Goal: Information Seeking & Learning: Learn about a topic

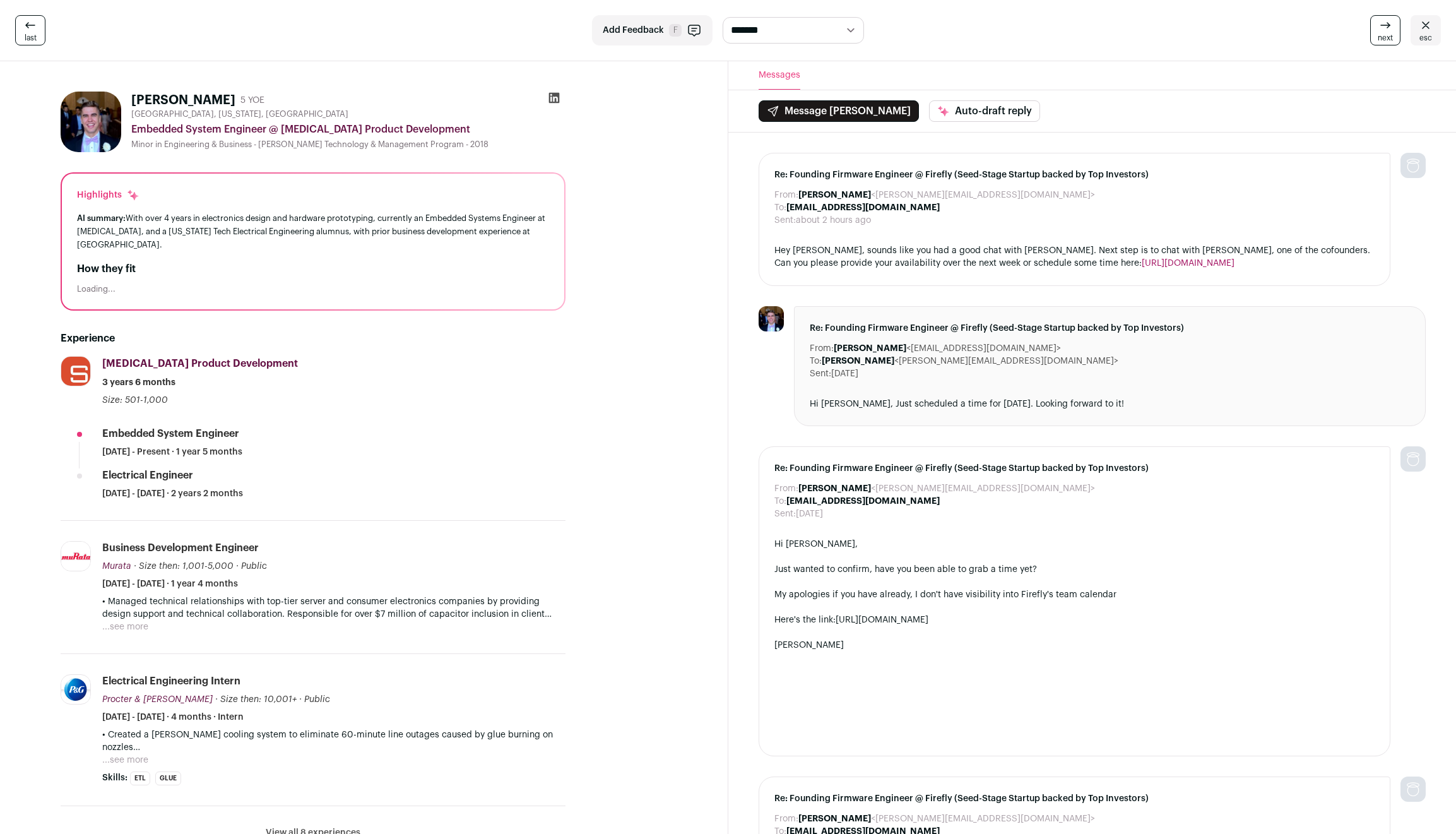
click at [98, 268] on div "How they fit Loading..." at bounding box center [313, 278] width 472 height 33
click at [100, 284] on div "Loading..." at bounding box center [313, 289] width 472 height 10
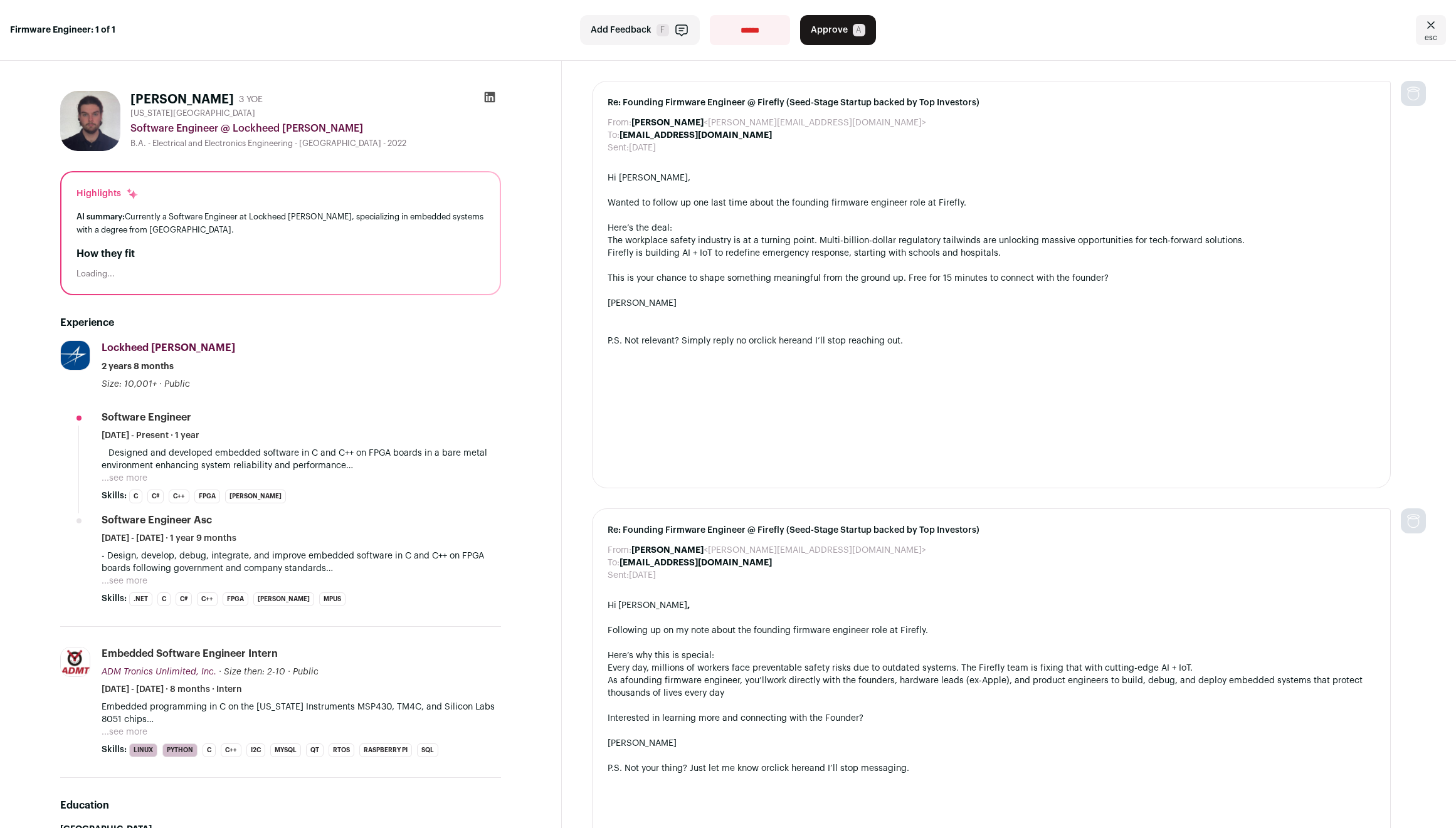
drag, startPoint x: 410, startPoint y: 442, endPoint x: 448, endPoint y: 614, distance: 176.1
click at [448, 614] on li "Lockheed [PERSON_NAME] [DOMAIN_NAME] Add to company list Public / Private Publi…" at bounding box center [281, 484] width 441 height 287
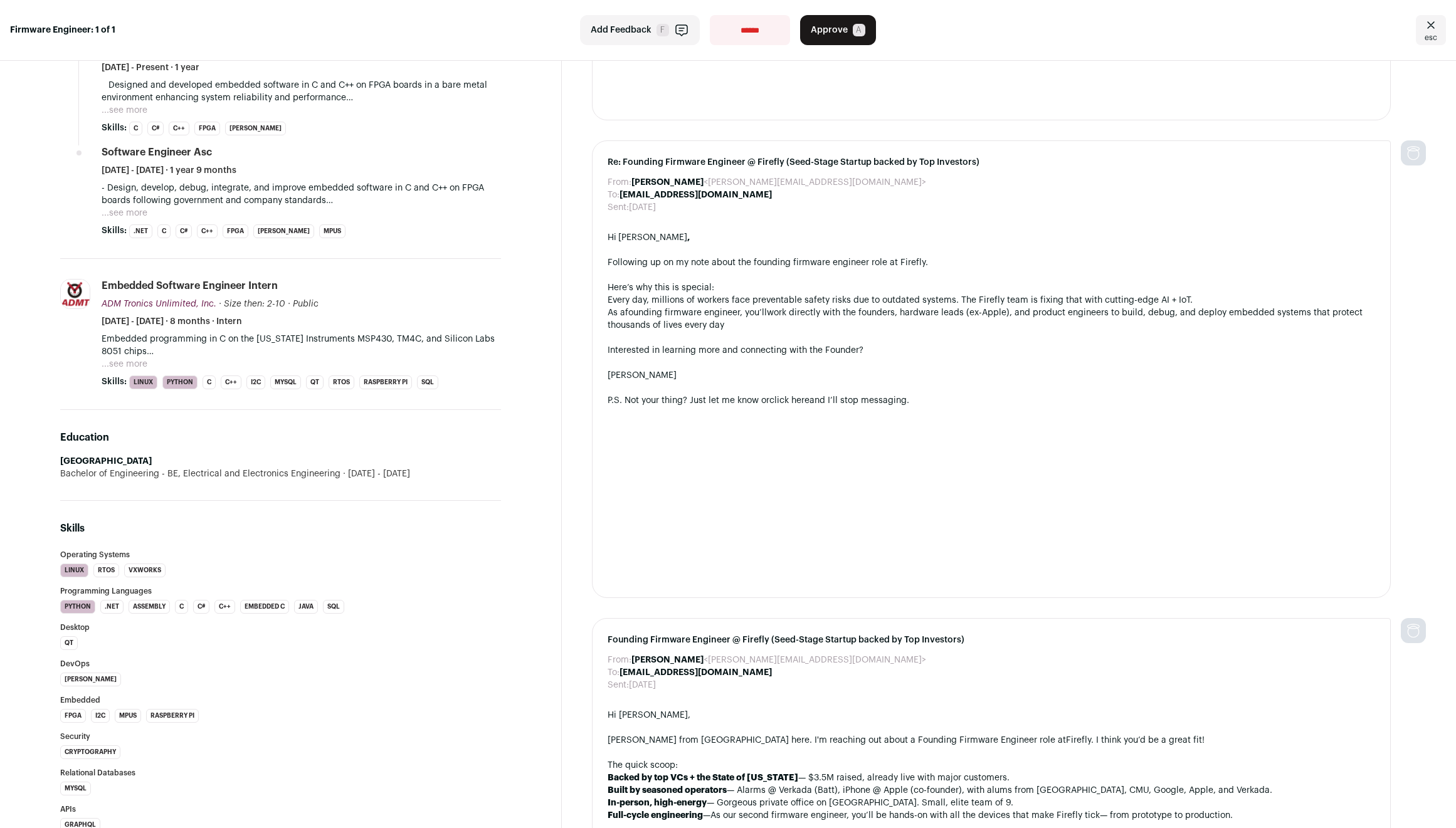
drag, startPoint x: 441, startPoint y: 472, endPoint x: 444, endPoint y: 442, distance: 30.1
click at [444, 442] on div "Education [GEOGRAPHIC_DATA] Bachelor of Engineering - BE, Electrical and Electr…" at bounding box center [281, 455] width 441 height 91
click at [444, 442] on h2 "Education" at bounding box center [281, 437] width 441 height 15
drag, startPoint x: 444, startPoint y: 442, endPoint x: 444, endPoint y: 469, distance: 27.0
click at [444, 469] on div "Education [GEOGRAPHIC_DATA] Bachelor of Engineering - BE, Electrical and Electr…" at bounding box center [281, 455] width 441 height 91
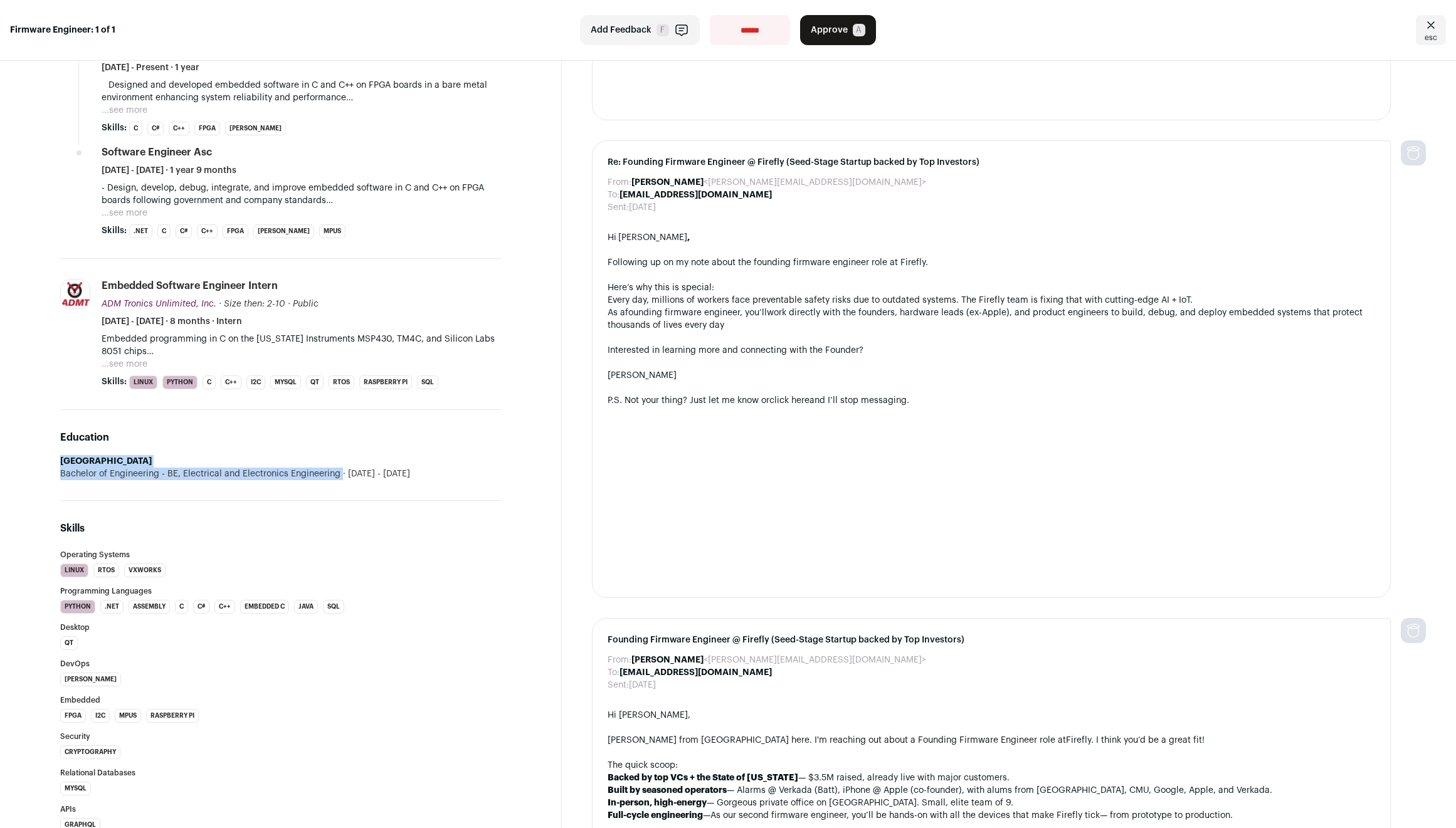
click at [444, 469] on div "Bachelor of Engineering - BE, Electrical and Electronics Engineering [DATE] - […" at bounding box center [281, 474] width 441 height 12
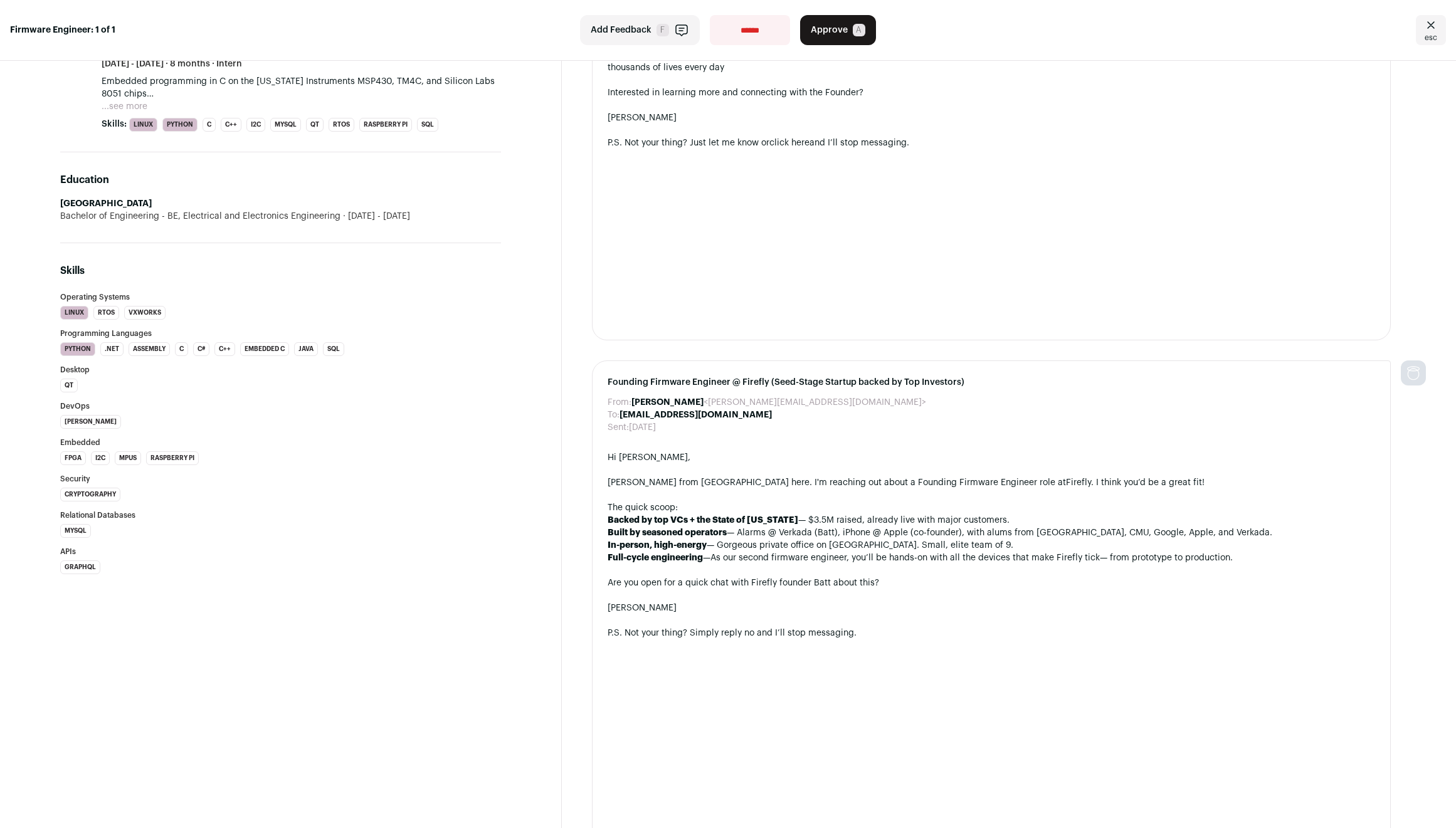
scroll to position [0, 0]
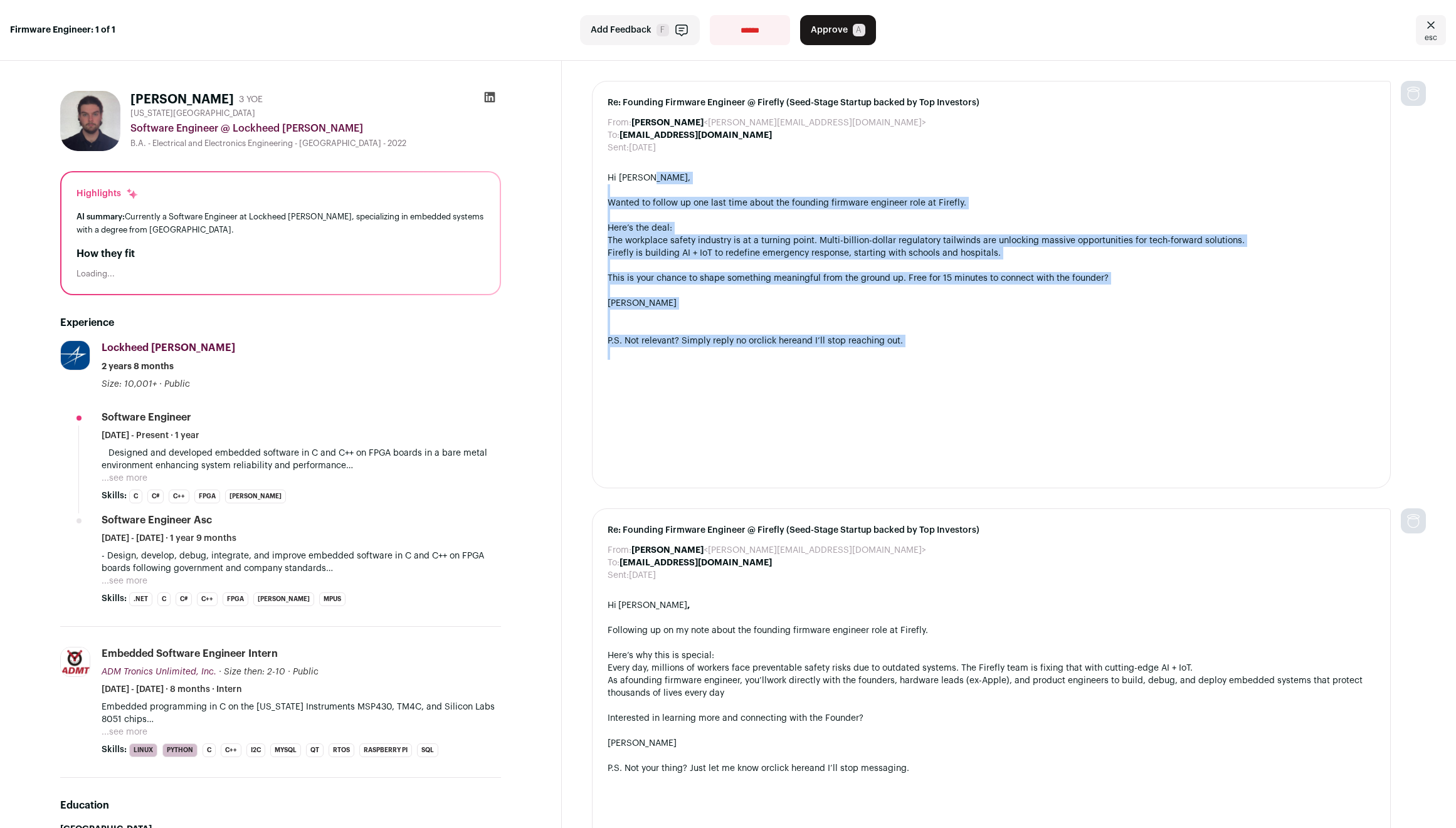
drag, startPoint x: 771, startPoint y: 186, endPoint x: 991, endPoint y: 355, distance: 277.4
click at [991, 355] on div "Hi [PERSON_NAME], Wanted to follow up one last time about the founding firmware…" at bounding box center [991, 322] width 767 height 301
click at [991, 355] on div at bounding box center [991, 353] width 767 height 12
drag, startPoint x: 991, startPoint y: 355, endPoint x: 935, endPoint y: 191, distance: 173.3
click at [935, 191] on div "Hi [PERSON_NAME], Wanted to follow up one last time about the founding firmware…" at bounding box center [991, 322] width 767 height 301
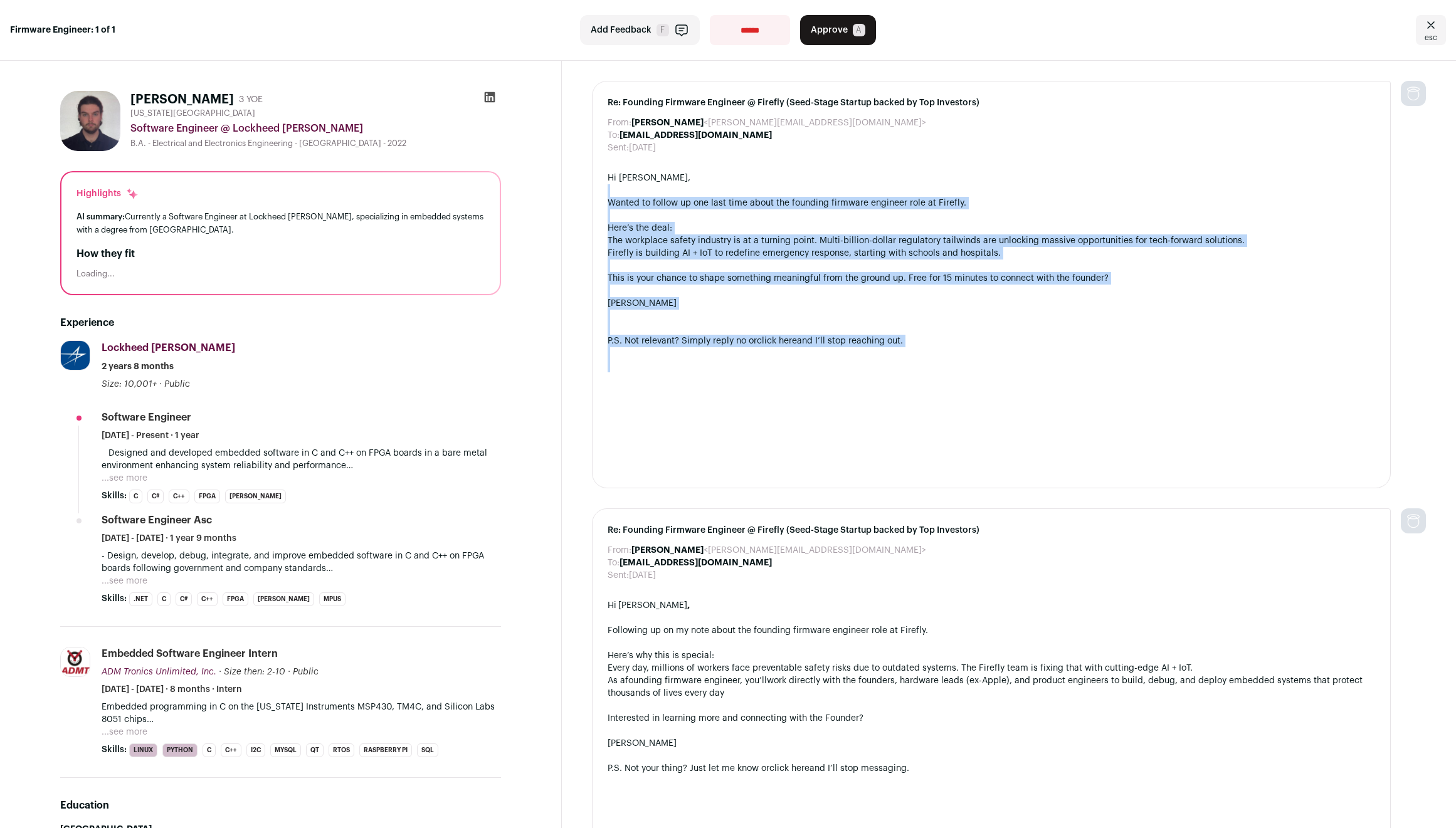
click at [935, 191] on div at bounding box center [991, 190] width 767 height 12
drag, startPoint x: 938, startPoint y: 201, endPoint x: 964, endPoint y: 350, distance: 151.3
click at [964, 350] on div "Hi [PERSON_NAME], Wanted to follow up one last time about the founding firmware…" at bounding box center [991, 322] width 767 height 301
click at [964, 350] on div at bounding box center [991, 353] width 767 height 12
drag, startPoint x: 964, startPoint y: 350, endPoint x: 928, endPoint y: 189, distance: 165.0
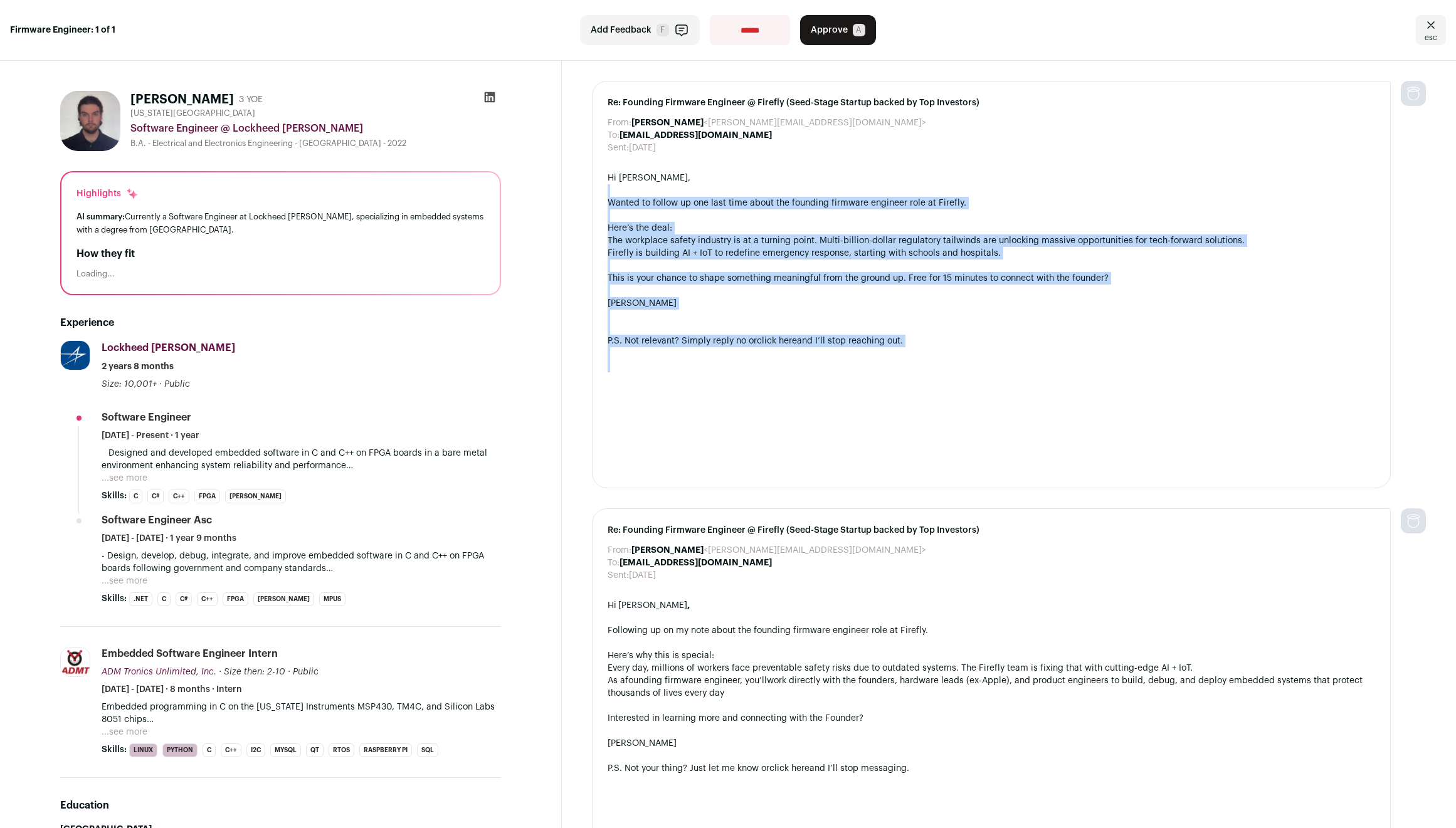
click at [928, 190] on div "Hi [PERSON_NAME], Wanted to follow up one last time about the founding firmware…" at bounding box center [991, 322] width 767 height 301
click at [927, 186] on div at bounding box center [991, 190] width 767 height 12
drag, startPoint x: 926, startPoint y: 195, endPoint x: 939, endPoint y: 352, distance: 157.5
click at [939, 352] on div "Hi [PERSON_NAME], Wanted to follow up one last time about the founding firmware…" at bounding box center [991, 322] width 767 height 301
click at [939, 352] on div at bounding box center [991, 353] width 767 height 12
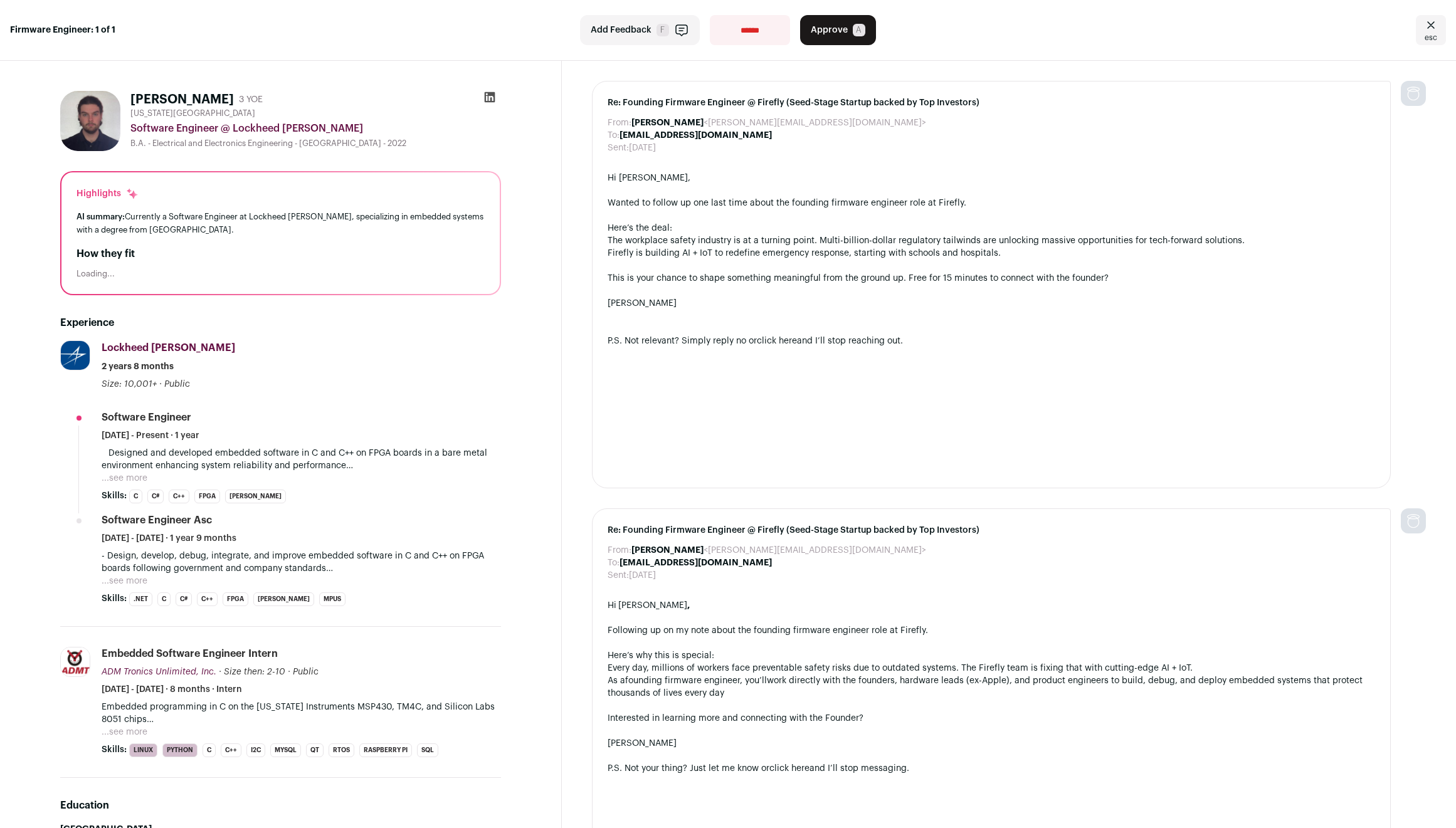
click at [134, 474] on button "...see more" at bounding box center [125, 478] width 46 height 12
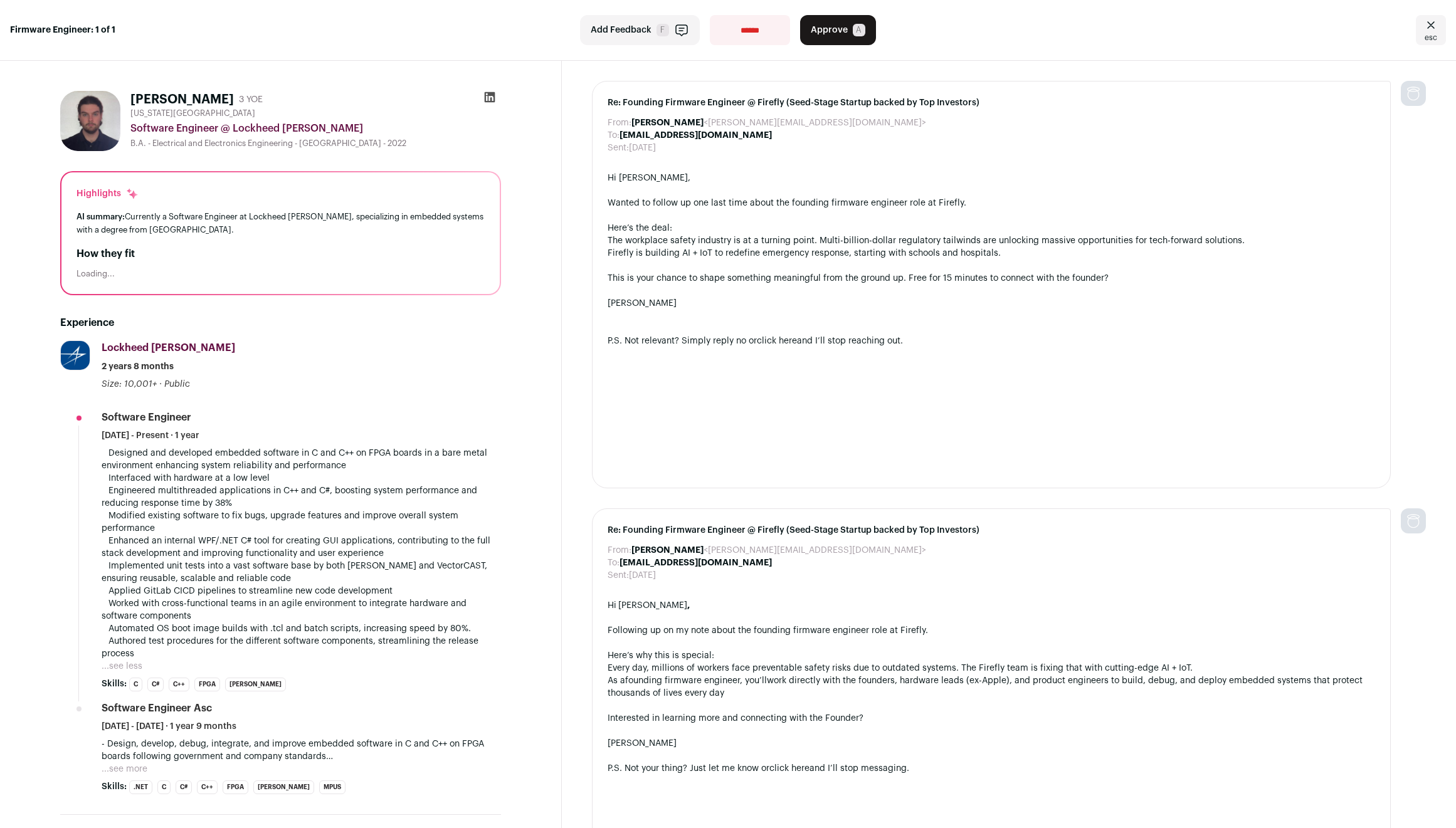
click at [311, 465] on p " Designed and developed embedded software in C and C++ on FPGA boards in a bar…" at bounding box center [301, 553] width 400 height 213
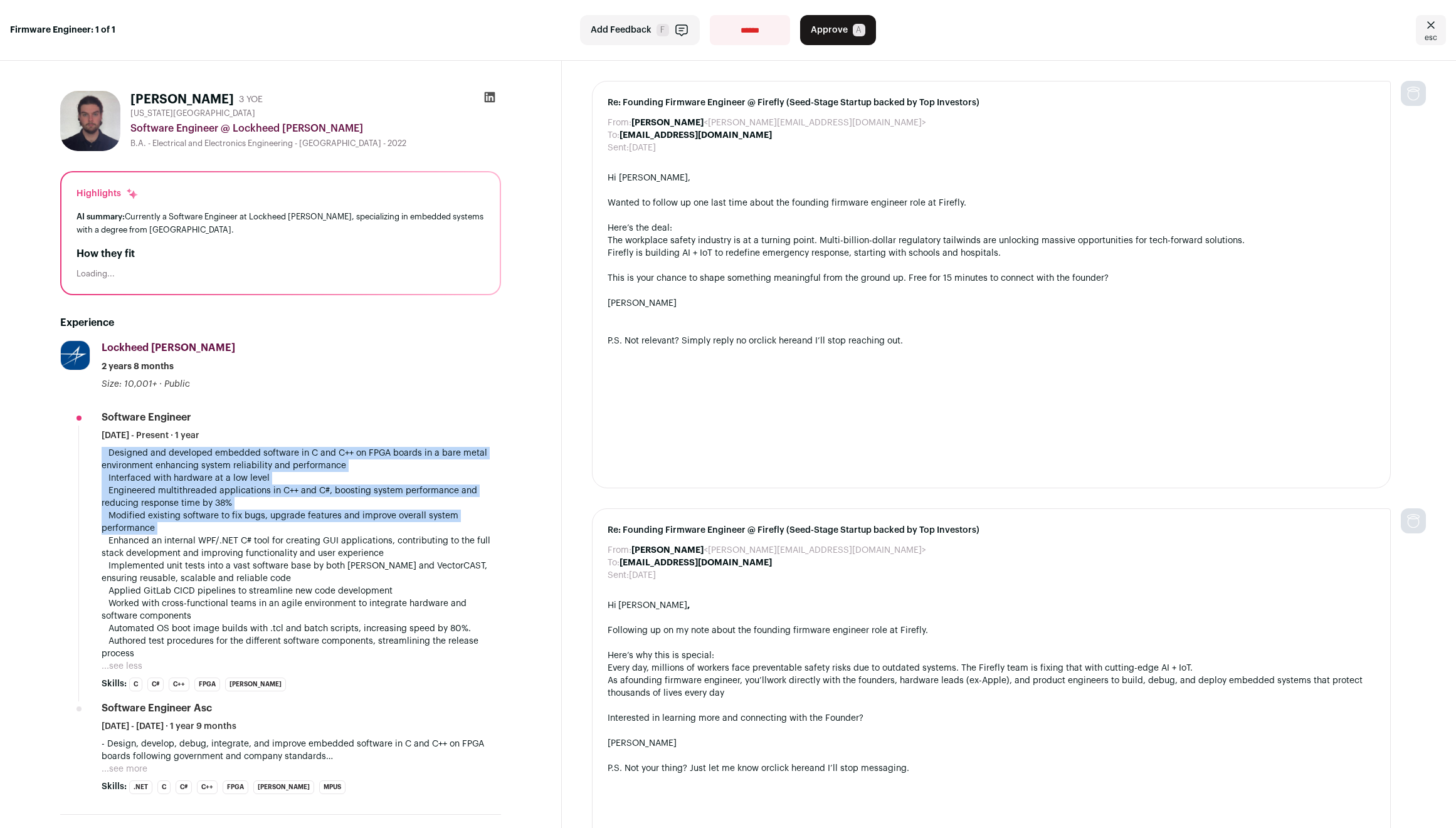
drag, startPoint x: 311, startPoint y: 465, endPoint x: 303, endPoint y: 514, distance: 49.6
click at [303, 514] on p " Designed and developed embedded software in C and C++ on FPGA boards in a bar…" at bounding box center [301, 553] width 400 height 213
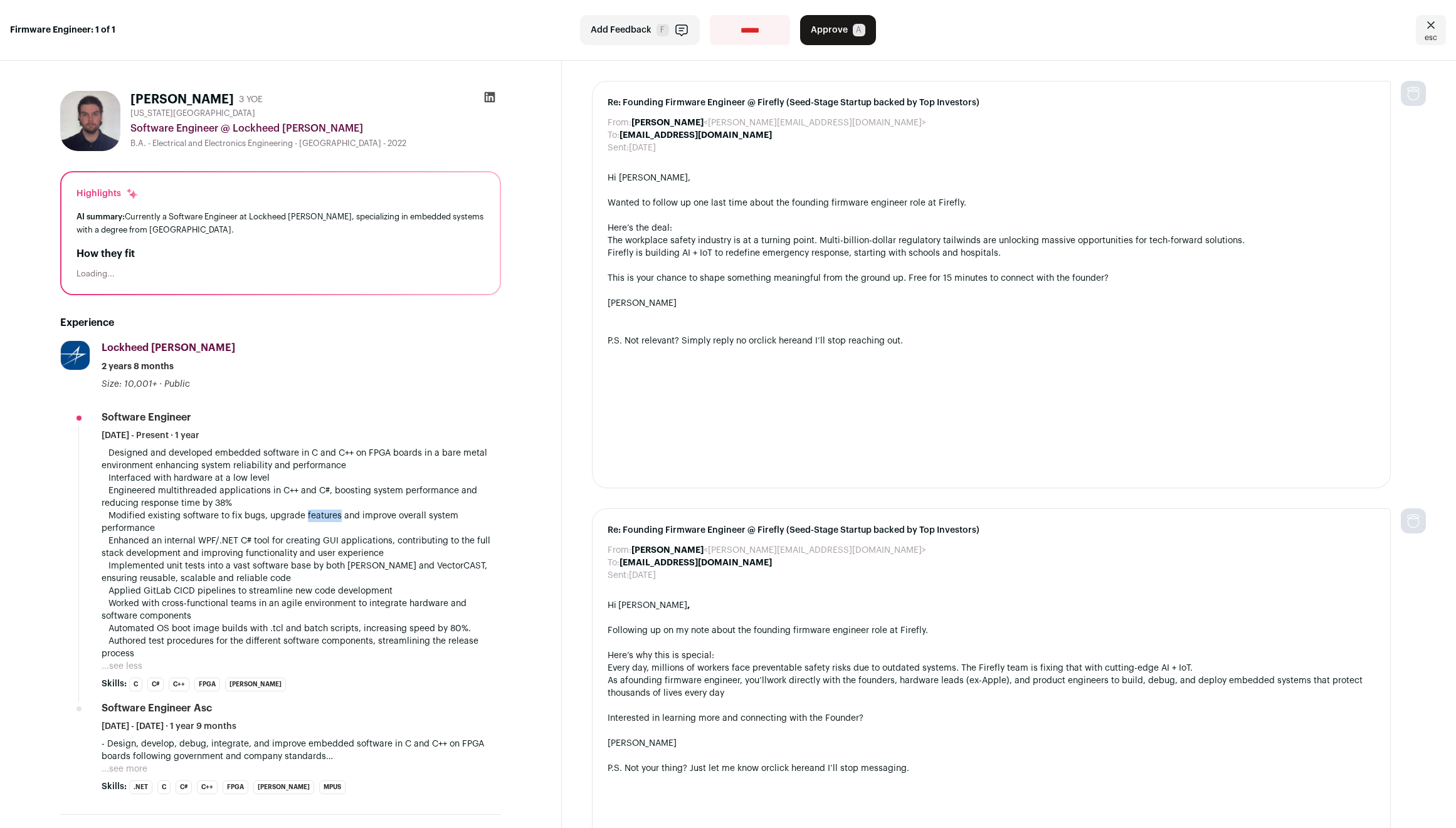
click at [303, 514] on p " Designed and developed embedded software in C and C++ on FPGA boards in a bar…" at bounding box center [301, 553] width 400 height 213
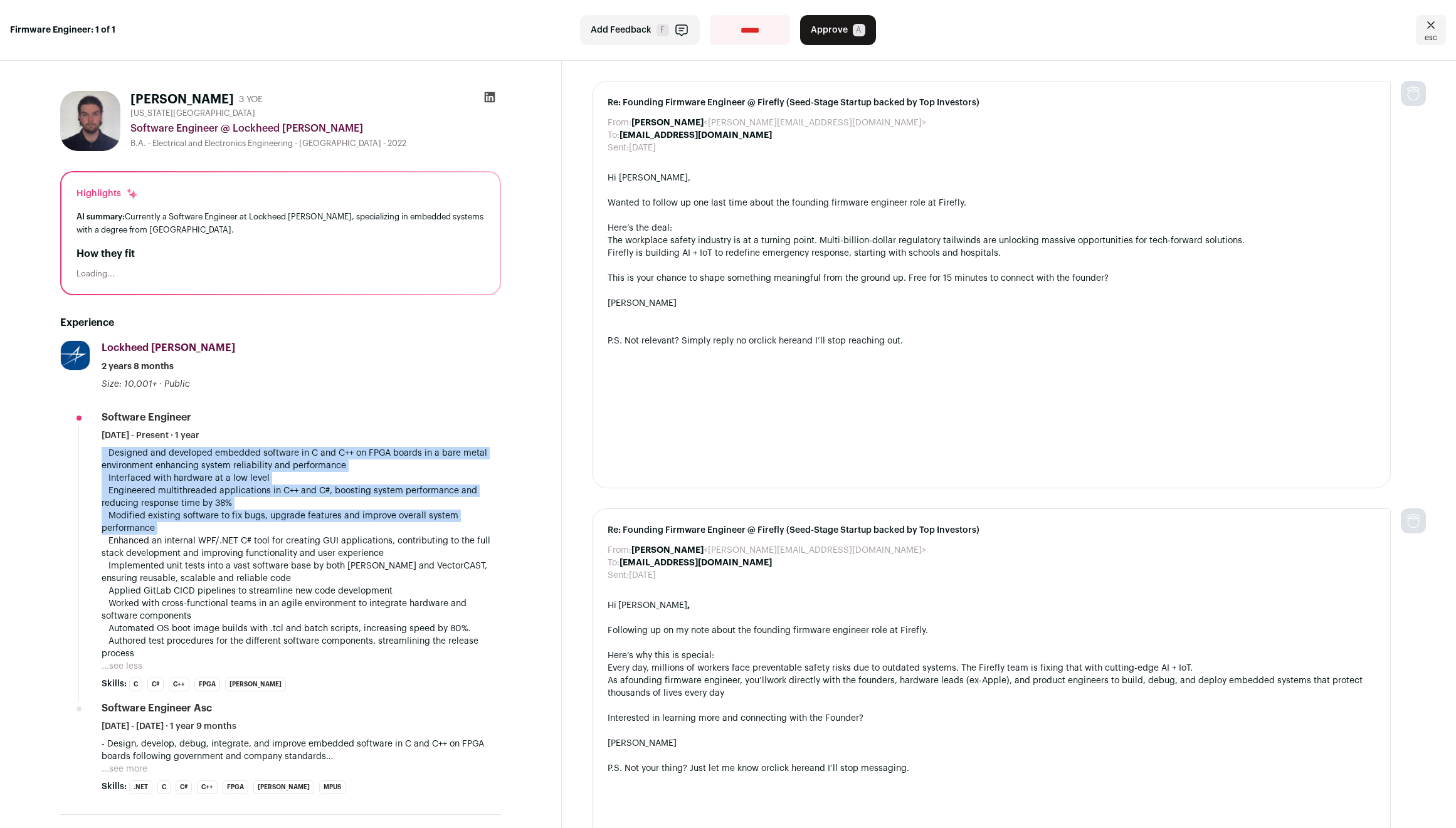
drag, startPoint x: 303, startPoint y: 514, endPoint x: 296, endPoint y: 451, distance: 63.4
click at [296, 451] on p " Designed and developed embedded software in C and C++ on FPGA boards in a bar…" at bounding box center [301, 553] width 400 height 213
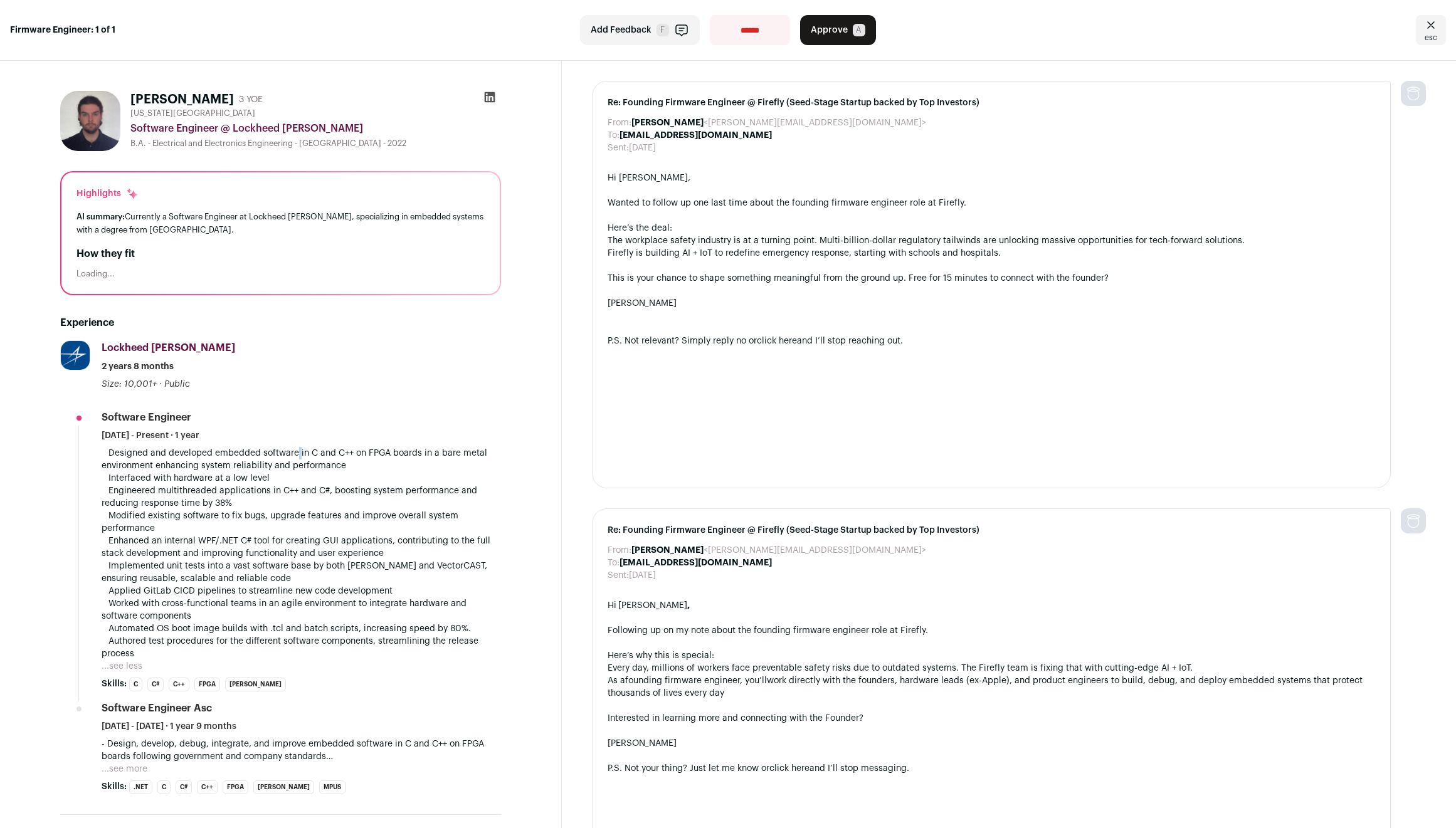
click at [296, 451] on p " Designed and developed embedded software in C and C++ on FPGA boards in a bar…" at bounding box center [301, 553] width 400 height 213
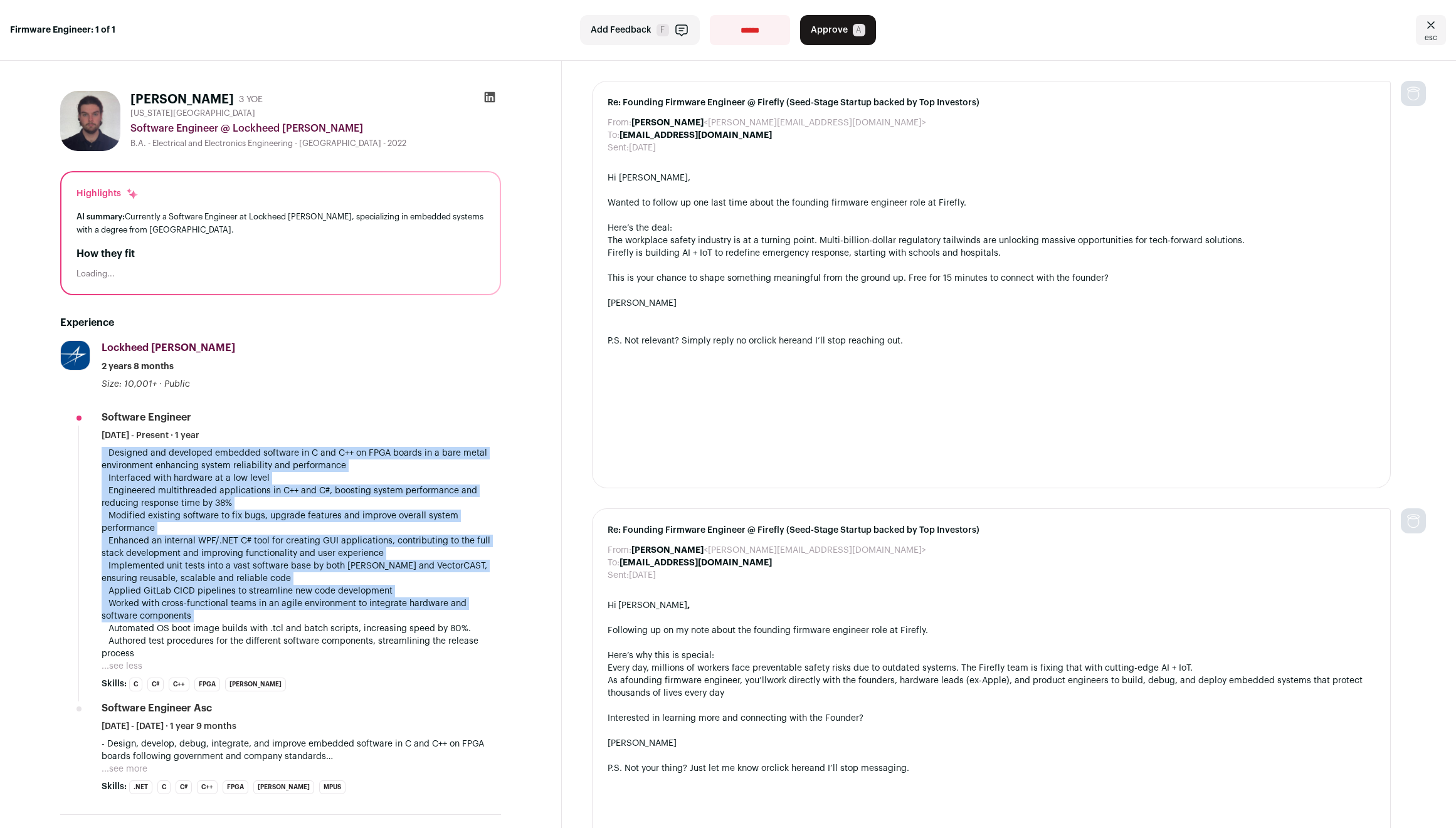
drag, startPoint x: 296, startPoint y: 451, endPoint x: 300, endPoint y: 613, distance: 162.0
click at [300, 613] on p " Designed and developed embedded software in C and C++ on FPGA boards in a bar…" at bounding box center [301, 553] width 400 height 213
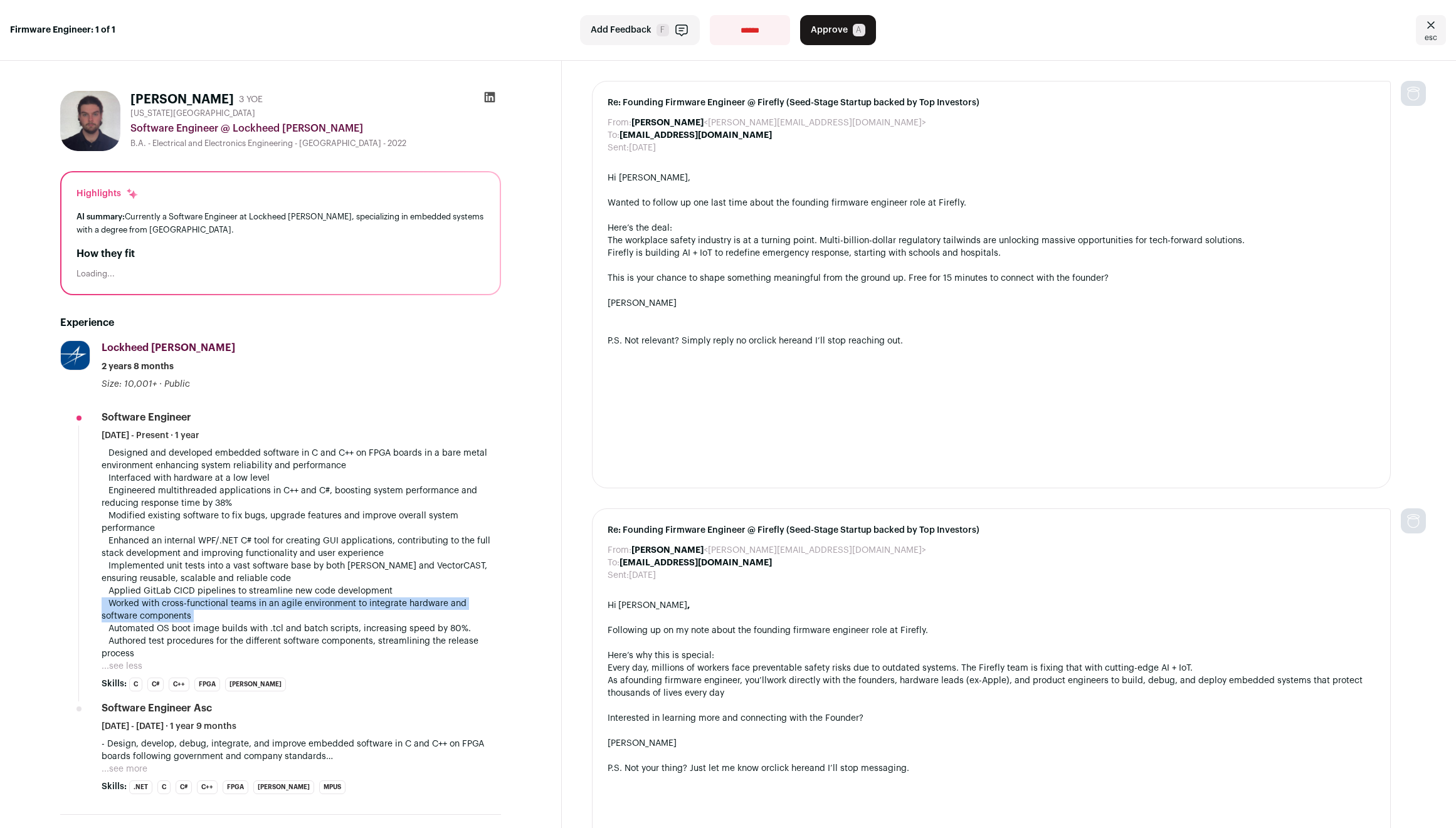
click at [300, 613] on p " Designed and developed embedded software in C and C++ on FPGA boards in a bar…" at bounding box center [301, 553] width 400 height 213
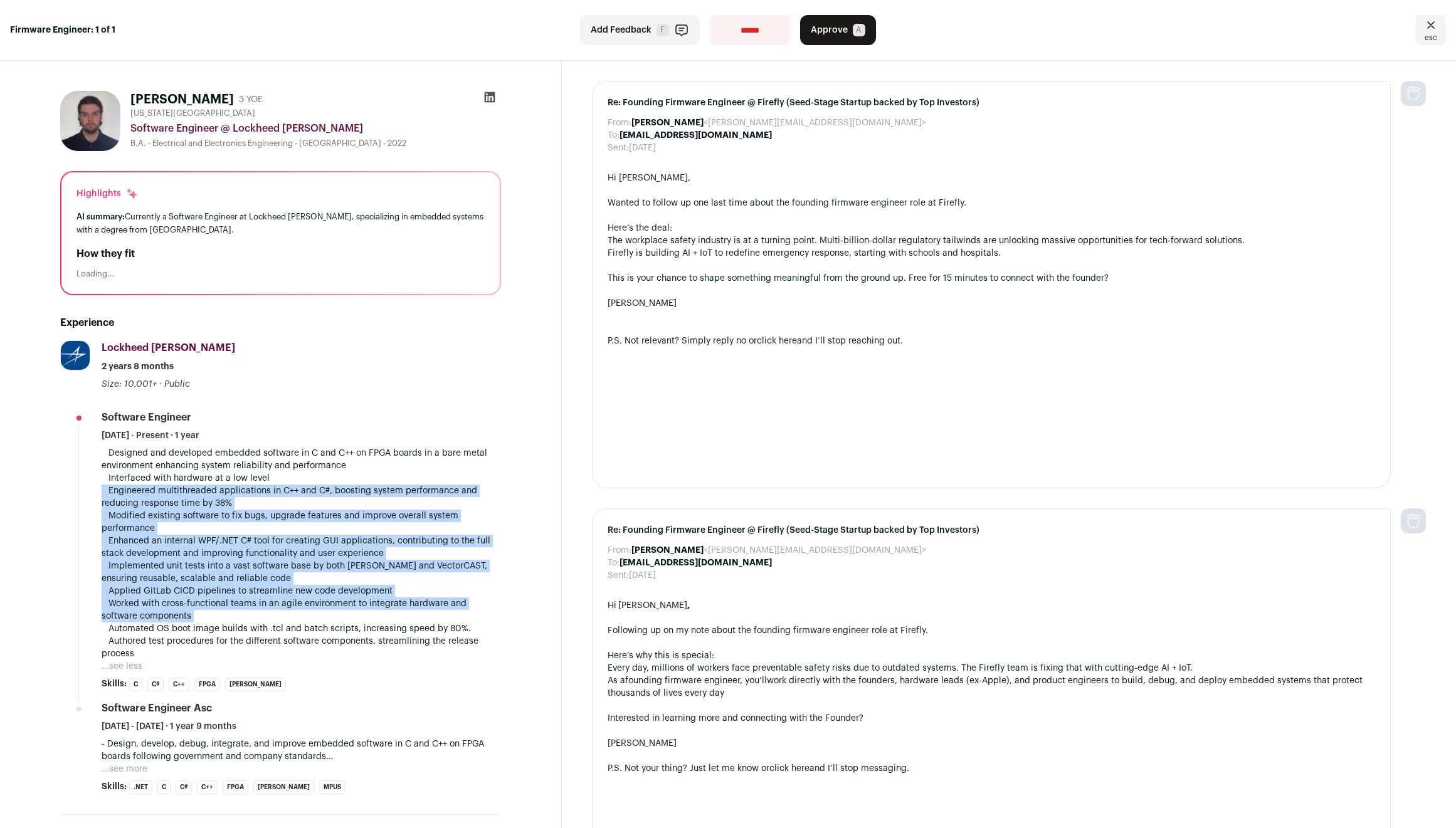
drag, startPoint x: 300, startPoint y: 613, endPoint x: 296, endPoint y: 505, distance: 108.1
click at [296, 505] on p " Designed and developed embedded software in C and C++ on FPGA boards in a bar…" at bounding box center [301, 553] width 400 height 213
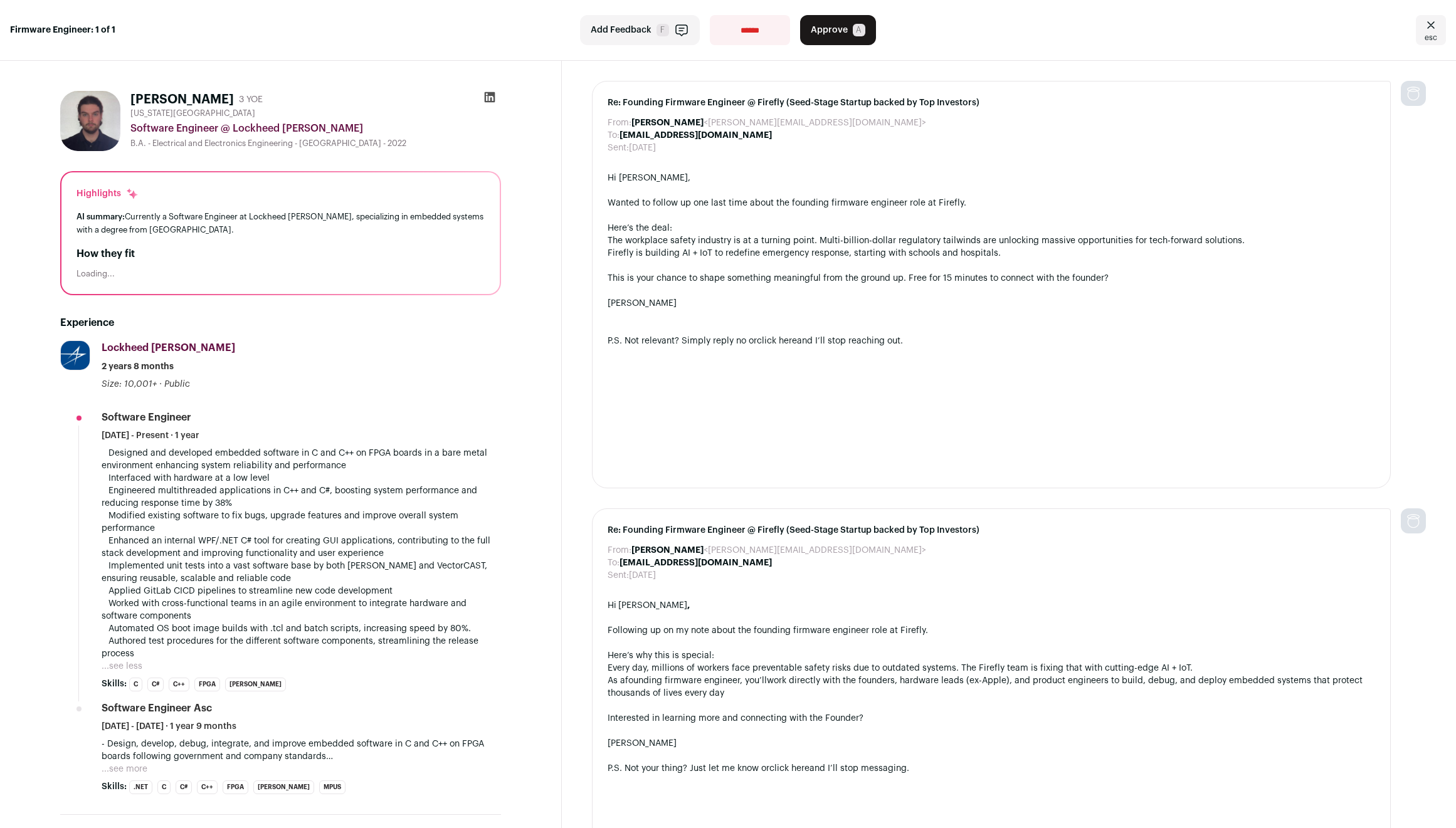
scroll to position [279, 0]
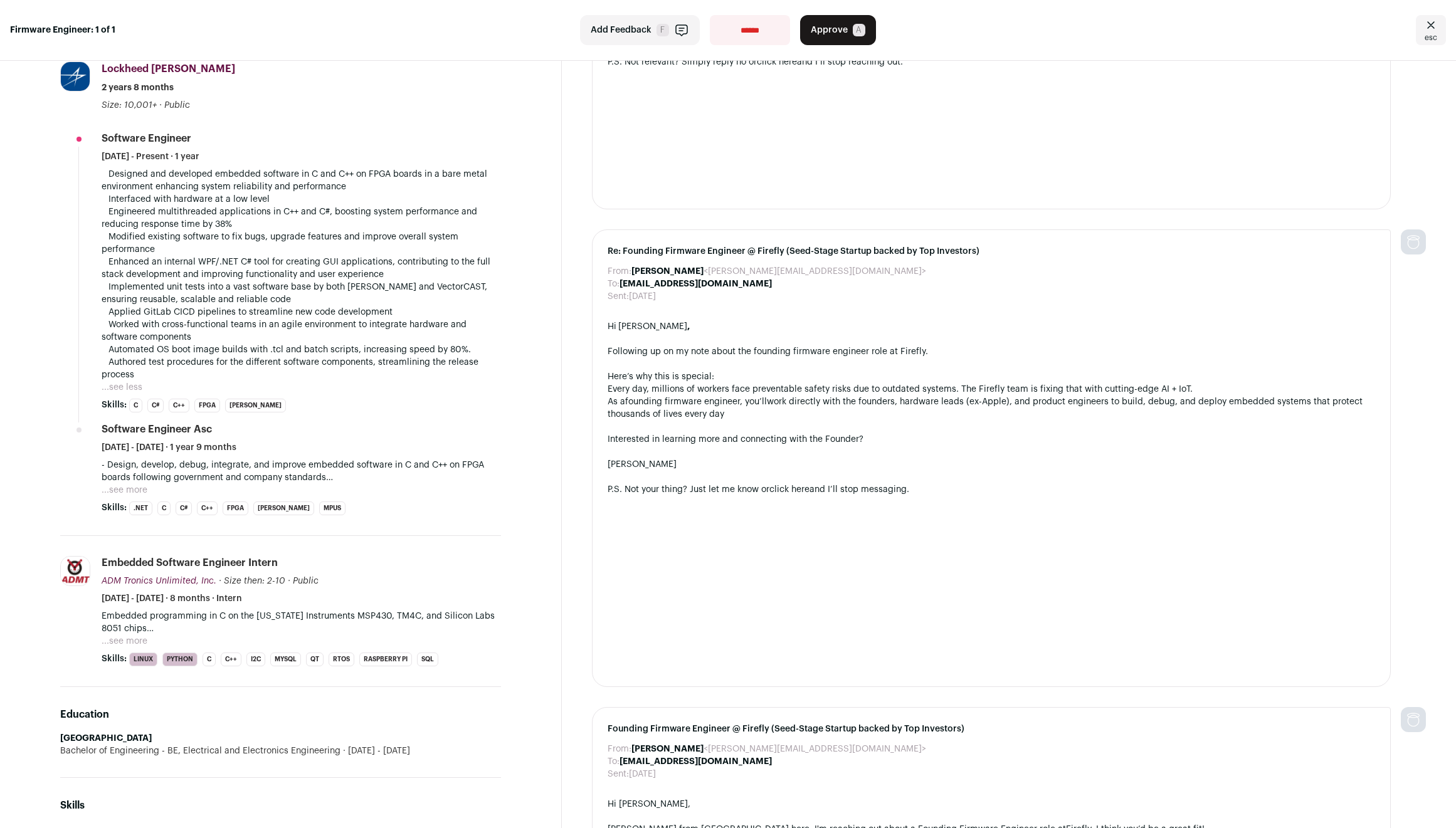
click at [275, 470] on p "- Design, develop, debug, integrate, and improve embedded software in C and C++…" at bounding box center [301, 471] width 400 height 25
click at [389, 472] on p "- Design, develop, debug, integrate, and improve embedded software in C and C++…" at bounding box center [301, 471] width 400 height 25
click at [134, 490] on button "...see more" at bounding box center [125, 489] width 46 height 12
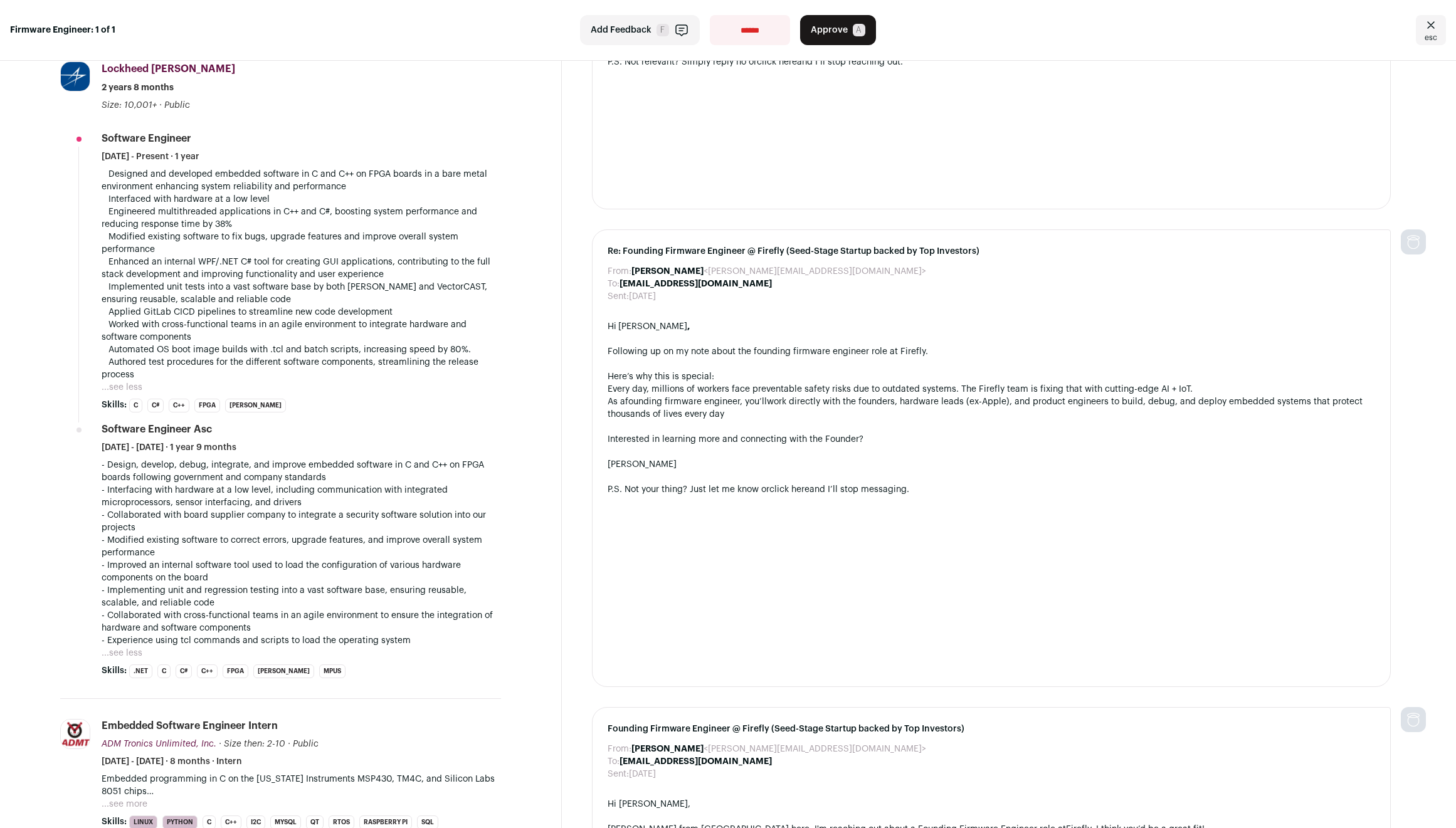
click at [301, 473] on p "- Design, develop, debug, integrate, and improve embedded software in C and C++…" at bounding box center [301, 471] width 400 height 25
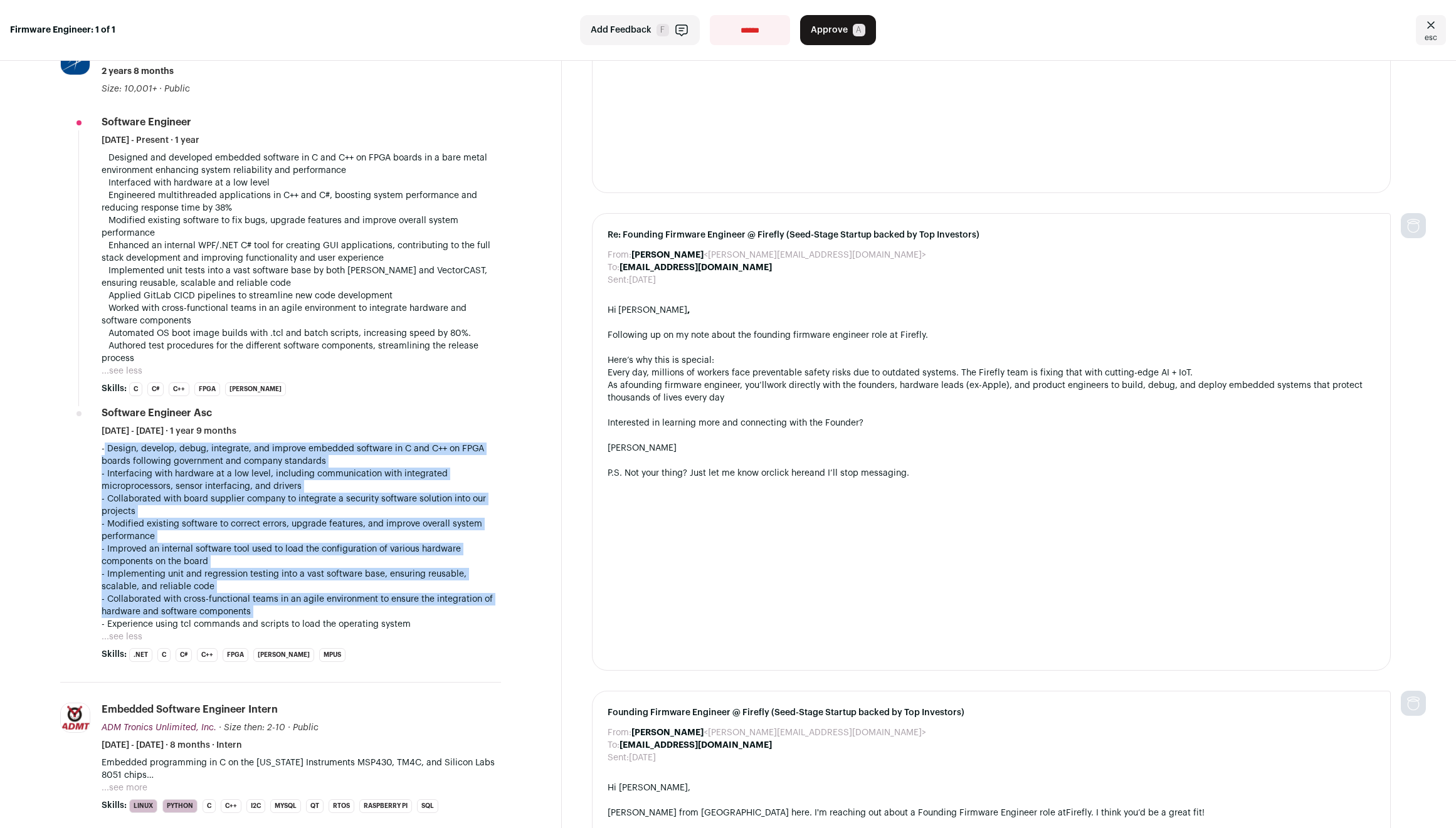
drag, startPoint x: 301, startPoint y: 473, endPoint x: 313, endPoint y: 608, distance: 135.5
click at [313, 608] on div "- Design, develop, debug, integrate, and improve embedded software in C and C++…" at bounding box center [301, 536] width 400 height 188
click at [313, 608] on p "- Collaborated with cross-functional teams in an agile environment to ensure th…" at bounding box center [301, 606] width 400 height 25
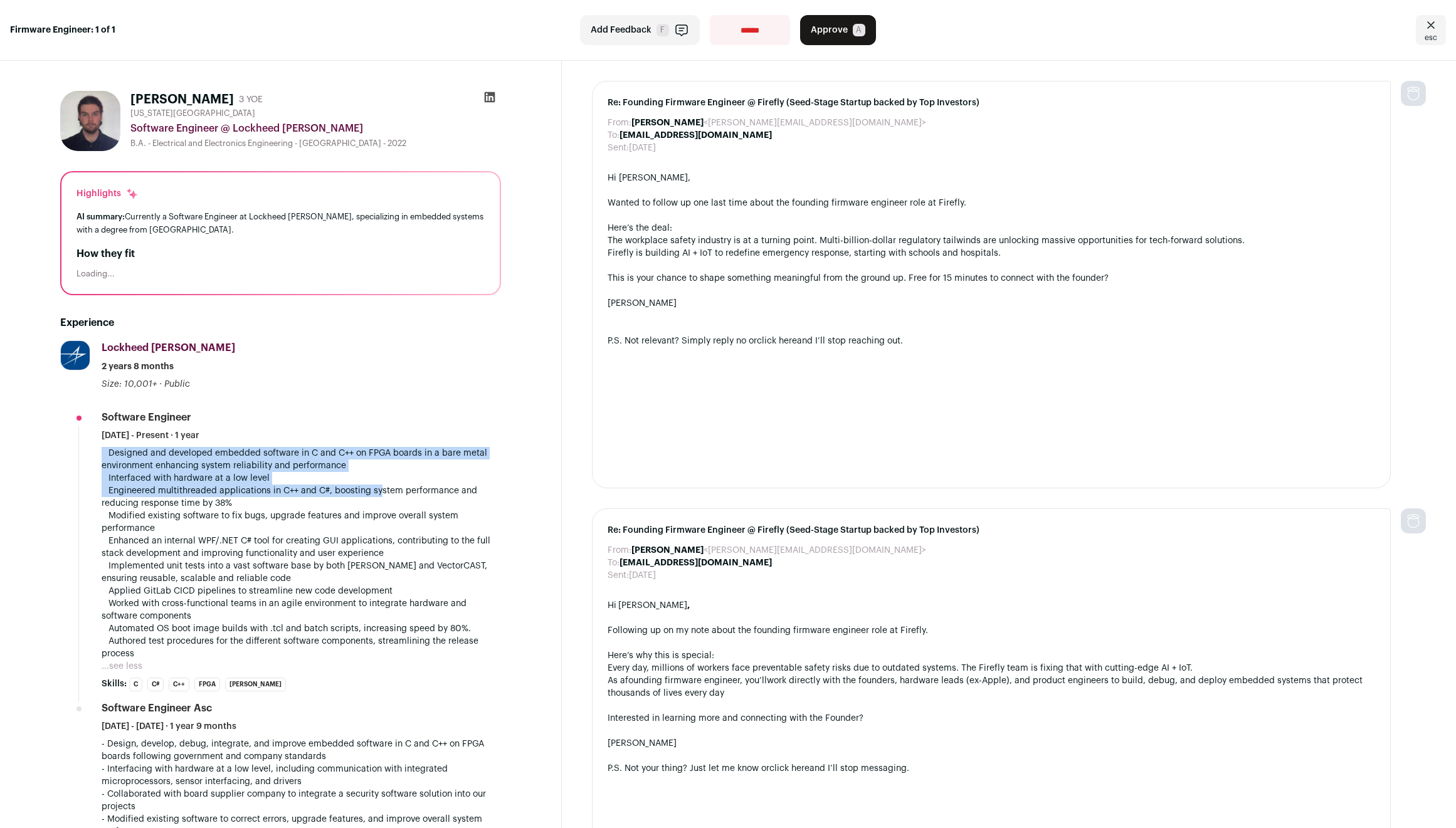
scroll to position [16, 0]
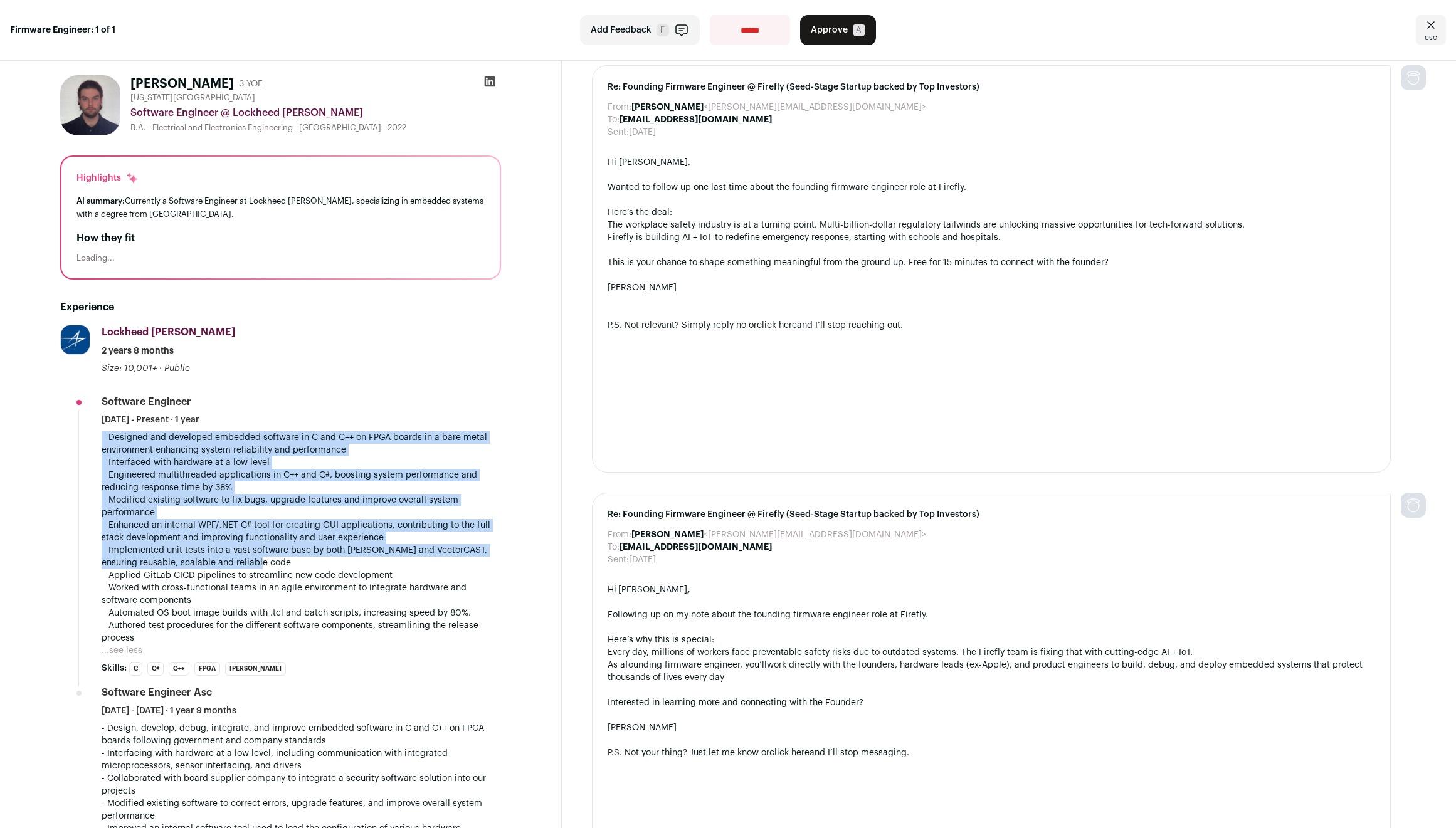
drag, startPoint x: 374, startPoint y: 444, endPoint x: 412, endPoint y: 570, distance: 131.6
click at [412, 570] on li "Software Engineer [DATE] - Present · 1 year  Designed and developed embedded s…" at bounding box center [301, 535] width 400 height 281
click at [412, 570] on p " Designed and developed embedded software in C and C++ on FPGA boards in a bar…" at bounding box center [301, 537] width 400 height 213
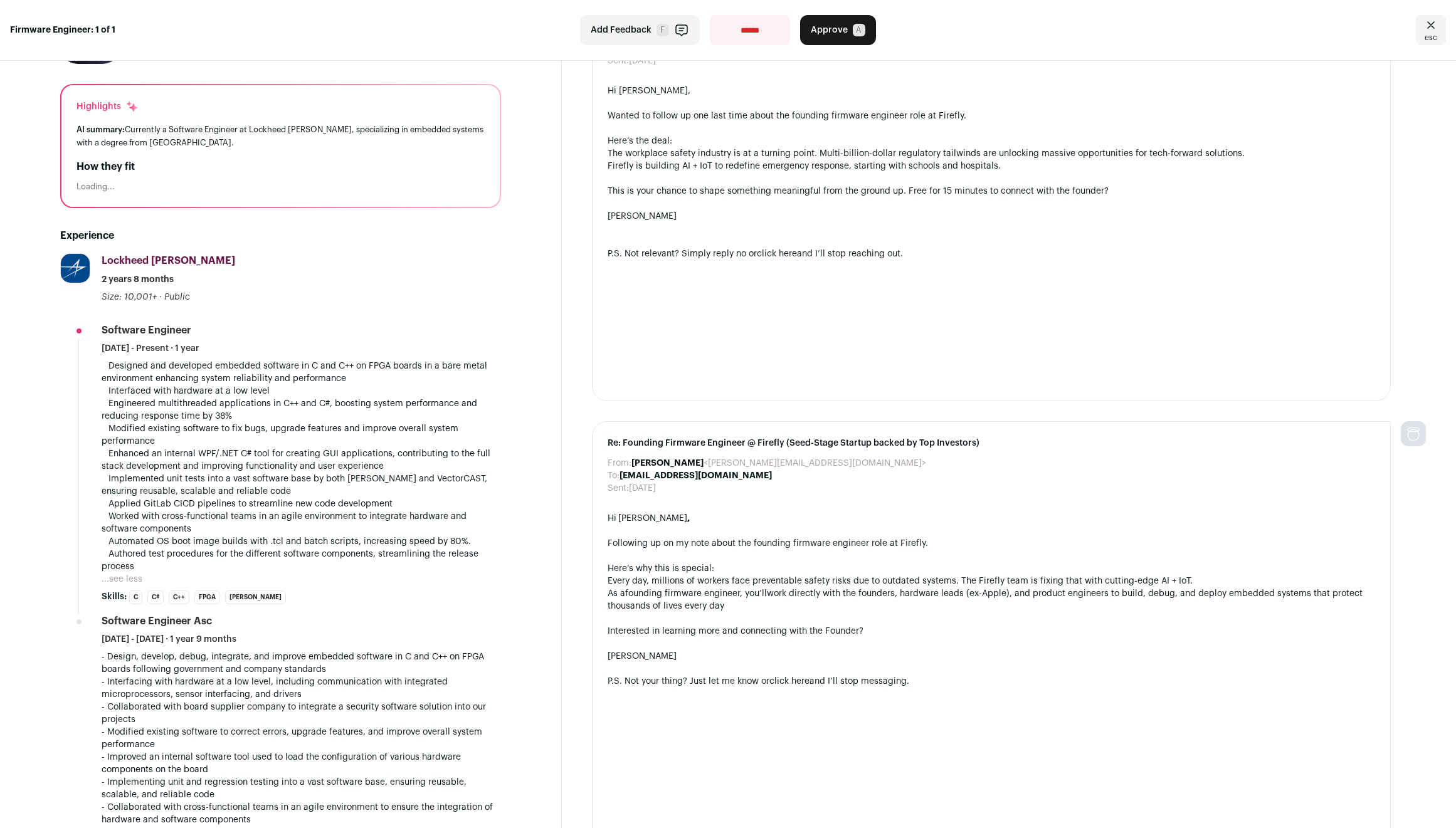
scroll to position [306, 0]
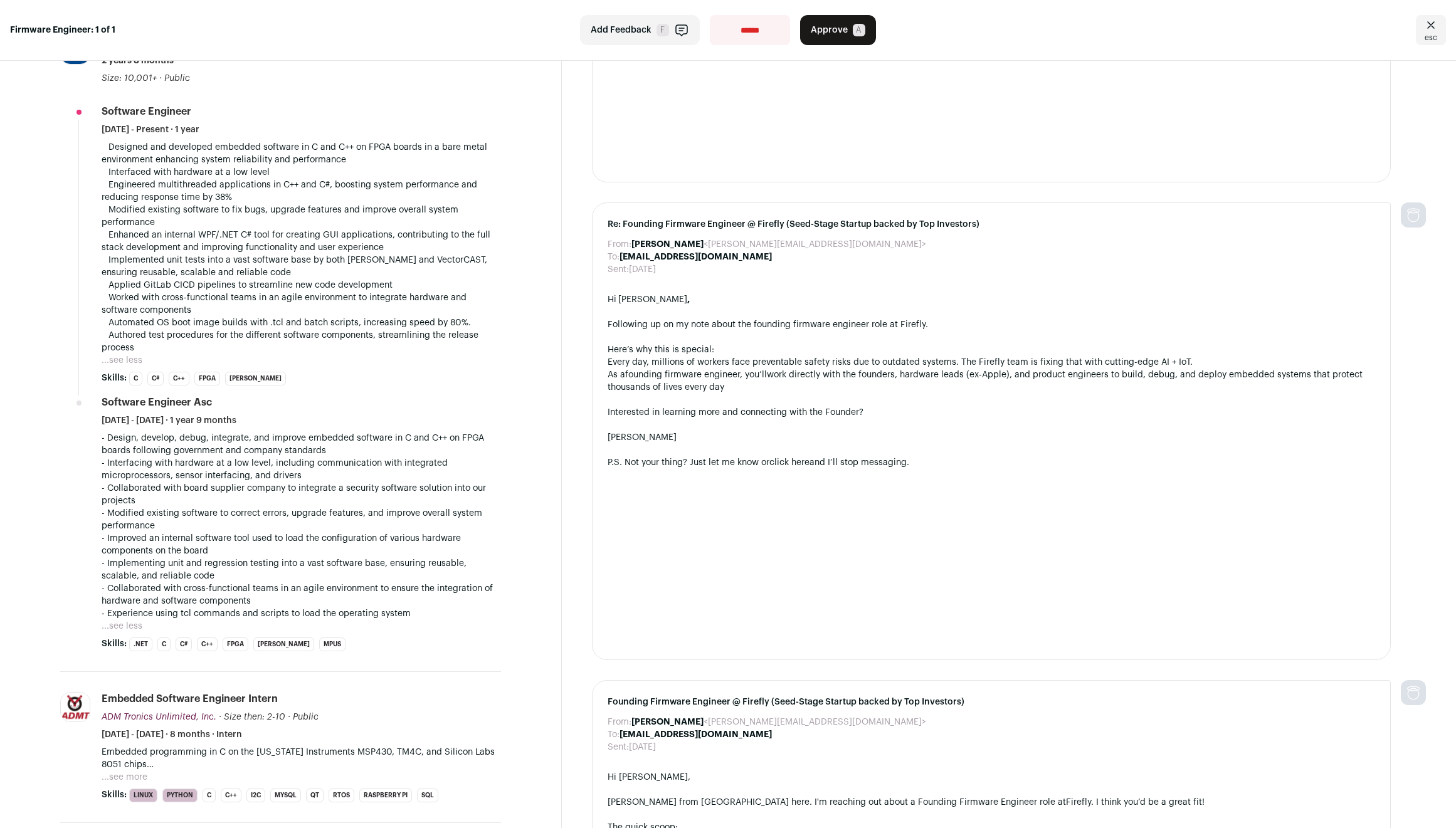
click at [246, 375] on li "[PERSON_NAME]" at bounding box center [255, 378] width 61 height 14
click at [382, 344] on p " Designed and developed embedded software in C and C++ on FPGA boards in a bar…" at bounding box center [301, 247] width 400 height 213
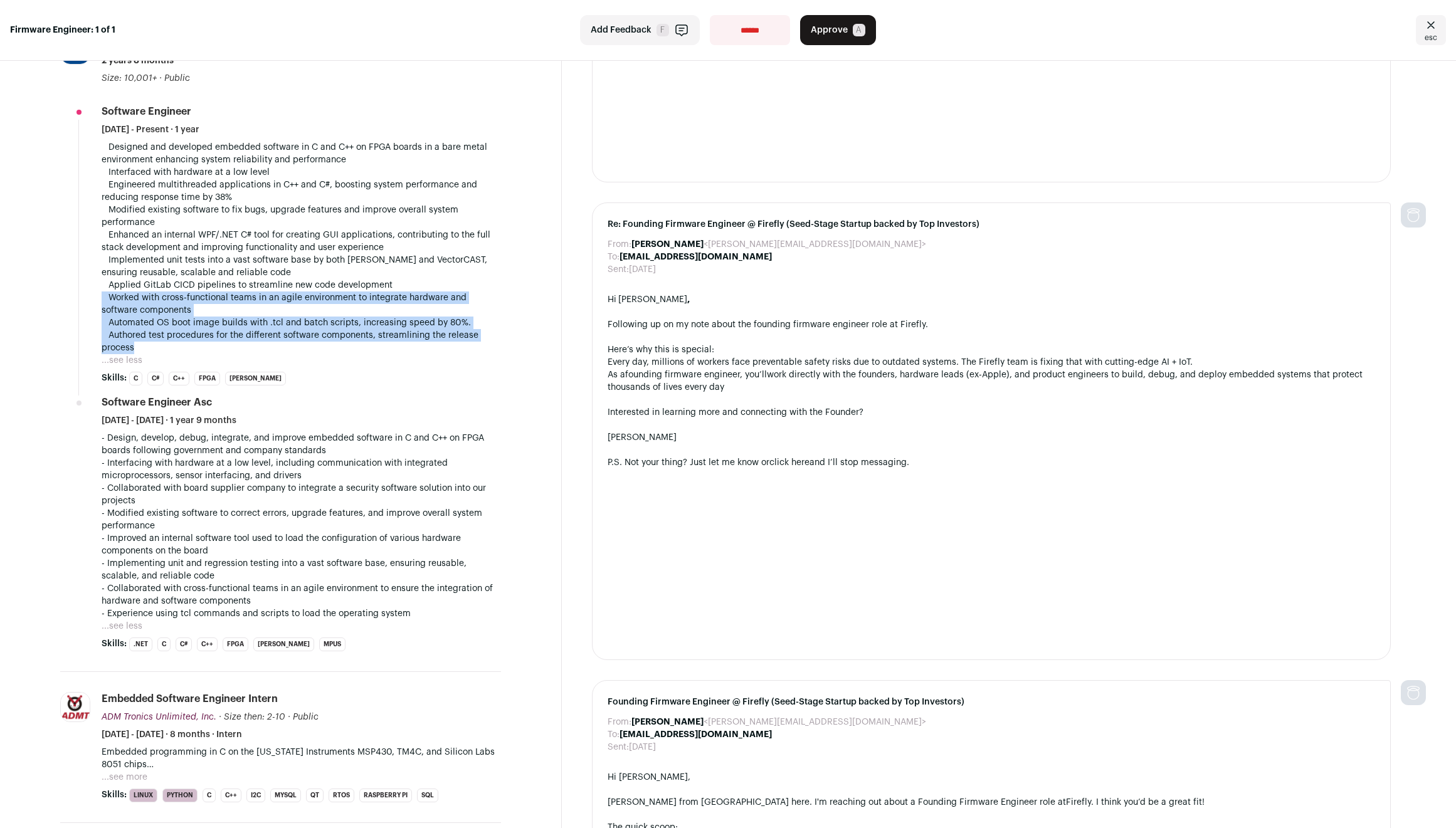
drag, startPoint x: 382, startPoint y: 344, endPoint x: 387, endPoint y: 312, distance: 32.4
click at [387, 312] on p " Designed and developed embedded software in C and C++ on FPGA boards in a bar…" at bounding box center [301, 247] width 400 height 213
drag, startPoint x: 387, startPoint y: 312, endPoint x: 393, endPoint y: 339, distance: 27.7
click at [393, 339] on p " Designed and developed embedded software in C and C++ on FPGA boards in a bar…" at bounding box center [301, 247] width 400 height 213
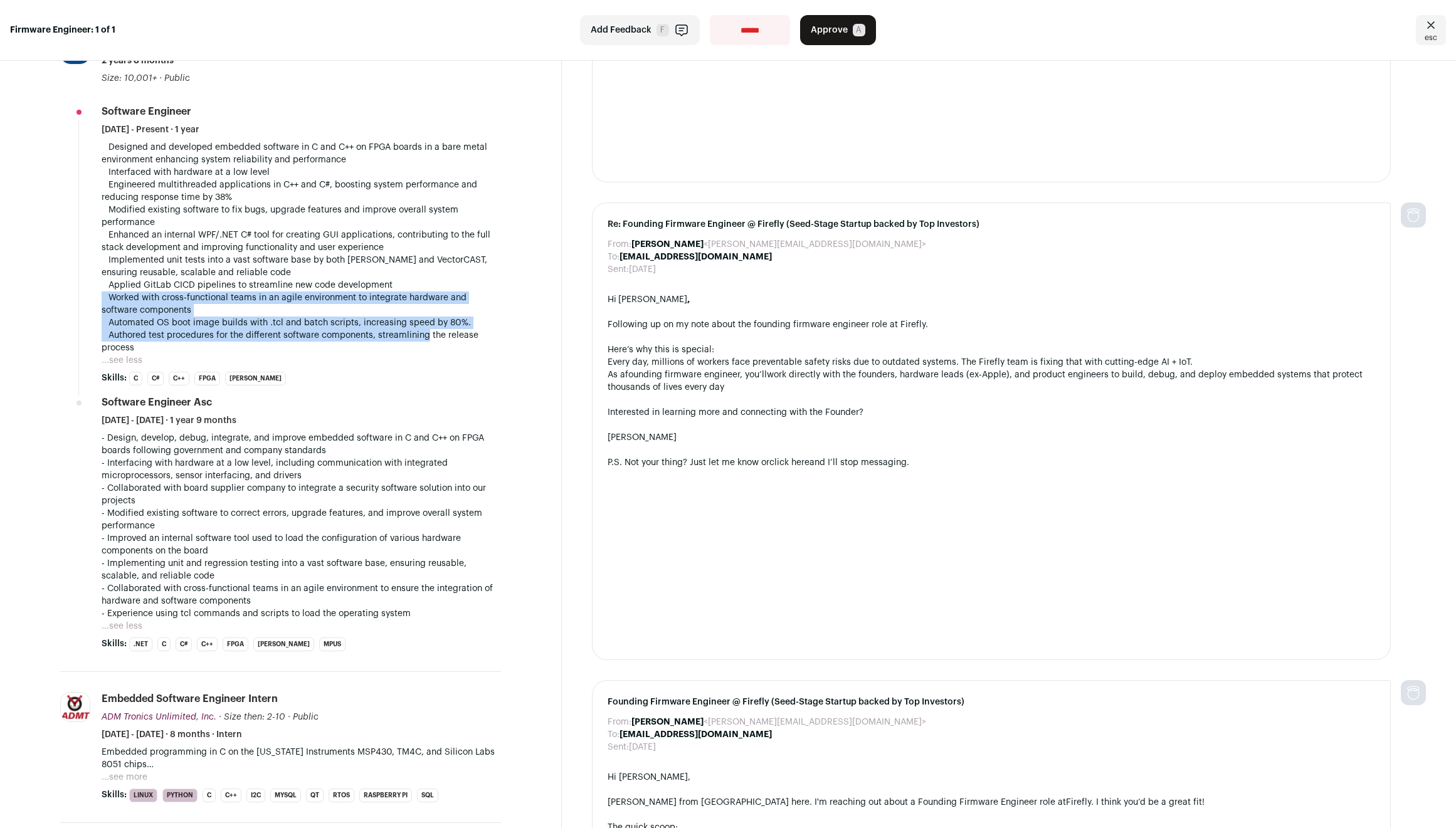
click at [393, 339] on p " Designed and developed embedded software in C and C++ on FPGA boards in a bar…" at bounding box center [301, 247] width 400 height 213
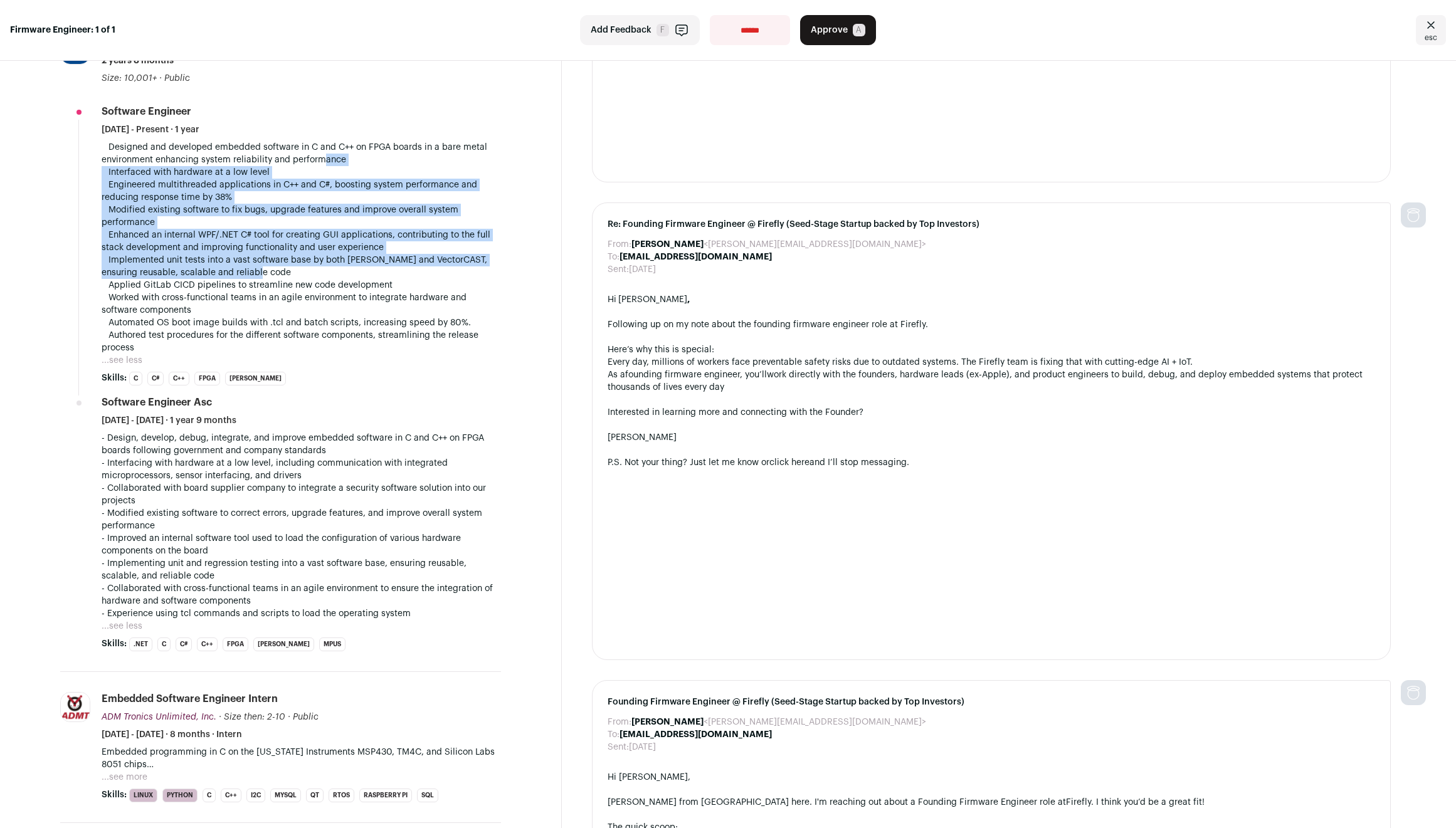
drag, startPoint x: 325, startPoint y: 178, endPoint x: 343, endPoint y: 273, distance: 96.7
click at [343, 273] on p " Designed and developed embedded software in C and C++ on FPGA boards in a bar…" at bounding box center [301, 247] width 400 height 213
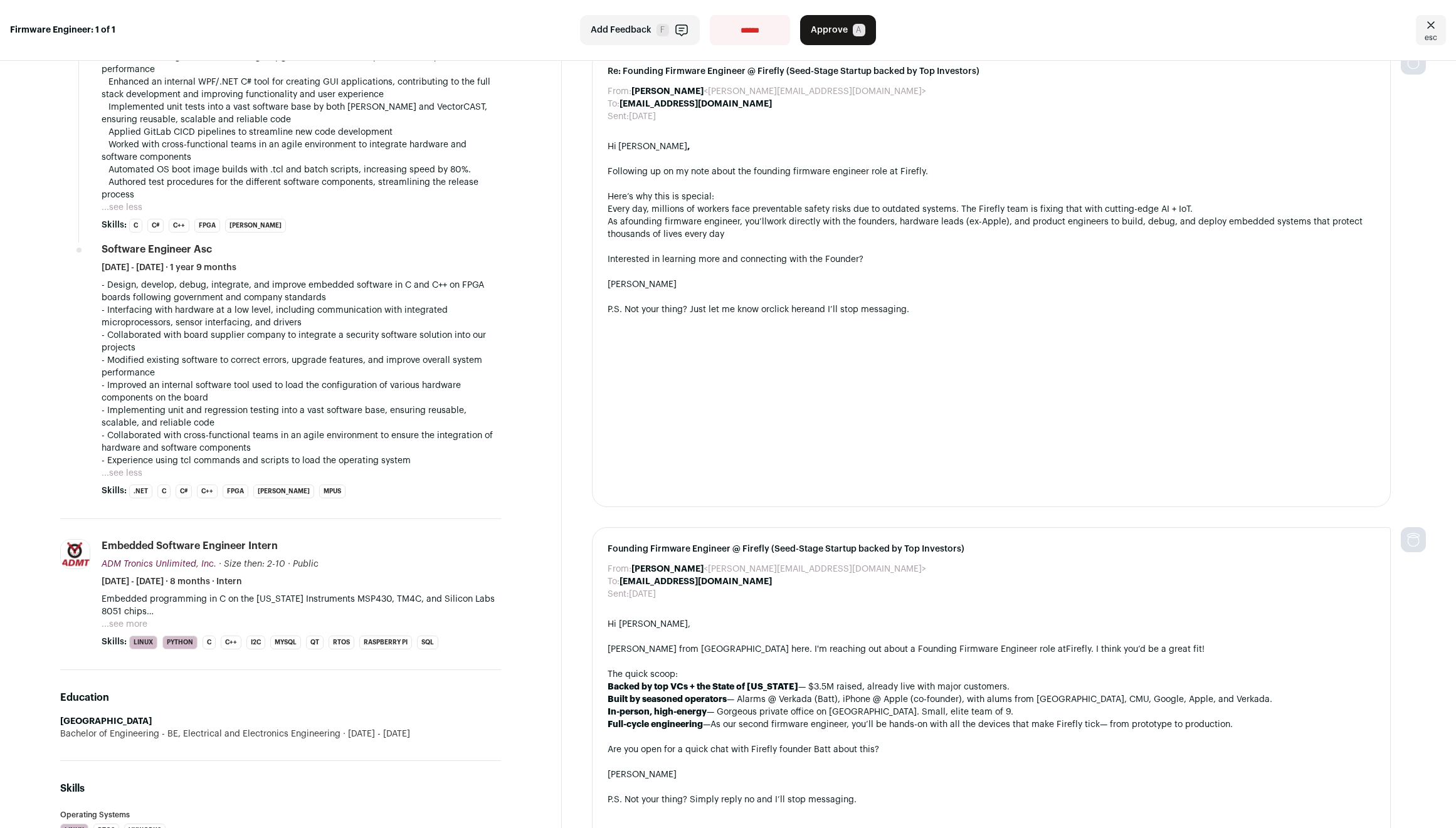
scroll to position [0, 0]
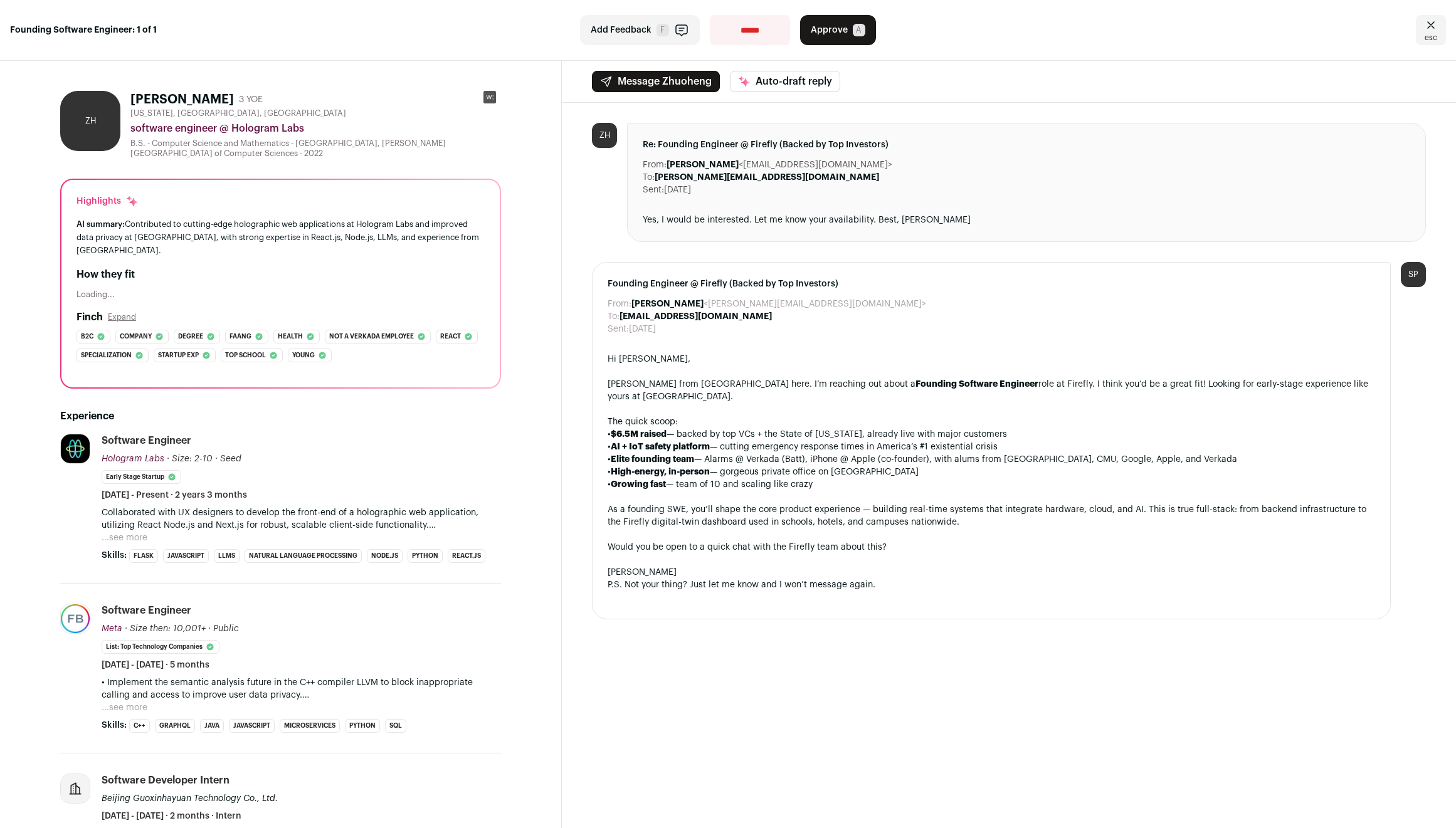
click at [186, 513] on p "Collaborated with UX designers to develop the front-end of a holographic web ap…" at bounding box center [301, 519] width 400 height 25
click at [275, 514] on p "Collaborated with UX designers to develop the front-end of a holographic web ap…" at bounding box center [301, 519] width 400 height 25
click at [121, 539] on button "...see more" at bounding box center [125, 537] width 46 height 12
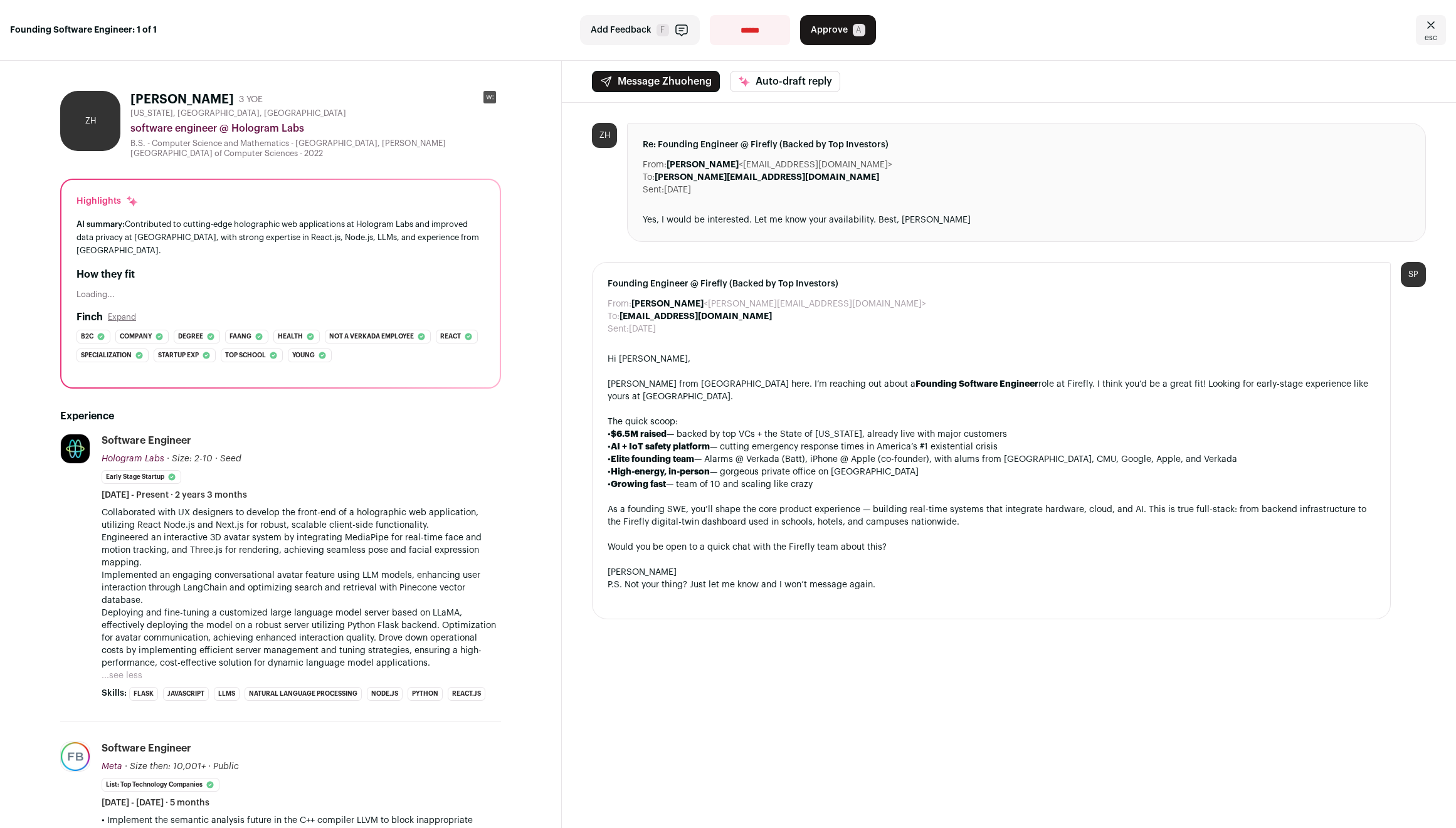
click at [443, 520] on p "Collaborated with UX designers to develop the front-end of a holographic web ap…" at bounding box center [301, 588] width 400 height 163
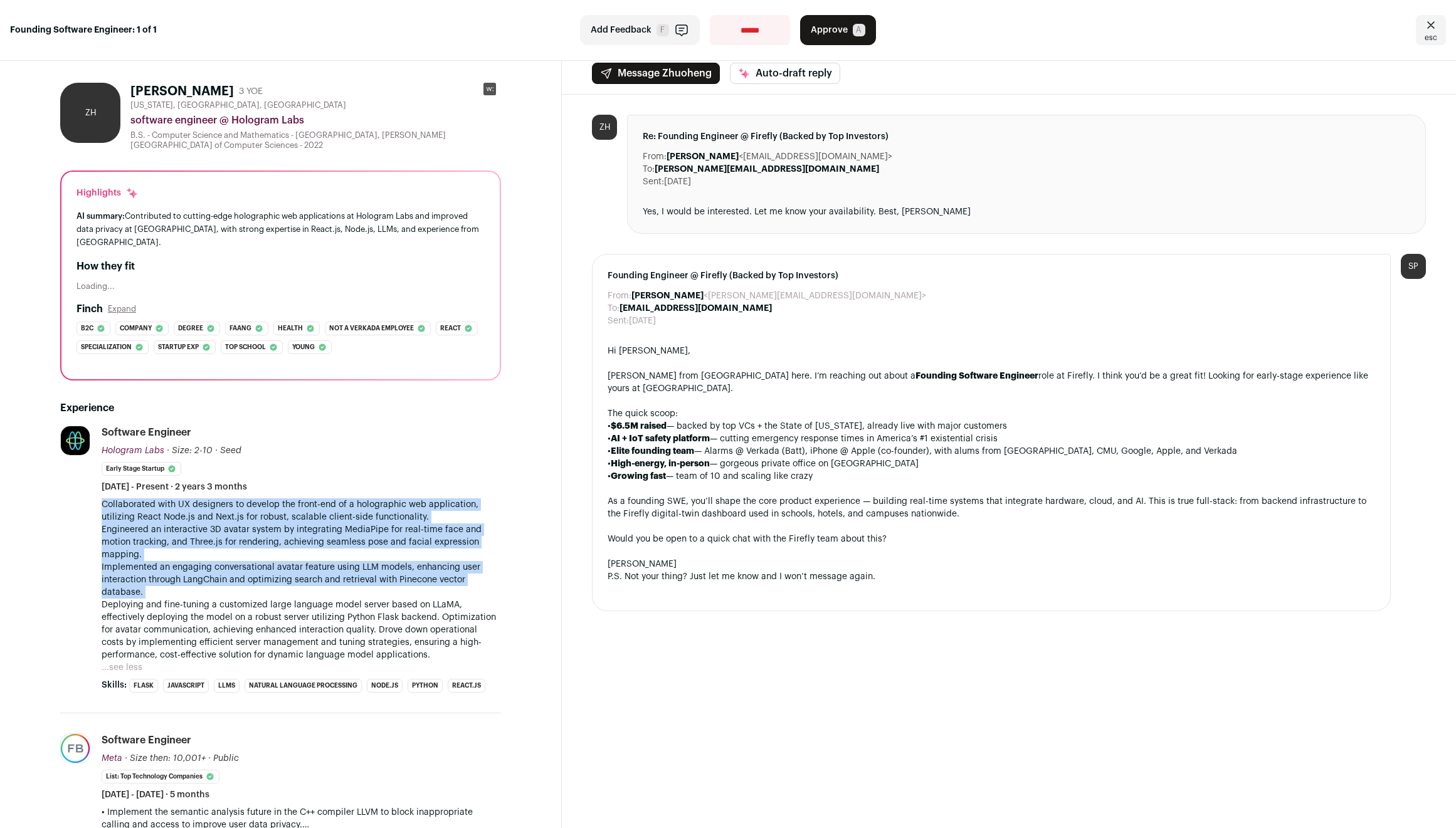
scroll to position [16, 0]
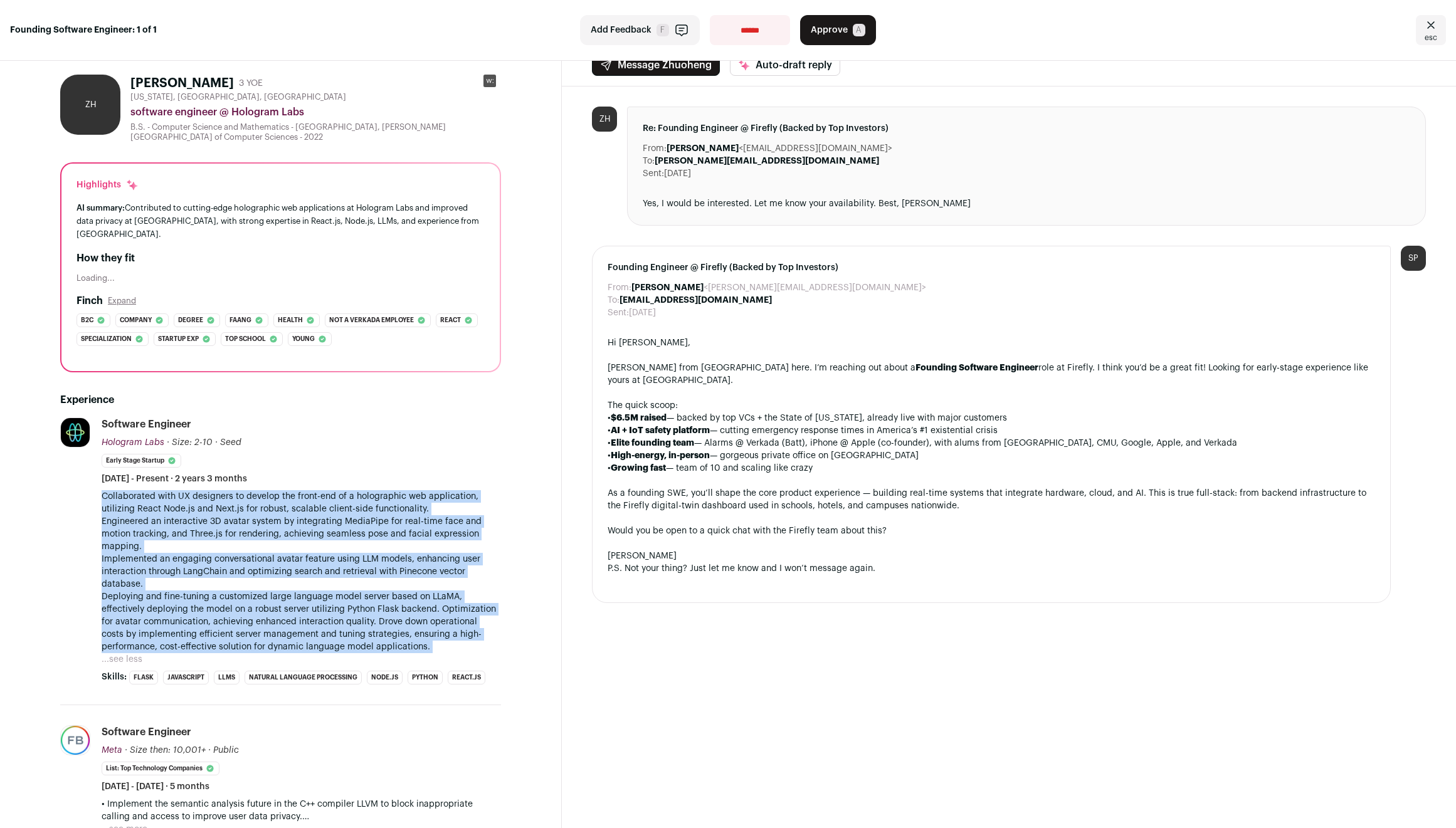
drag, startPoint x: 443, startPoint y: 520, endPoint x: 430, endPoint y: 613, distance: 93.9
click at [430, 613] on p "Collaborated with UX designers to develop the front-end of a holographic web ap…" at bounding box center [301, 571] width 400 height 163
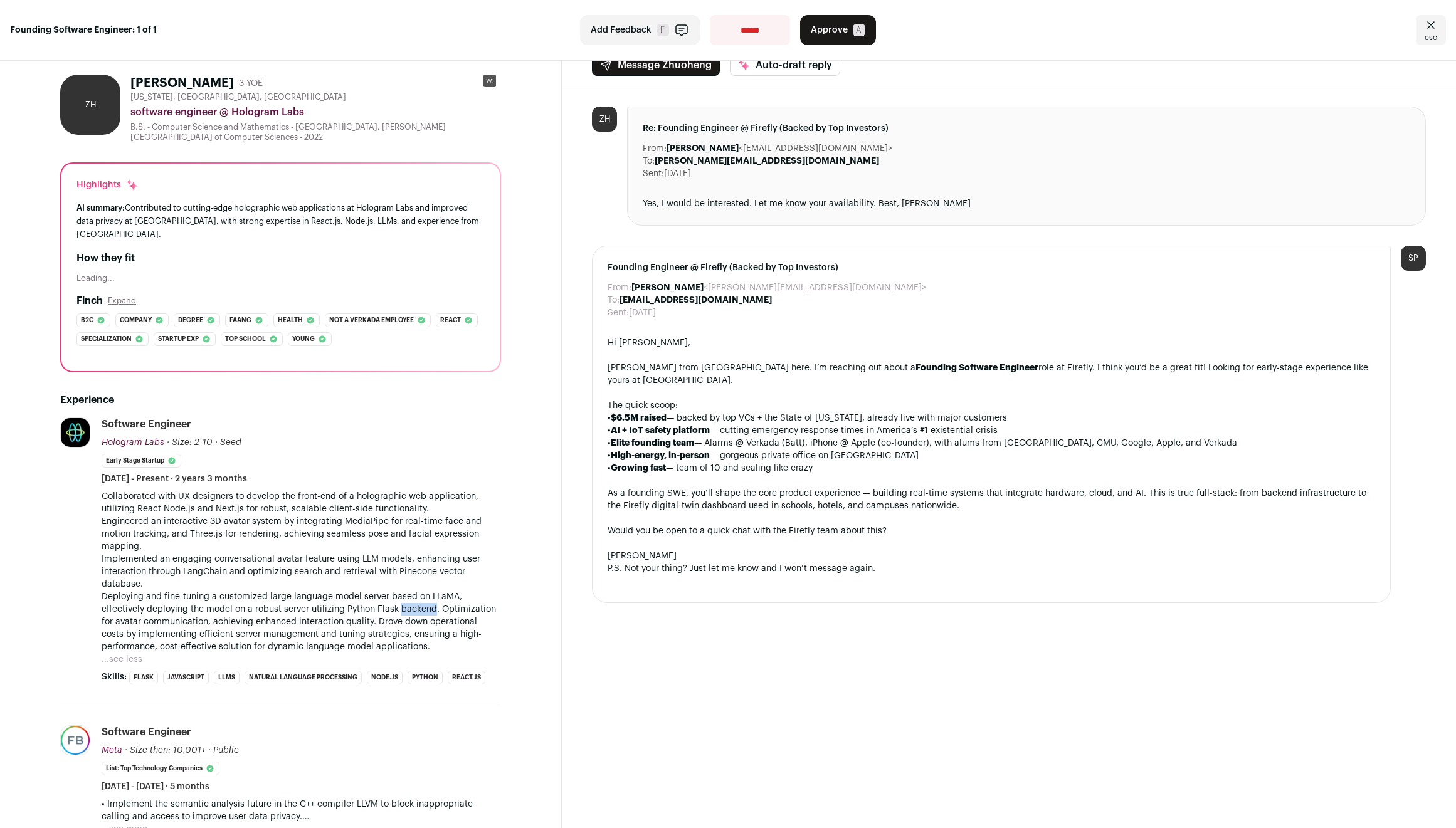
click at [430, 613] on p "Collaborated with UX designers to develop the front-end of a holographic web ap…" at bounding box center [301, 571] width 400 height 163
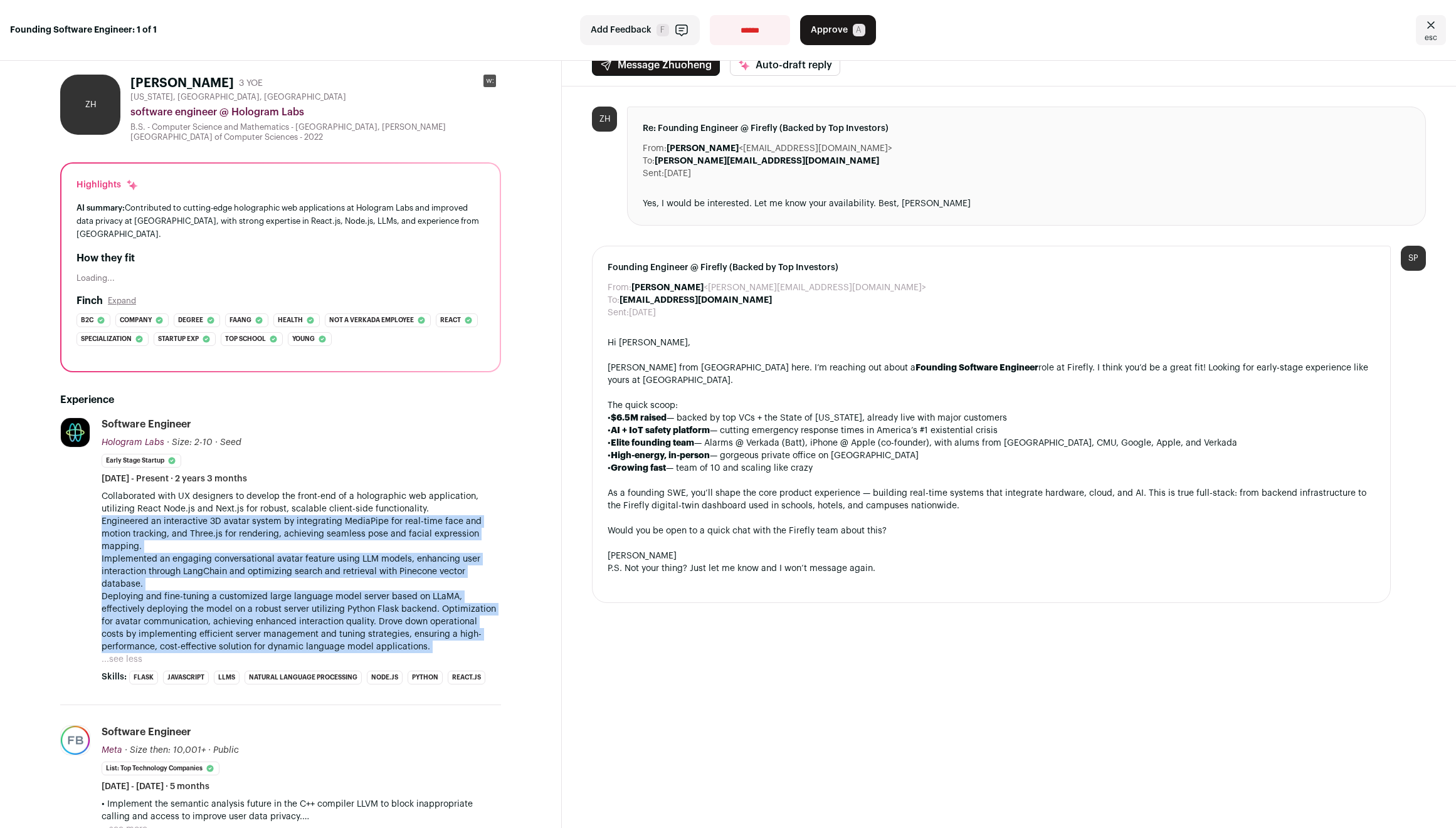
drag, startPoint x: 430, startPoint y: 613, endPoint x: 426, endPoint y: 518, distance: 95.1
click at [426, 518] on p "Collaborated with UX designers to develop the front-end of a holographic web ap…" at bounding box center [301, 571] width 400 height 163
click at [426, 517] on p "Collaborated with UX designers to develop the front-end of a holographic web ap…" at bounding box center [301, 571] width 400 height 163
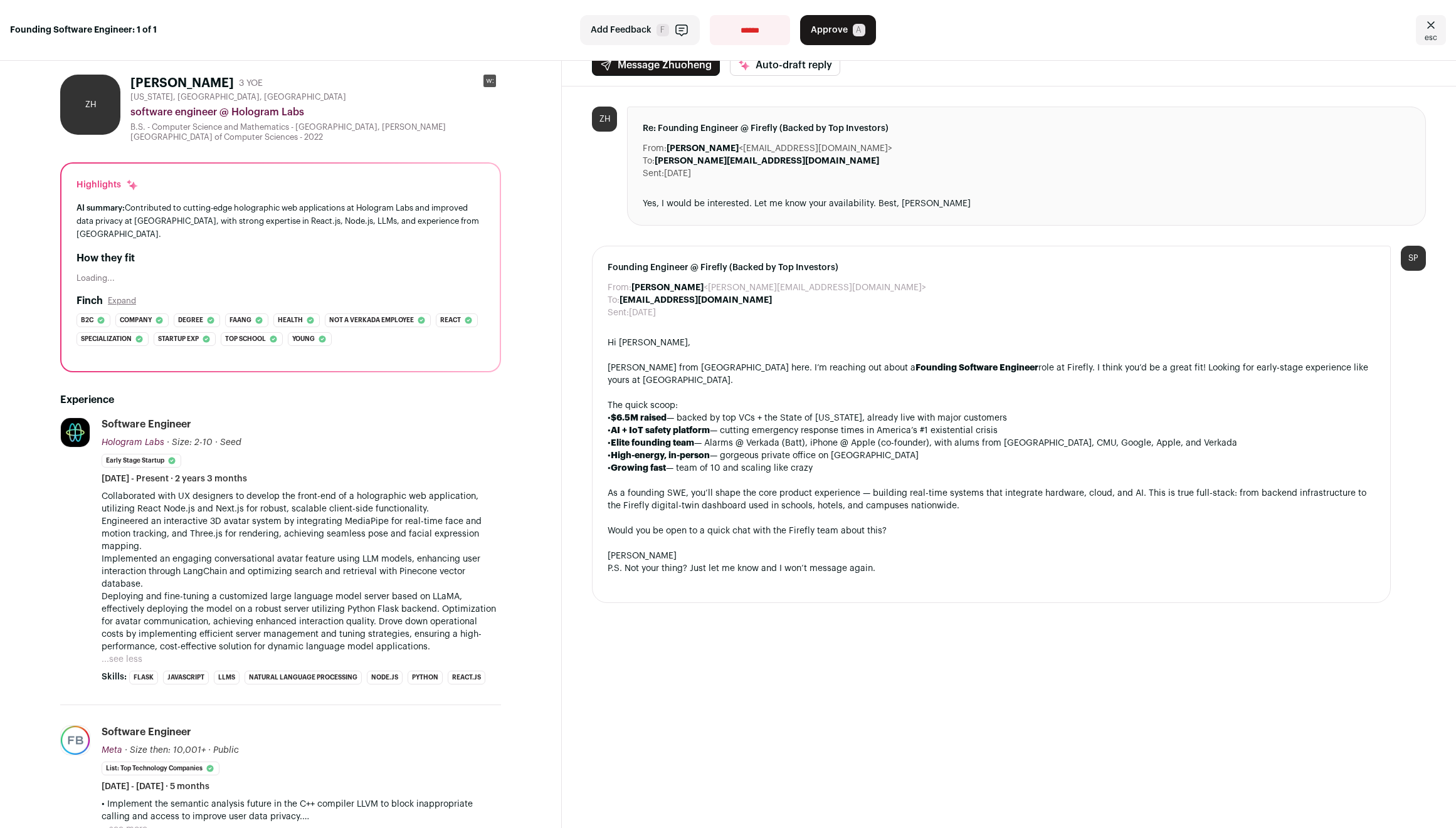
click at [427, 498] on p "Collaborated with UX designers to develop the front-end of a holographic web ap…" at bounding box center [301, 571] width 400 height 163
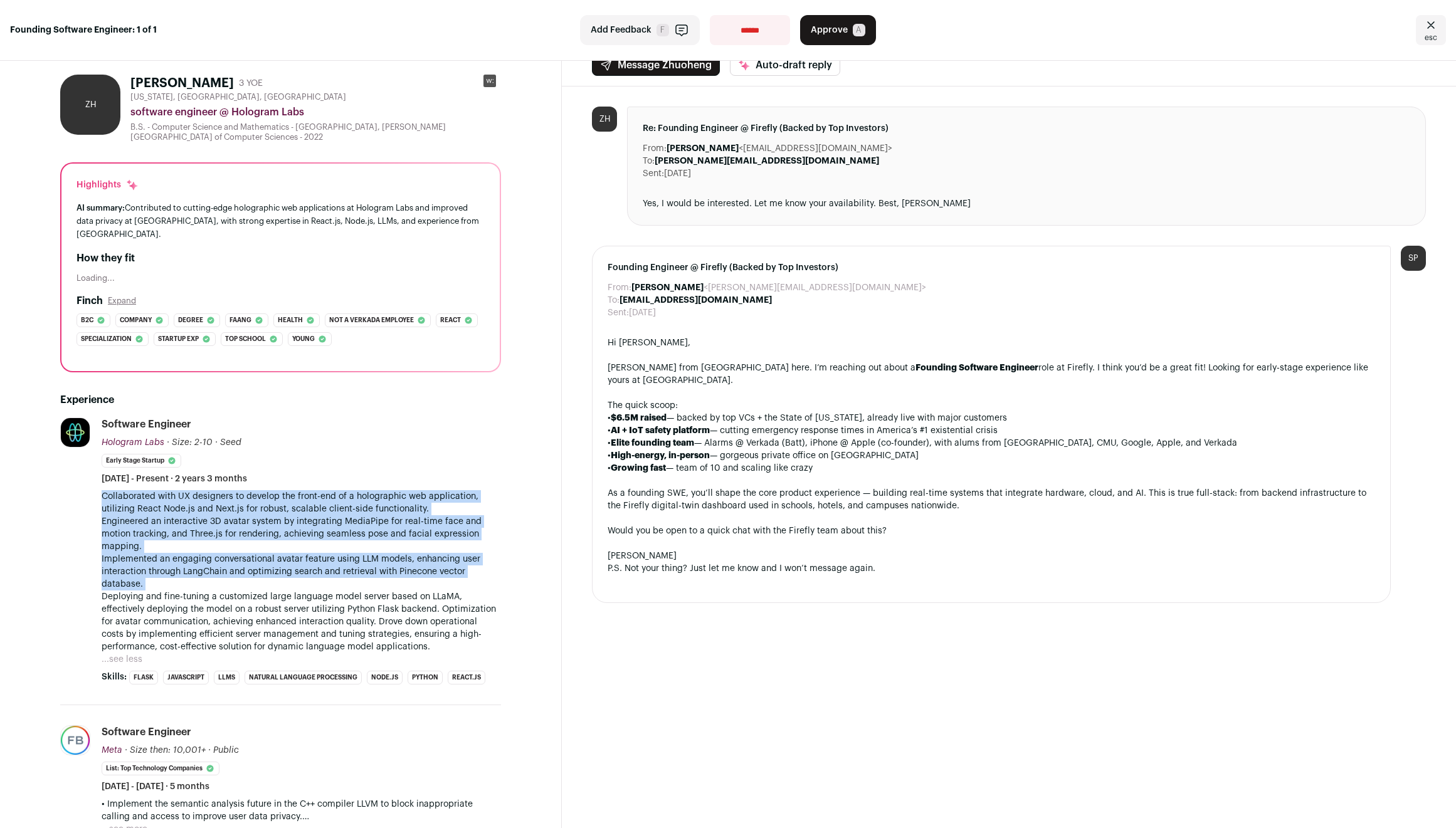
scroll to position [33, 0]
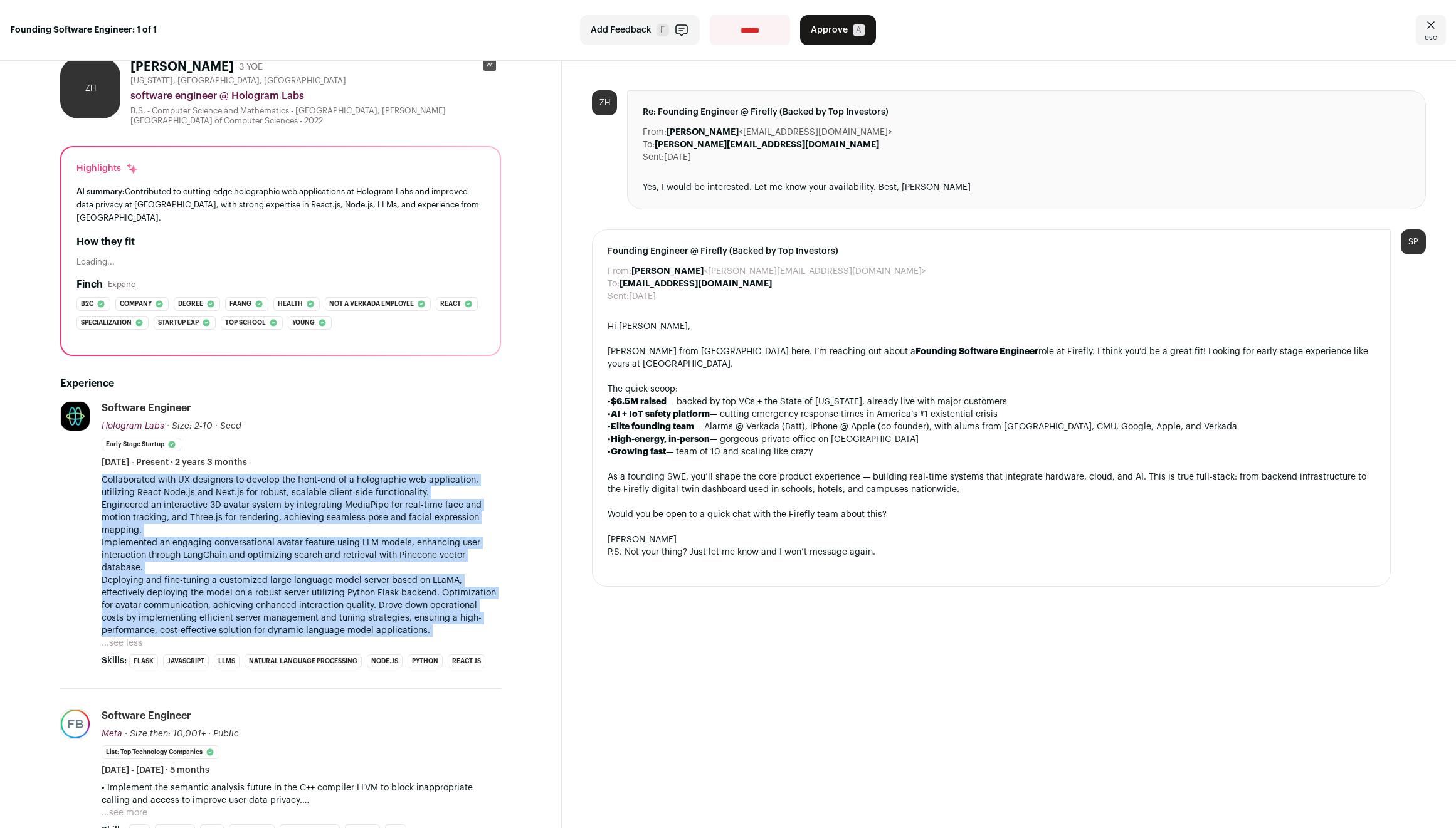
drag, startPoint x: 427, startPoint y: 498, endPoint x: 414, endPoint y: 604, distance: 106.8
click at [414, 604] on p "Collaborated with UX designers to develop the front-end of a holographic web ap…" at bounding box center [301, 555] width 400 height 163
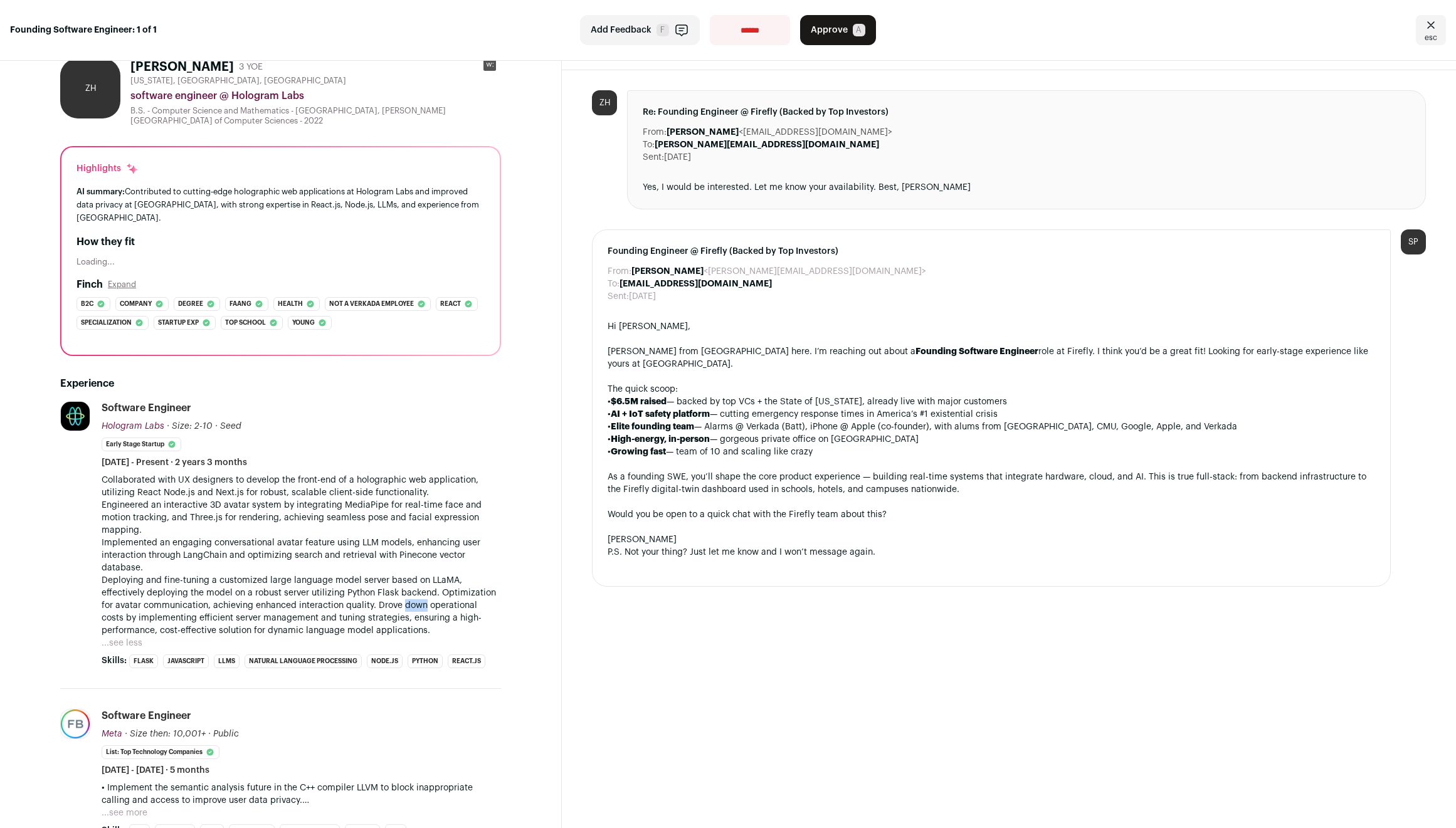
click at [414, 604] on p "Collaborated with UX designers to develop the front-end of a holographic web ap…" at bounding box center [301, 555] width 400 height 163
click at [413, 599] on p "Collaborated with UX designers to develop the front-end of a holographic web ap…" at bounding box center [301, 555] width 400 height 163
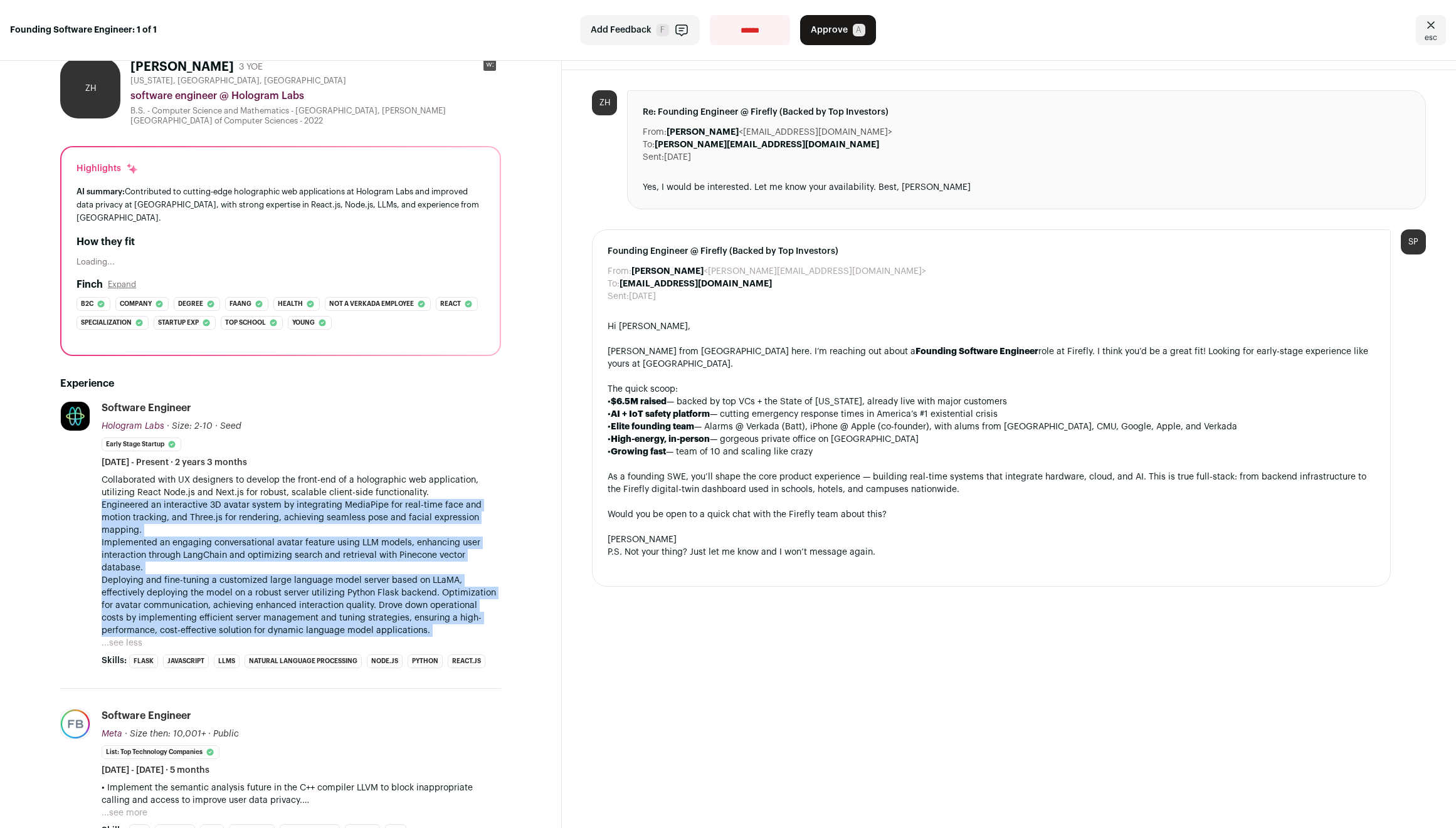
drag, startPoint x: 413, startPoint y: 597, endPoint x: 407, endPoint y: 501, distance: 96.2
click at [407, 501] on p "Collaborated with UX designers to develop the front-end of a holographic web ap…" at bounding box center [301, 555] width 400 height 163
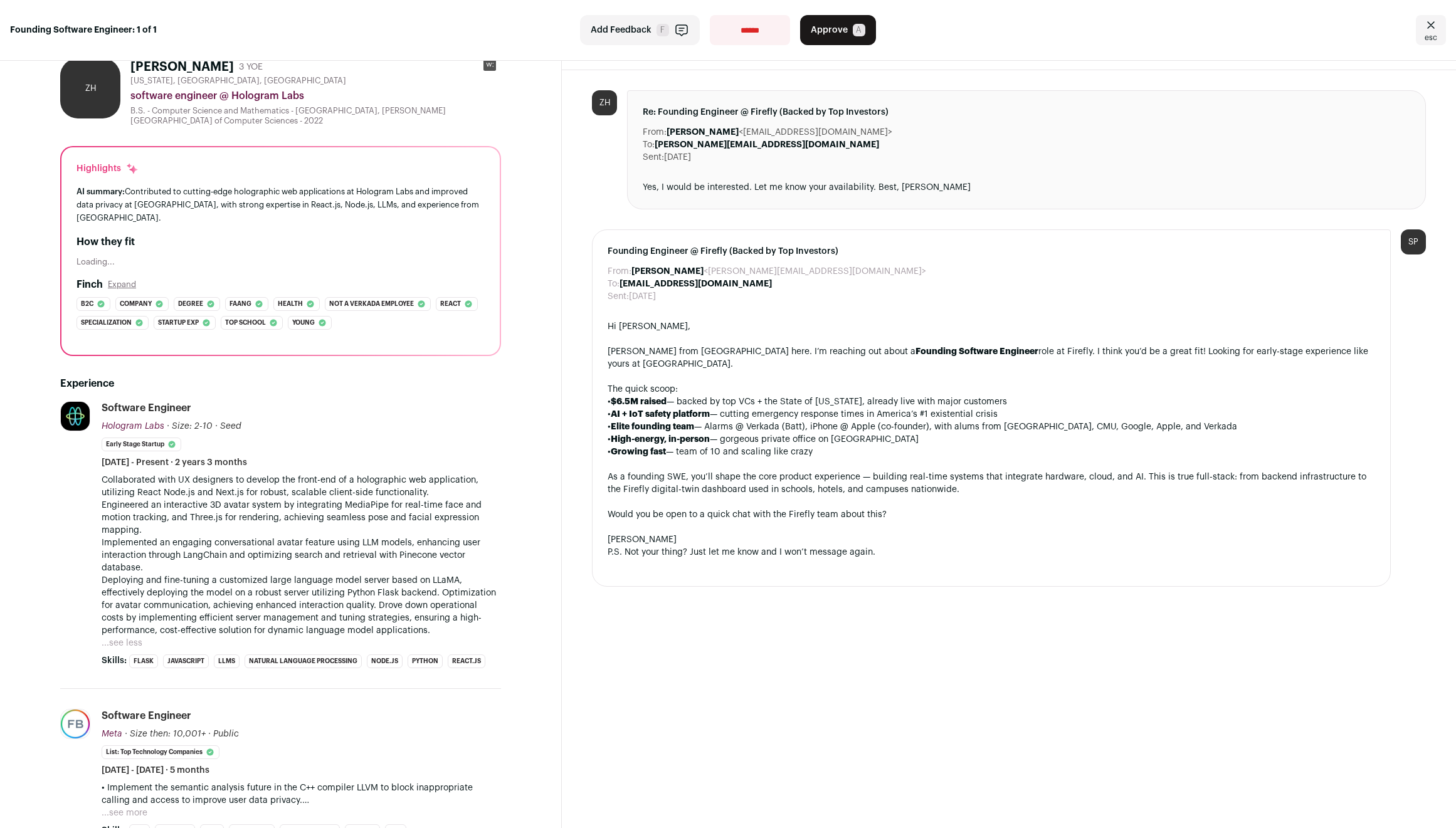
click at [405, 474] on p "Collaborated with UX designers to develop the front-end of a holographic web ap…" at bounding box center [301, 555] width 400 height 163
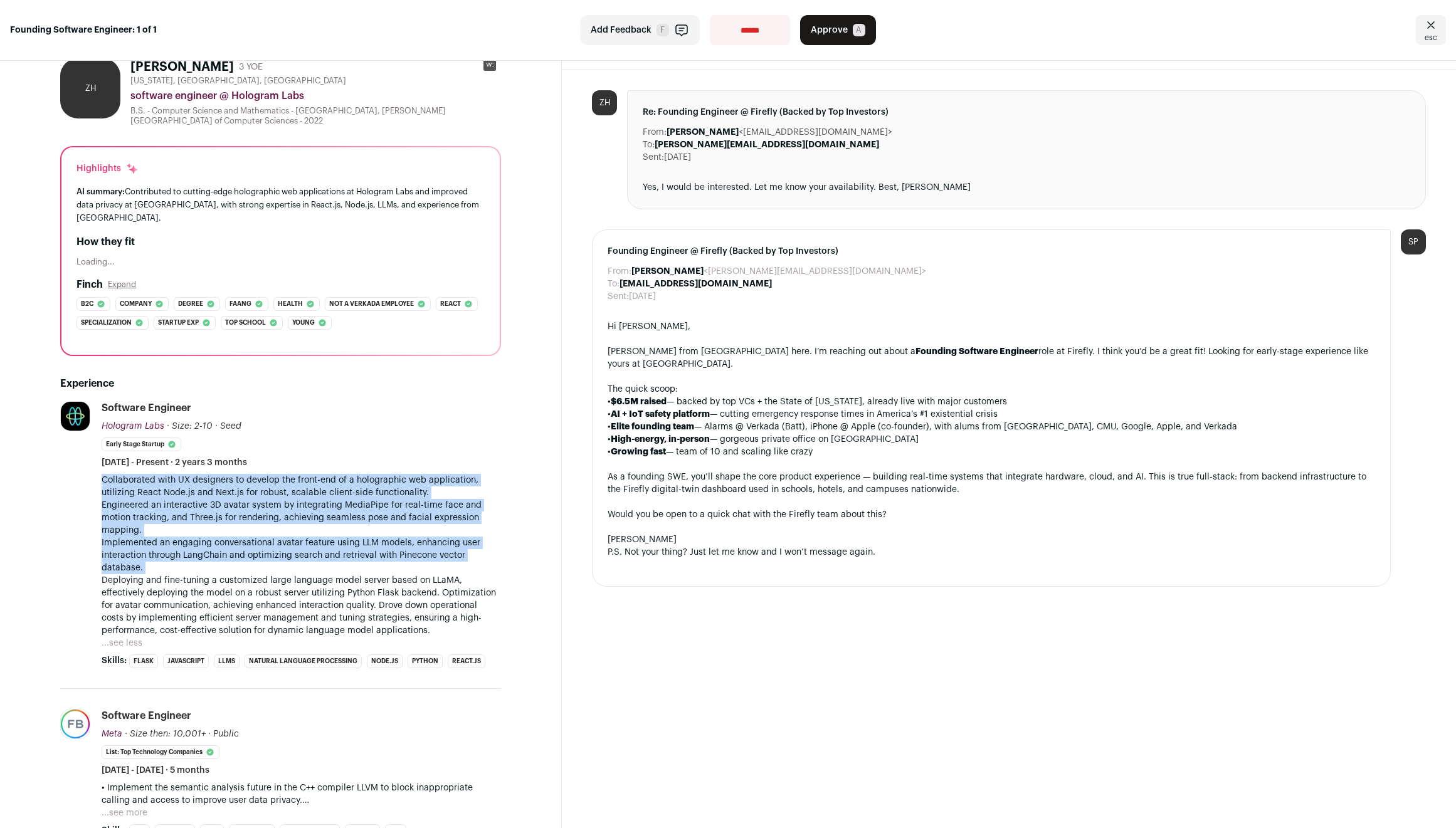
drag, startPoint x: 405, startPoint y: 474, endPoint x: 392, endPoint y: 580, distance: 106.8
click at [392, 580] on p "Collaborated with UX designers to develop the front-end of a holographic web ap…" at bounding box center [301, 555] width 400 height 163
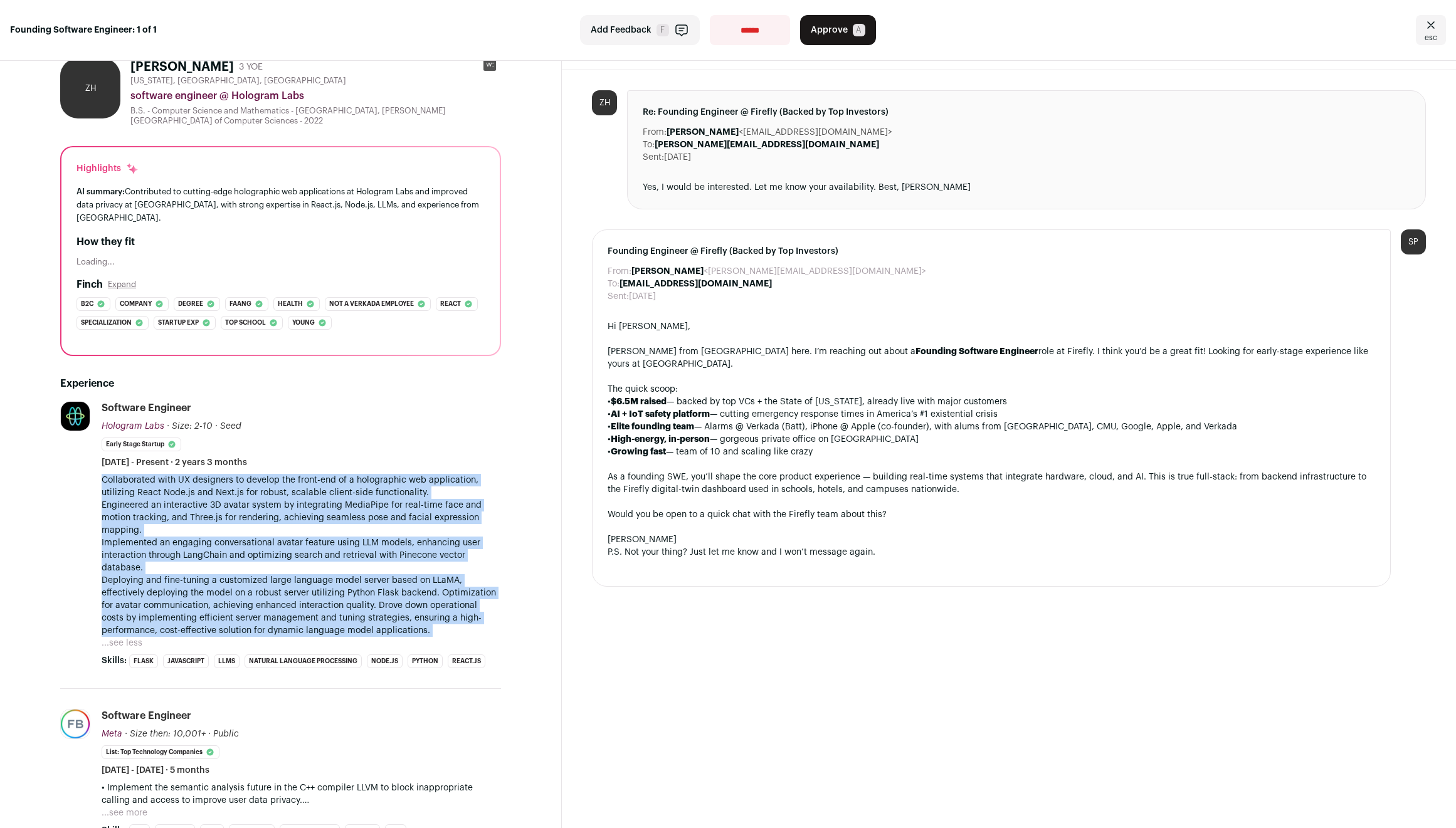
click at [392, 580] on p "Collaborated with UX designers to develop the front-end of a holographic web ap…" at bounding box center [301, 555] width 400 height 163
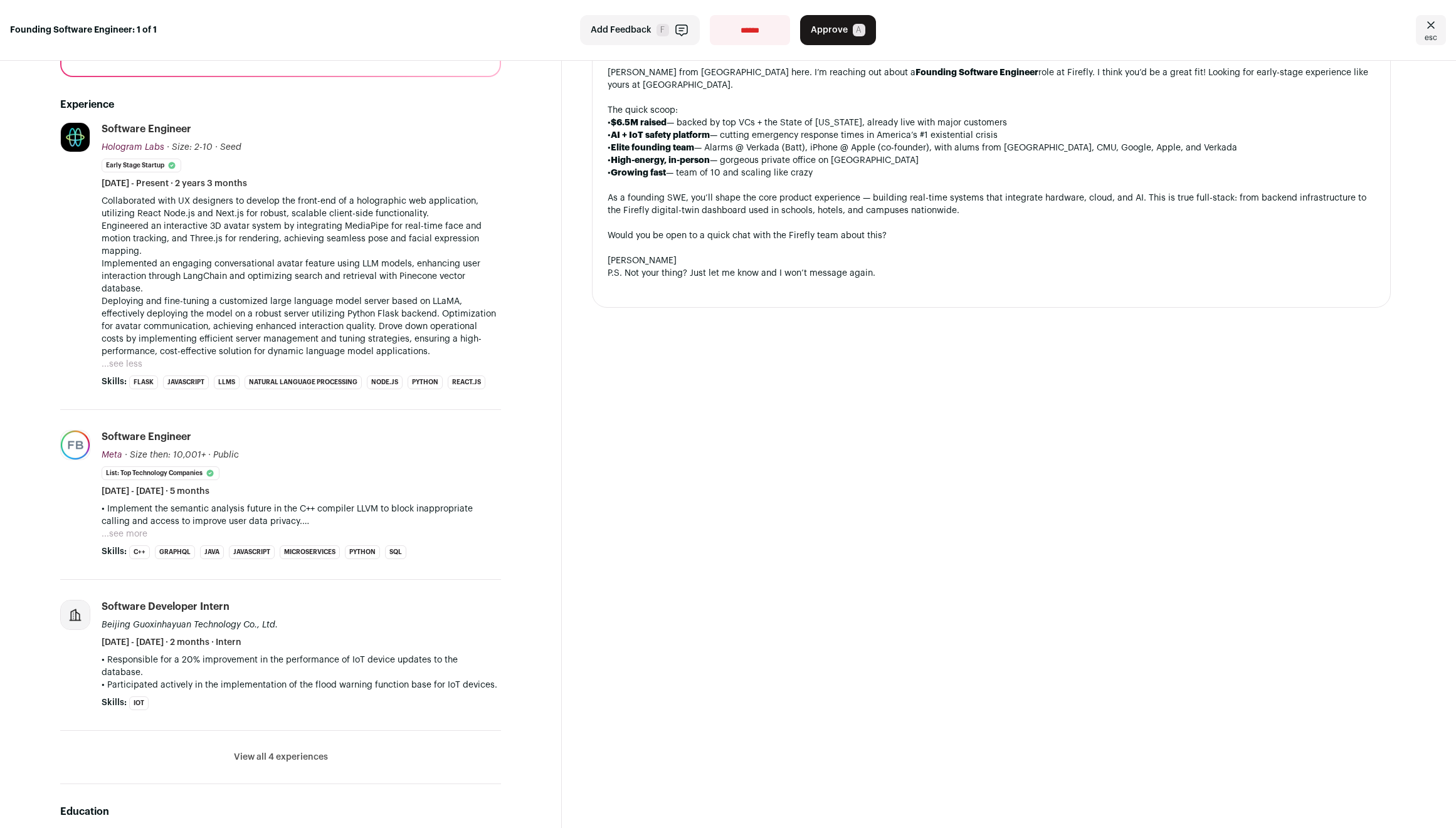
scroll to position [577, 0]
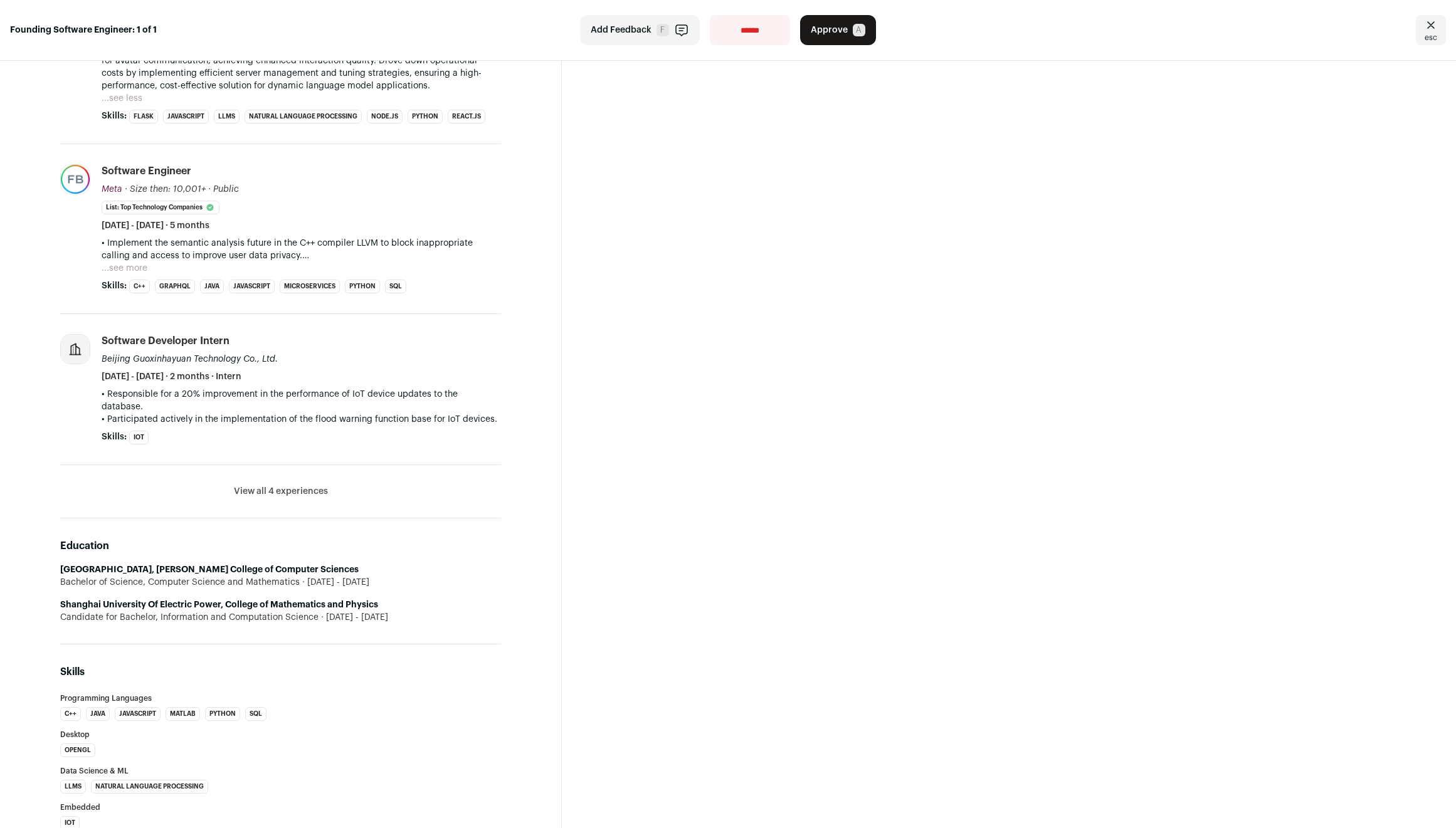
drag, startPoint x: 401, startPoint y: 569, endPoint x: 402, endPoint y: 542, distance: 27.0
click at [402, 542] on div "Education Northeastern University, Khoury College of Computer Sciences Bachelor…" at bounding box center [281, 581] width 441 height 126
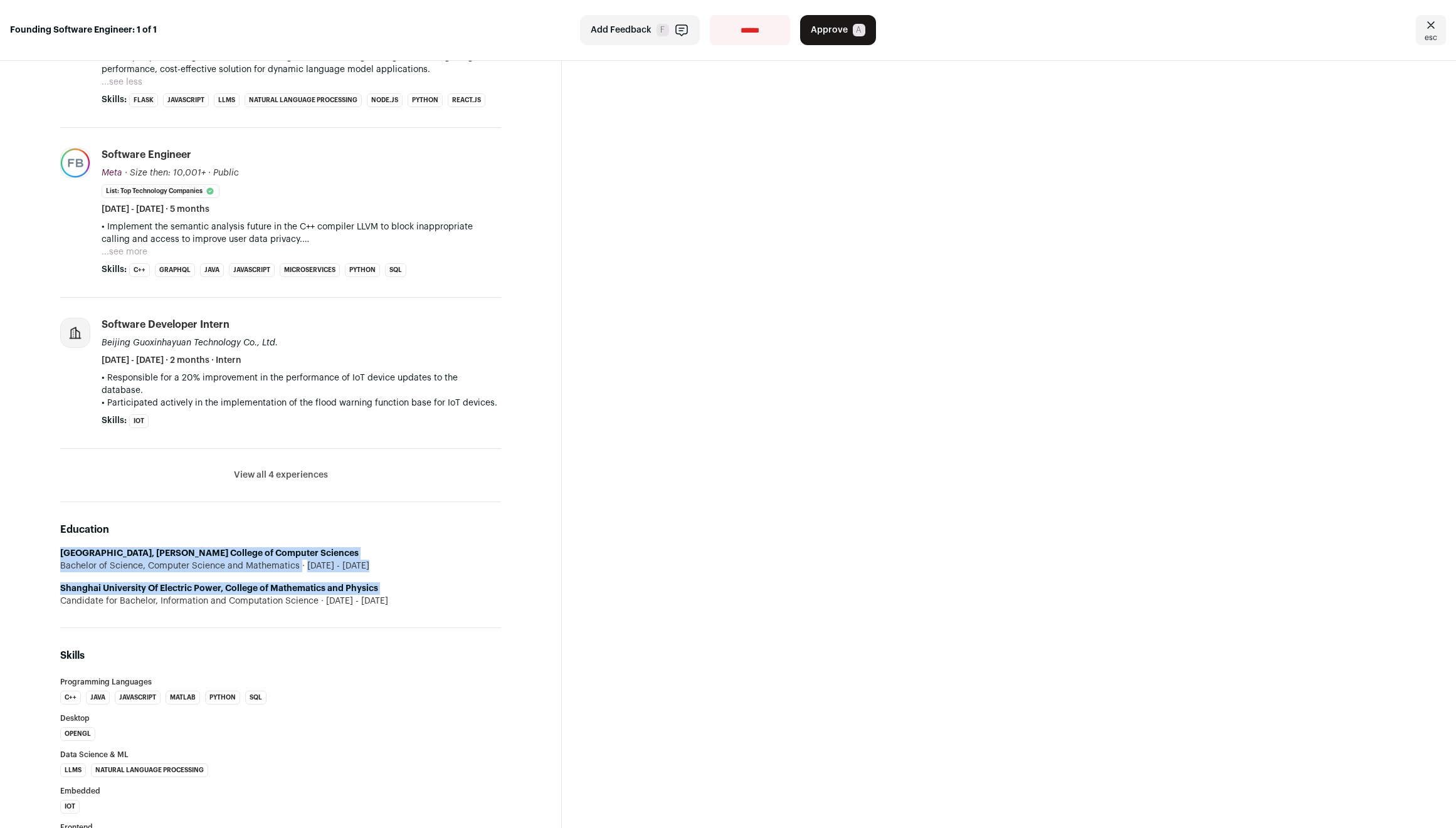
drag, startPoint x: 402, startPoint y: 542, endPoint x: 404, endPoint y: 582, distance: 40.0
click at [404, 582] on div "Education Northeastern University, Khoury College of Computer Sciences Bachelor…" at bounding box center [281, 565] width 441 height 126
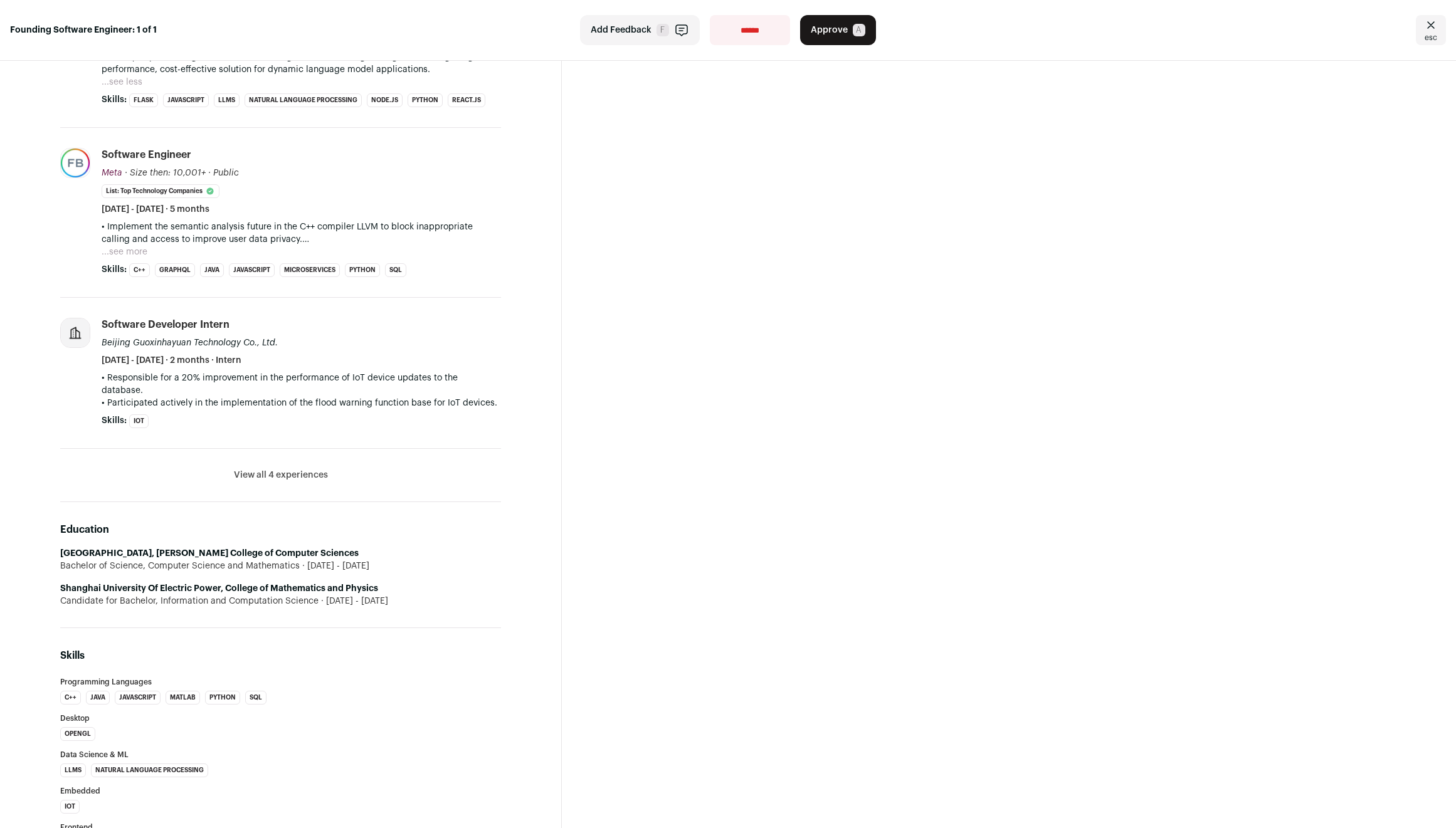
click at [404, 595] on div "Candidate for Bachelor, Information and Computation Science 2017 - 2020" at bounding box center [281, 601] width 441 height 12
drag, startPoint x: 404, startPoint y: 590, endPoint x: 406, endPoint y: 524, distance: 66.0
click at [406, 524] on div "Education Northeastern University, Khoury College of Computer Sciences Bachelor…" at bounding box center [281, 565] width 441 height 126
click at [406, 524] on h2 "Education" at bounding box center [281, 529] width 441 height 15
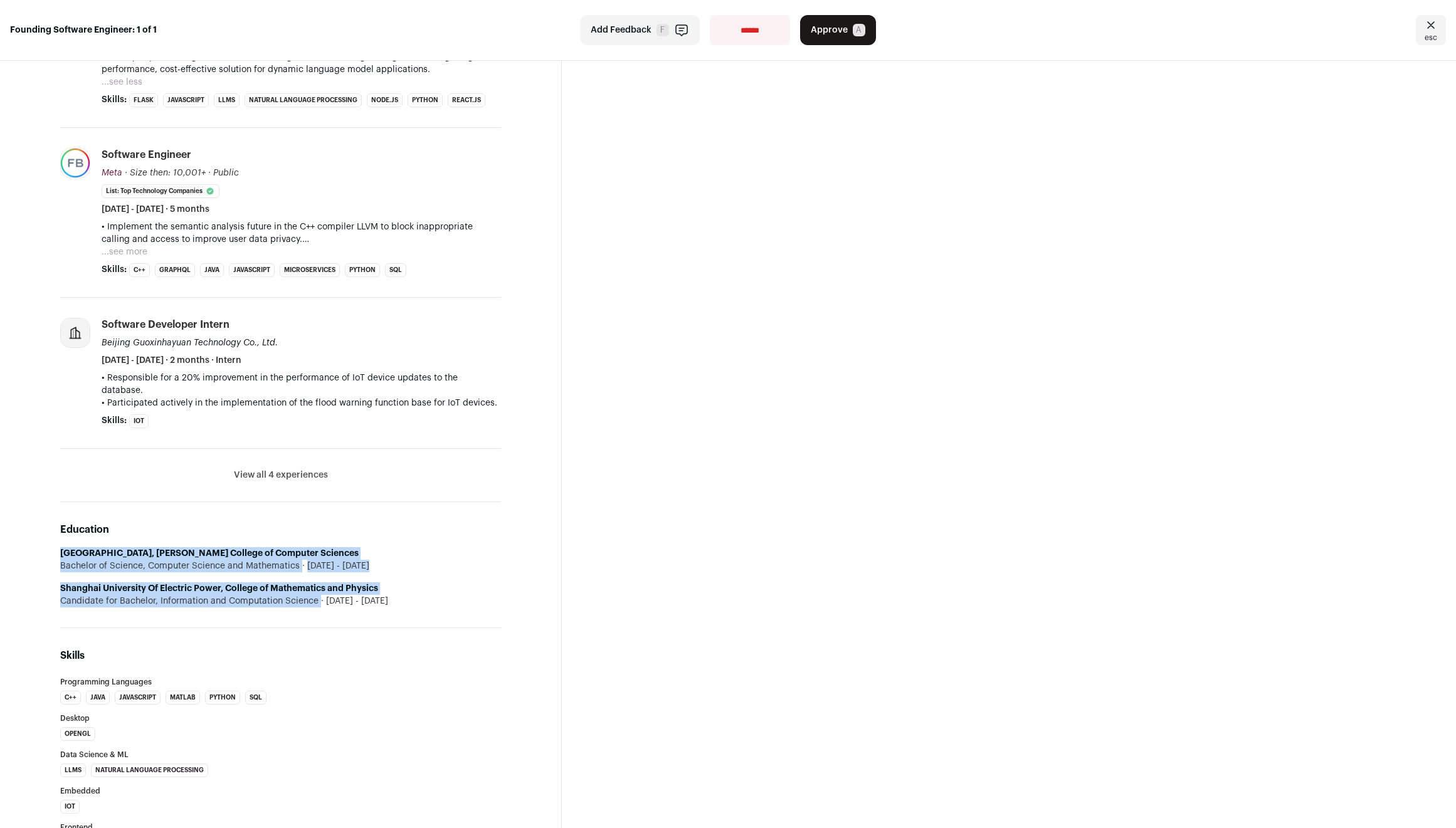
drag, startPoint x: 406, startPoint y: 524, endPoint x: 404, endPoint y: 588, distance: 64.0
click at [404, 588] on div "Education Northeastern University, Khoury College of Computer Sciences Bachelor…" at bounding box center [281, 565] width 441 height 126
click at [404, 595] on div "Candidate for Bachelor, Information and Computation Science 2017 - 2020" at bounding box center [281, 601] width 441 height 12
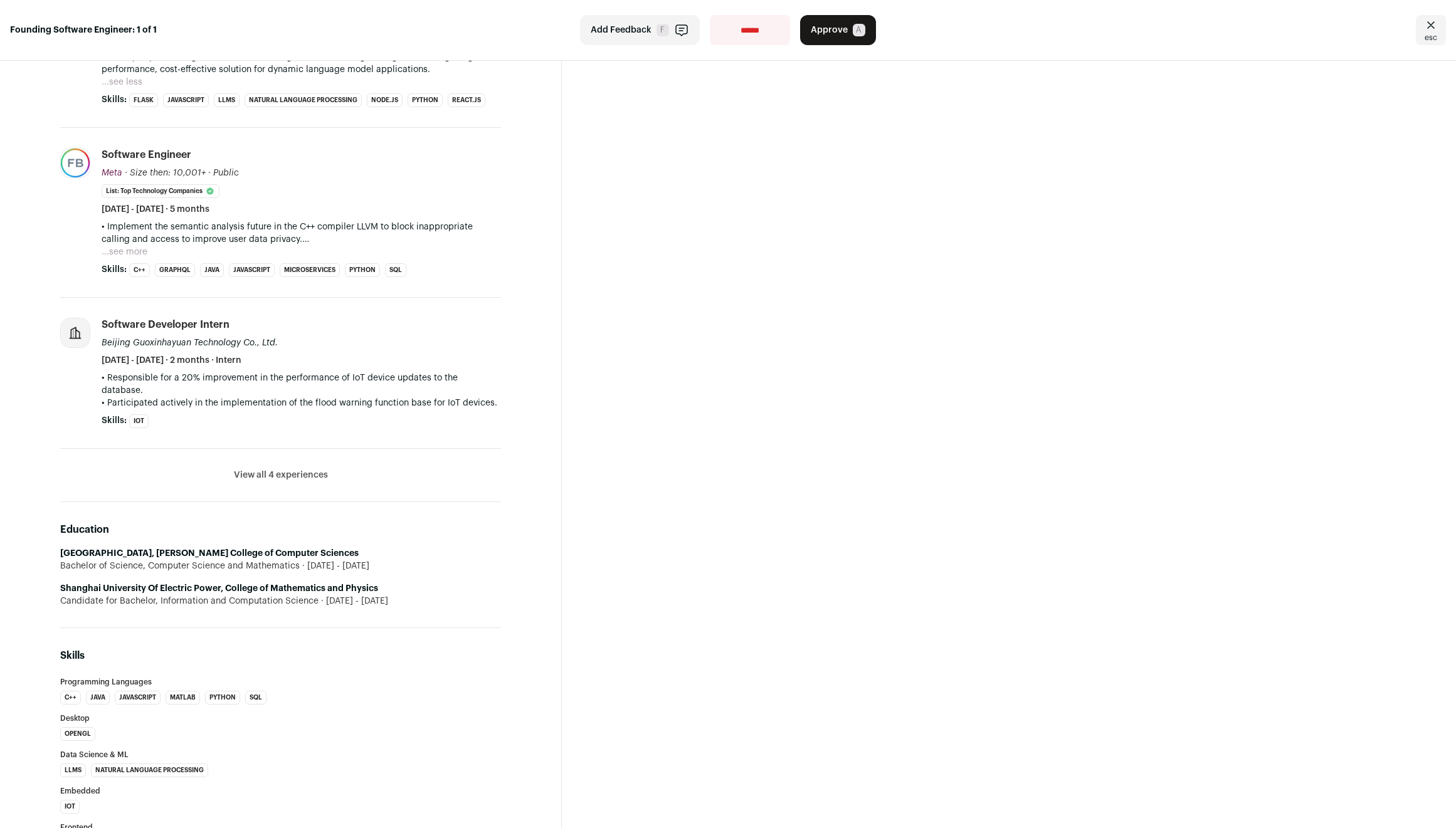
scroll to position [461, 0]
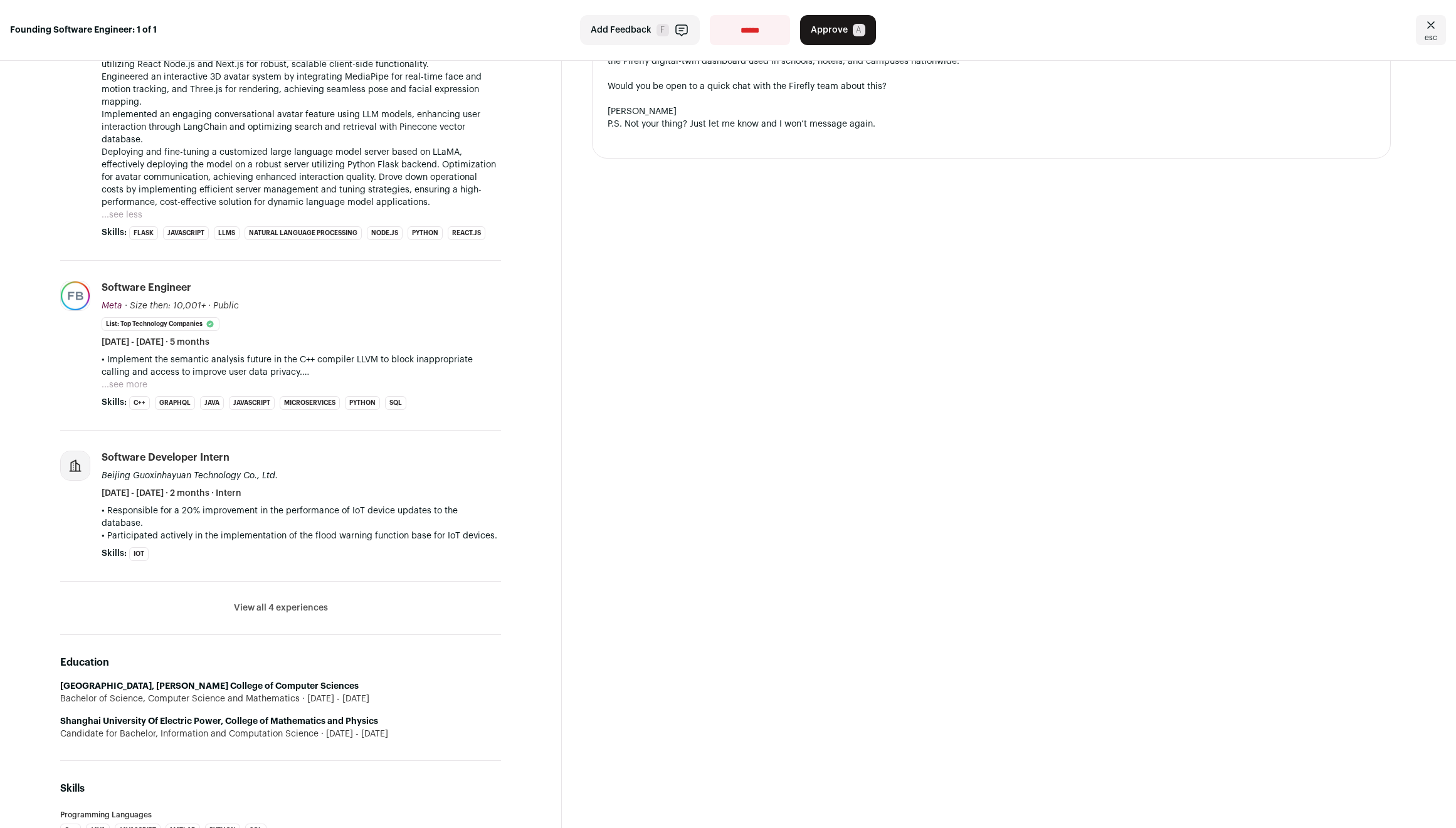
click at [299, 602] on button "View all 4 experiences" at bounding box center [280, 608] width 94 height 12
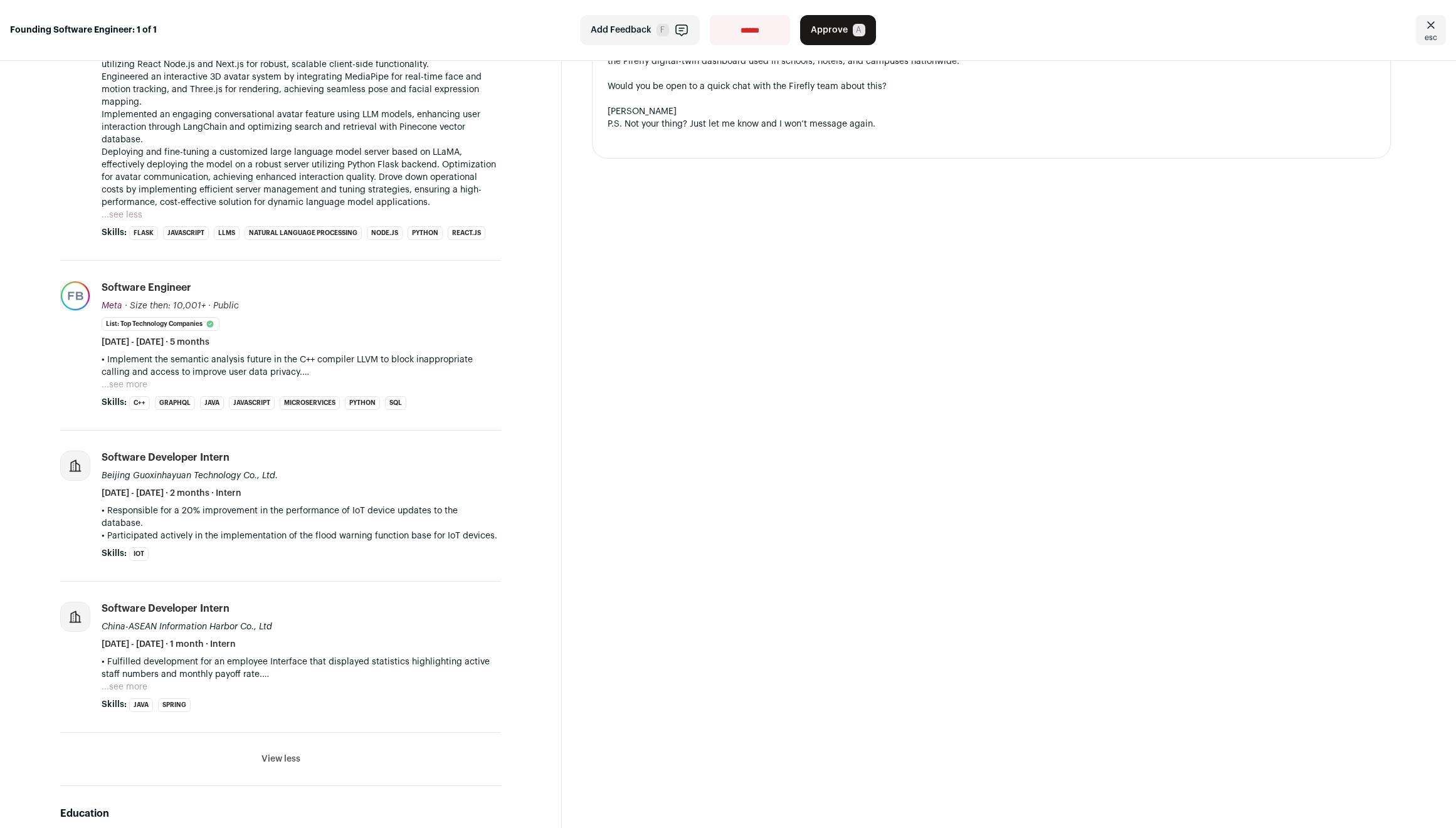
drag, startPoint x: 401, startPoint y: 515, endPoint x: 408, endPoint y: 478, distance: 37.7
click at [408, 478] on li "Software Developer Intern Beijing Guoxinhayuan Technology Co., Ltd. July 2021 -…" at bounding box center [301, 506] width 400 height 110
click at [408, 477] on div "Software Developer Intern Beijing Guoxinhayuan Technology Co., Ltd. July 2021 -…" at bounding box center [301, 475] width 400 height 49
drag, startPoint x: 410, startPoint y: 474, endPoint x: 414, endPoint y: 549, distance: 75.1
click at [414, 549] on li "Software Developer Intern Beijing Guoxinhayuan Technology Co., Ltd. July 2021 -…" at bounding box center [281, 506] width 441 height 151
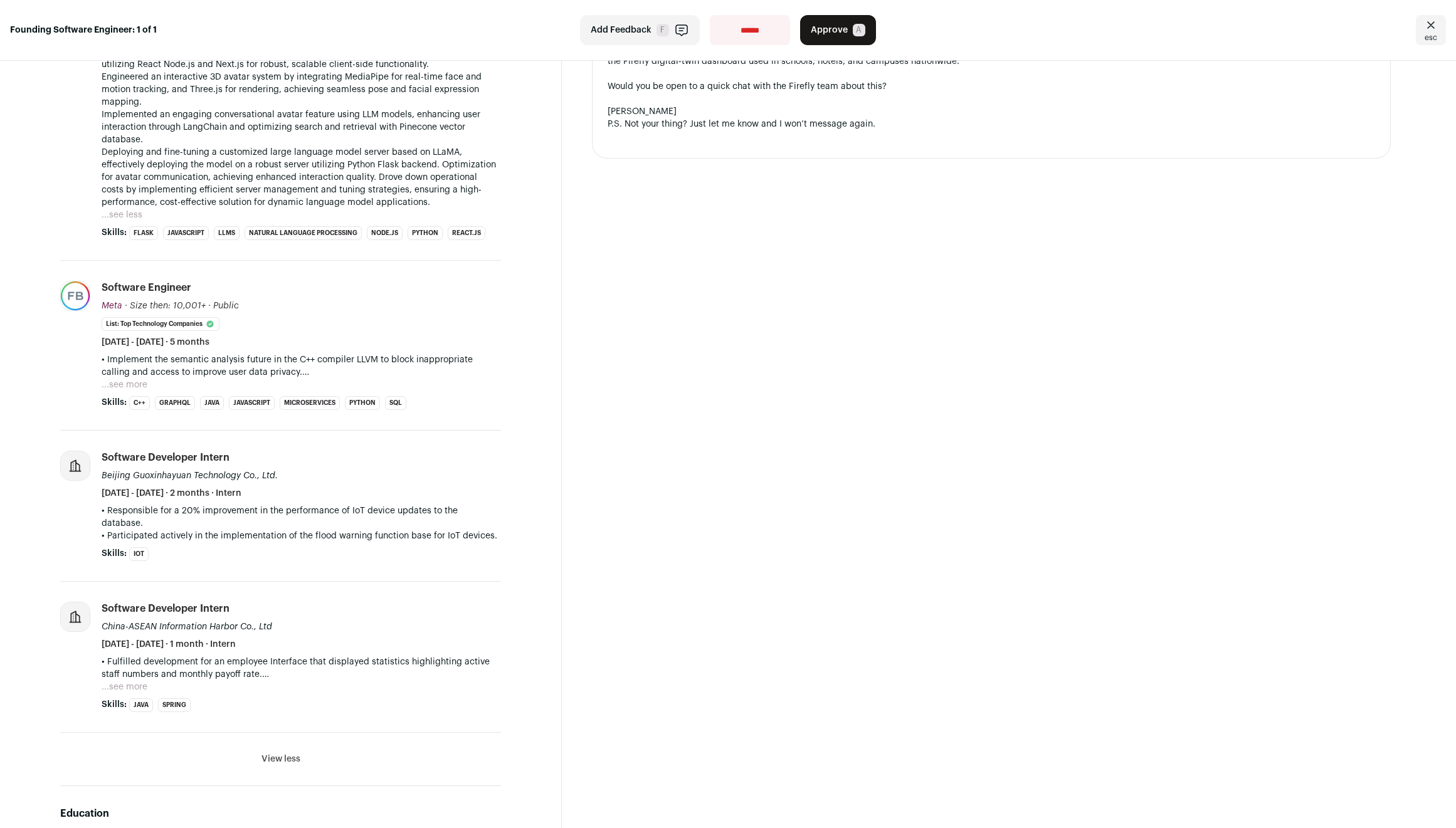
click at [414, 549] on li "Software Developer Intern Beijing Guoxinhayuan Technology Co., Ltd. July 2021 -…" at bounding box center [281, 506] width 441 height 151
drag, startPoint x: 410, startPoint y: 610, endPoint x: 424, endPoint y: 676, distance: 67.5
click at [424, 676] on li "Software Developer Intern China-ASEAN Information Harbor Co., Ltd August 2020 -…" at bounding box center [301, 657] width 400 height 110
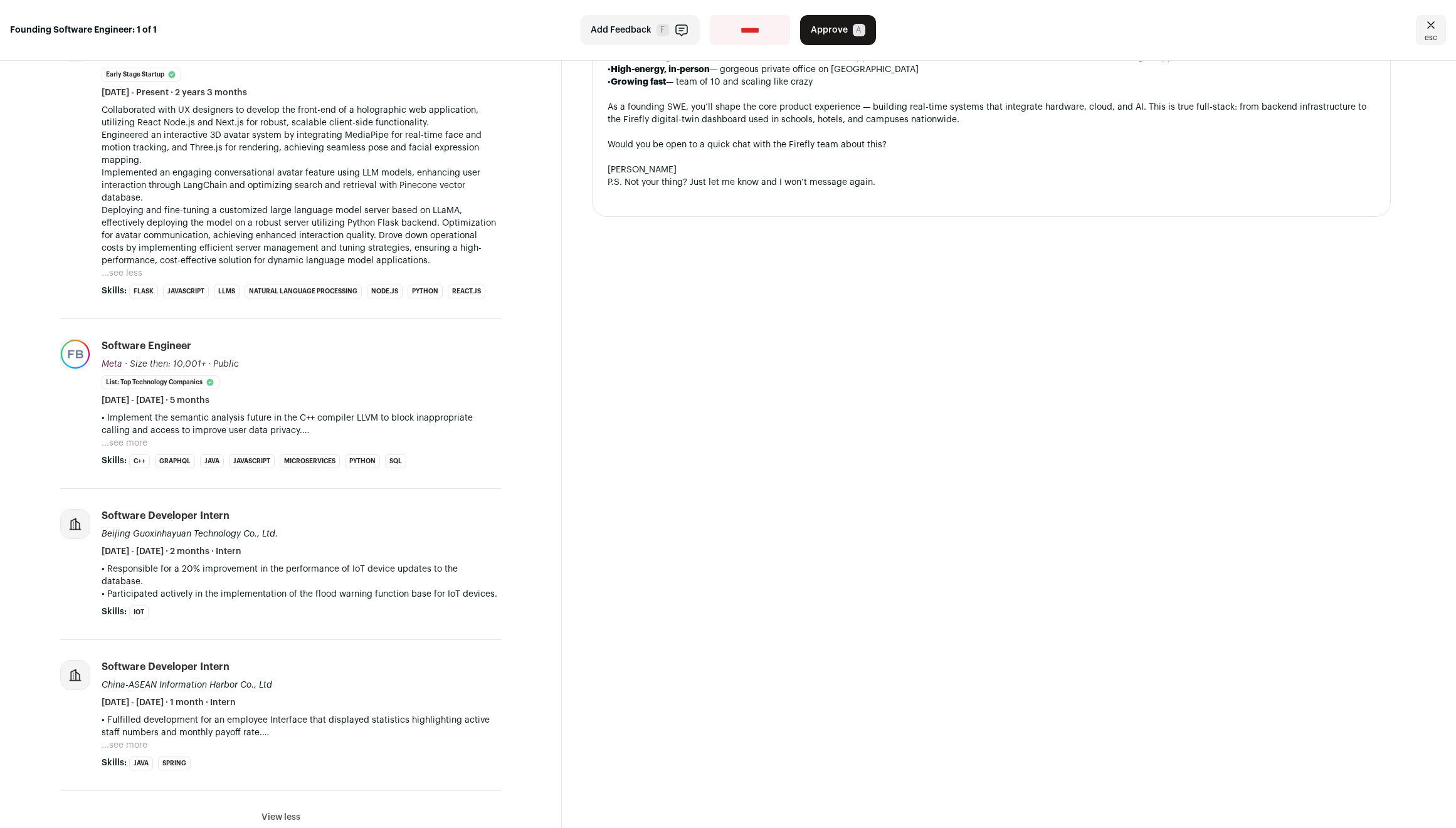
scroll to position [395, 0]
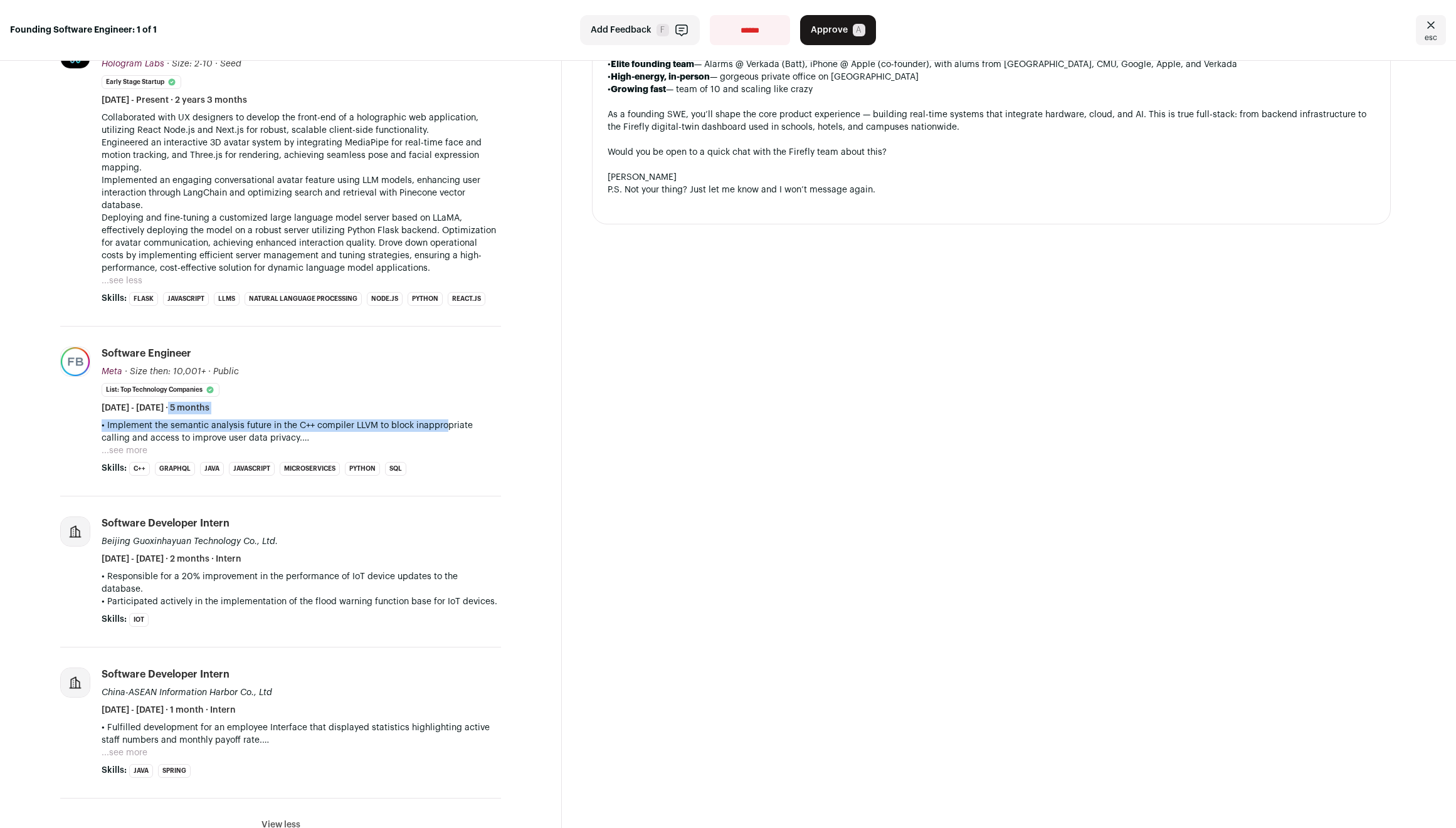
drag, startPoint x: 435, startPoint y: 424, endPoint x: 438, endPoint y: 400, distance: 24.2
click at [438, 400] on li "software engineer Meta Meta ai.meta.com Add to company list Public / Private Pu…" at bounding box center [301, 411] width 400 height 129
click at [438, 400] on div "software engineer Meta Meta ai.meta.com Add to company list Public / Private Pu…" at bounding box center [301, 380] width 400 height 68
drag, startPoint x: 438, startPoint y: 408, endPoint x: 440, endPoint y: 463, distance: 55.0
click at [440, 463] on li "software engineer Meta Meta ai.meta.com Add to company list Public / Private Pu…" at bounding box center [301, 411] width 400 height 129
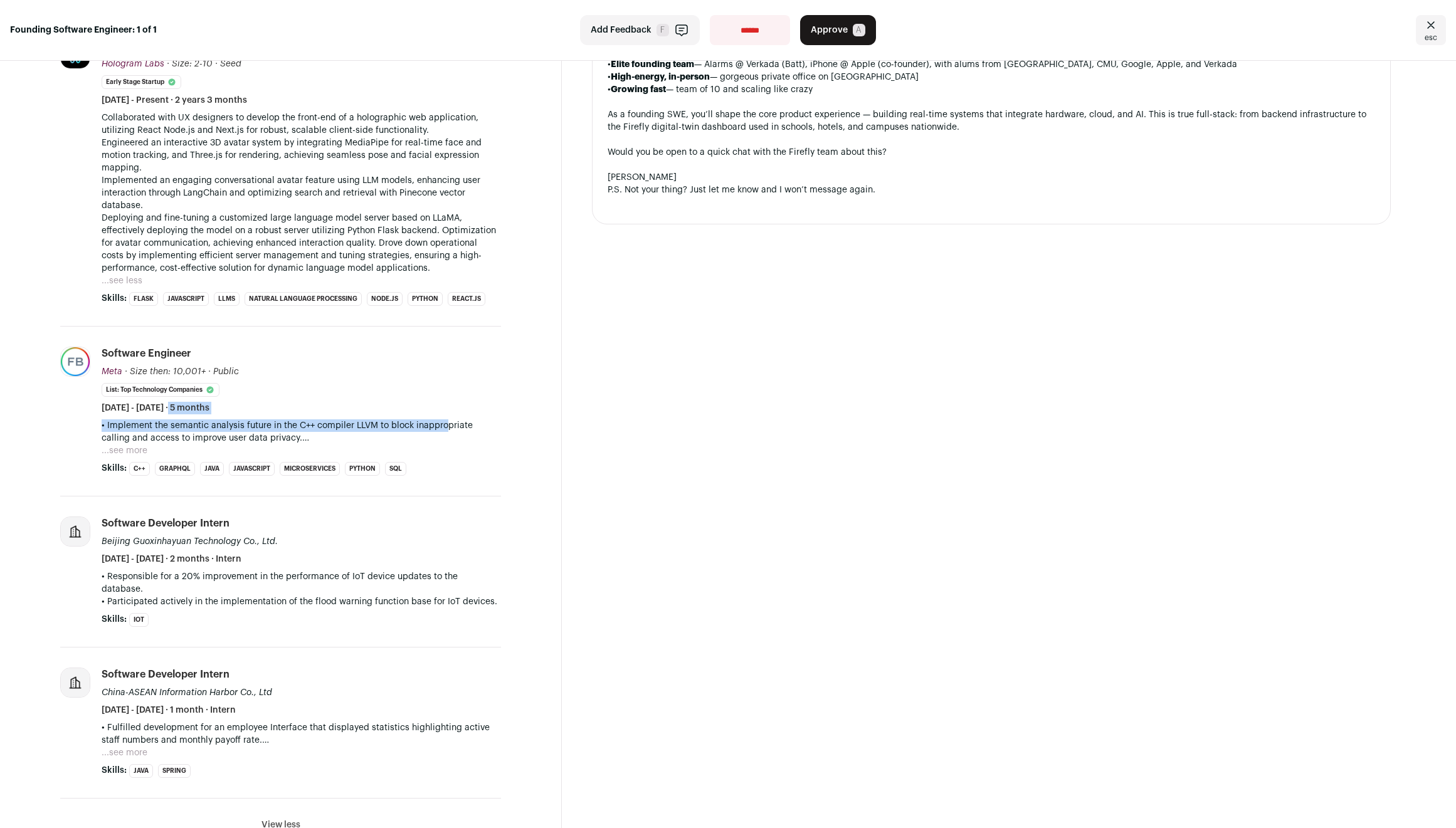
click at [470, 439] on p "• Implement the semantic analysis future in the C++ compiler LLVM to block inap…" at bounding box center [301, 432] width 400 height 25
click at [119, 447] on button "...see more" at bounding box center [125, 450] width 46 height 12
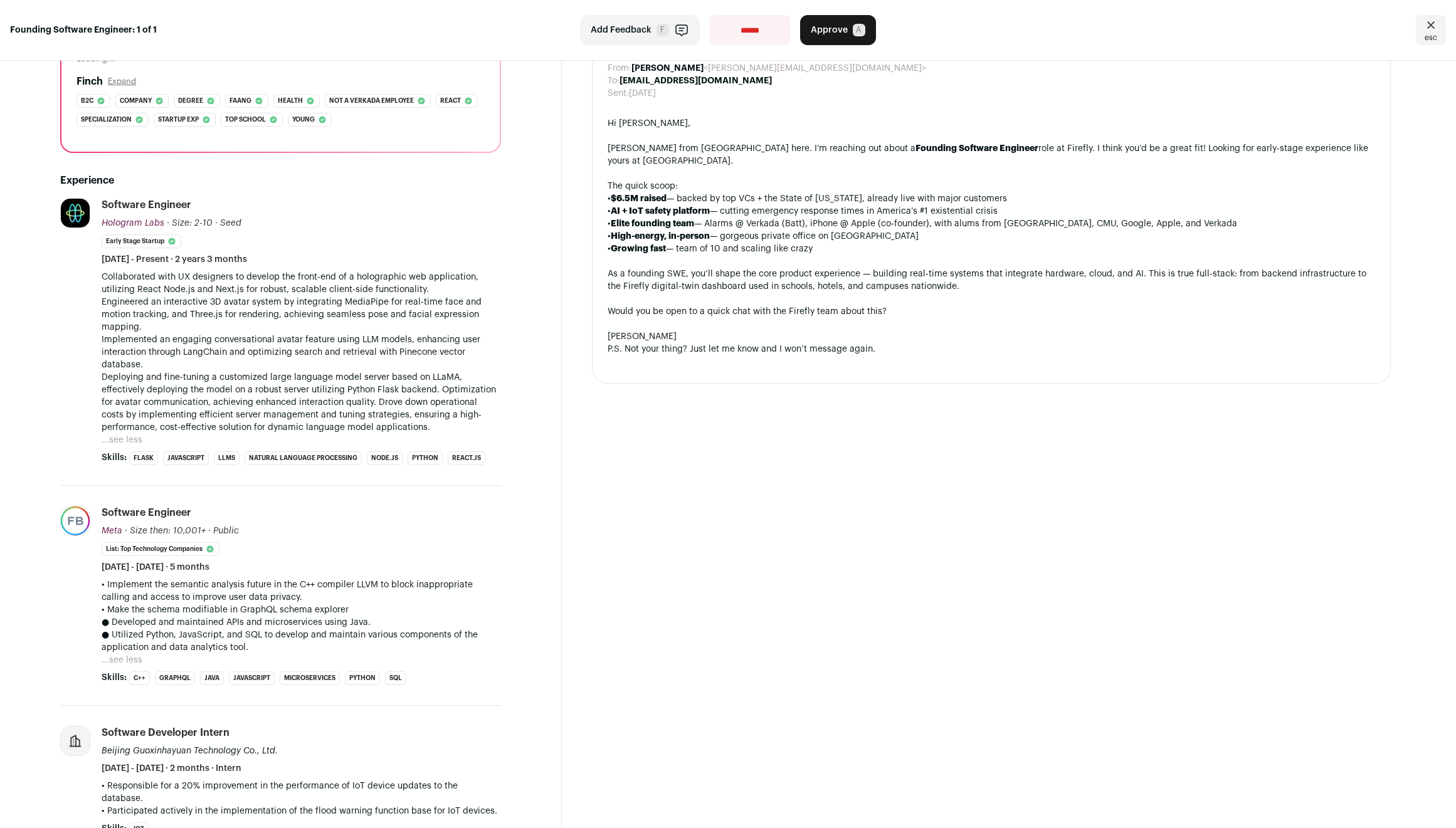
scroll to position [171, 0]
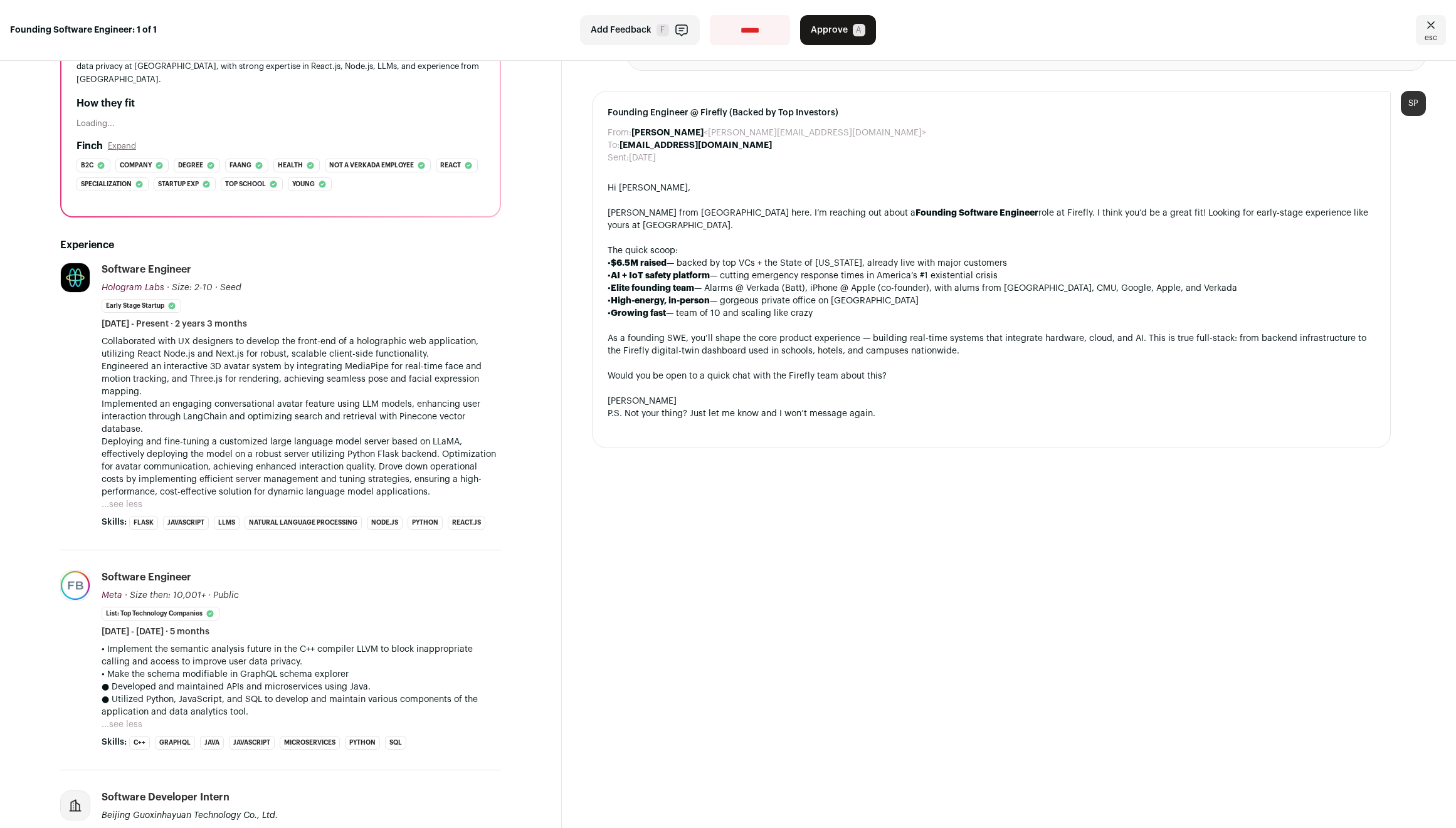
click at [230, 358] on p "Collaborated with UX designers to develop the front-end of a holographic web ap…" at bounding box center [301, 417] width 400 height 163
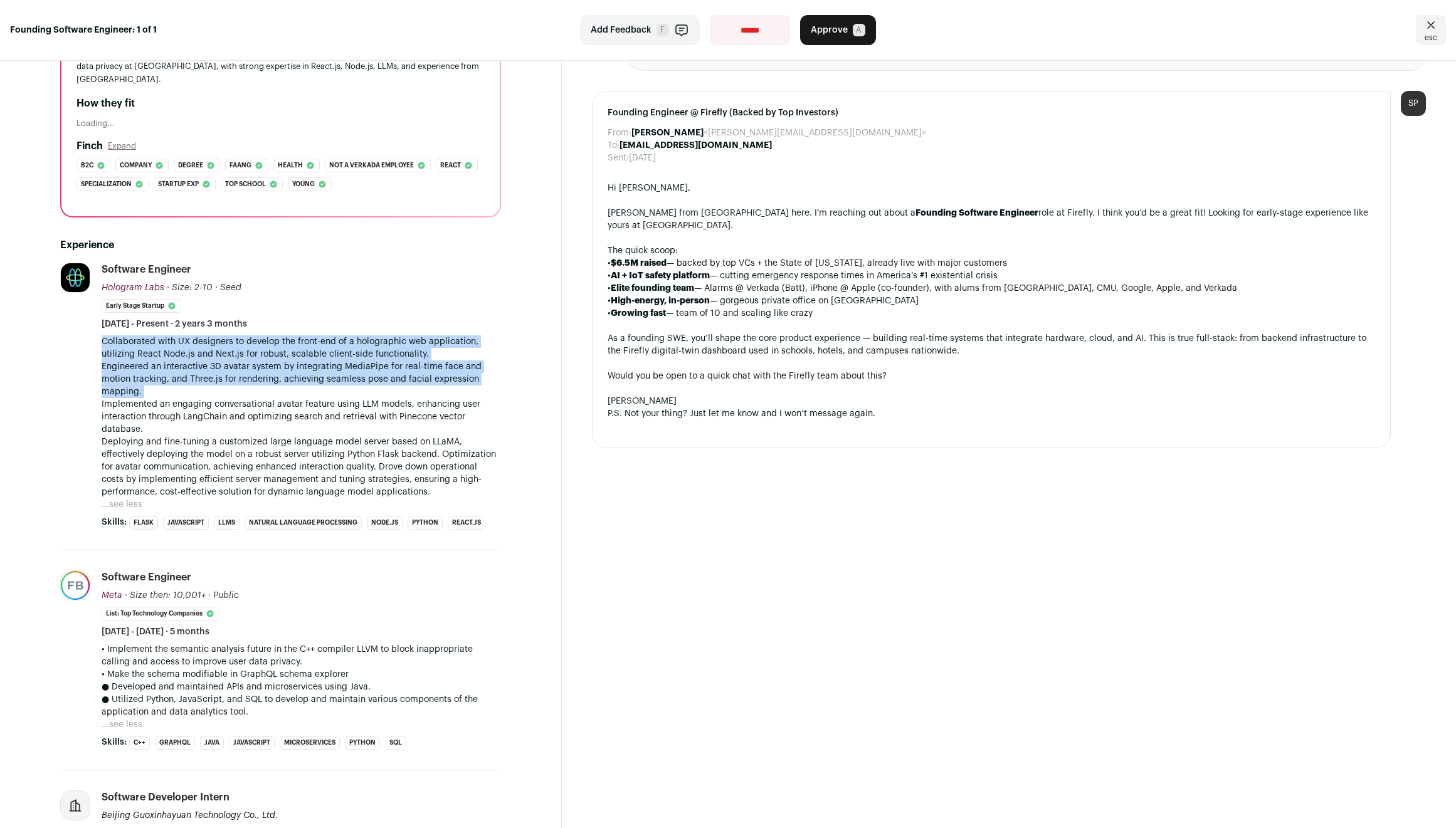
drag, startPoint x: 230, startPoint y: 358, endPoint x: 235, endPoint y: 379, distance: 21.6
click at [235, 379] on p "Collaborated with UX designers to develop the front-end of a holographic web ap…" at bounding box center [301, 417] width 400 height 163
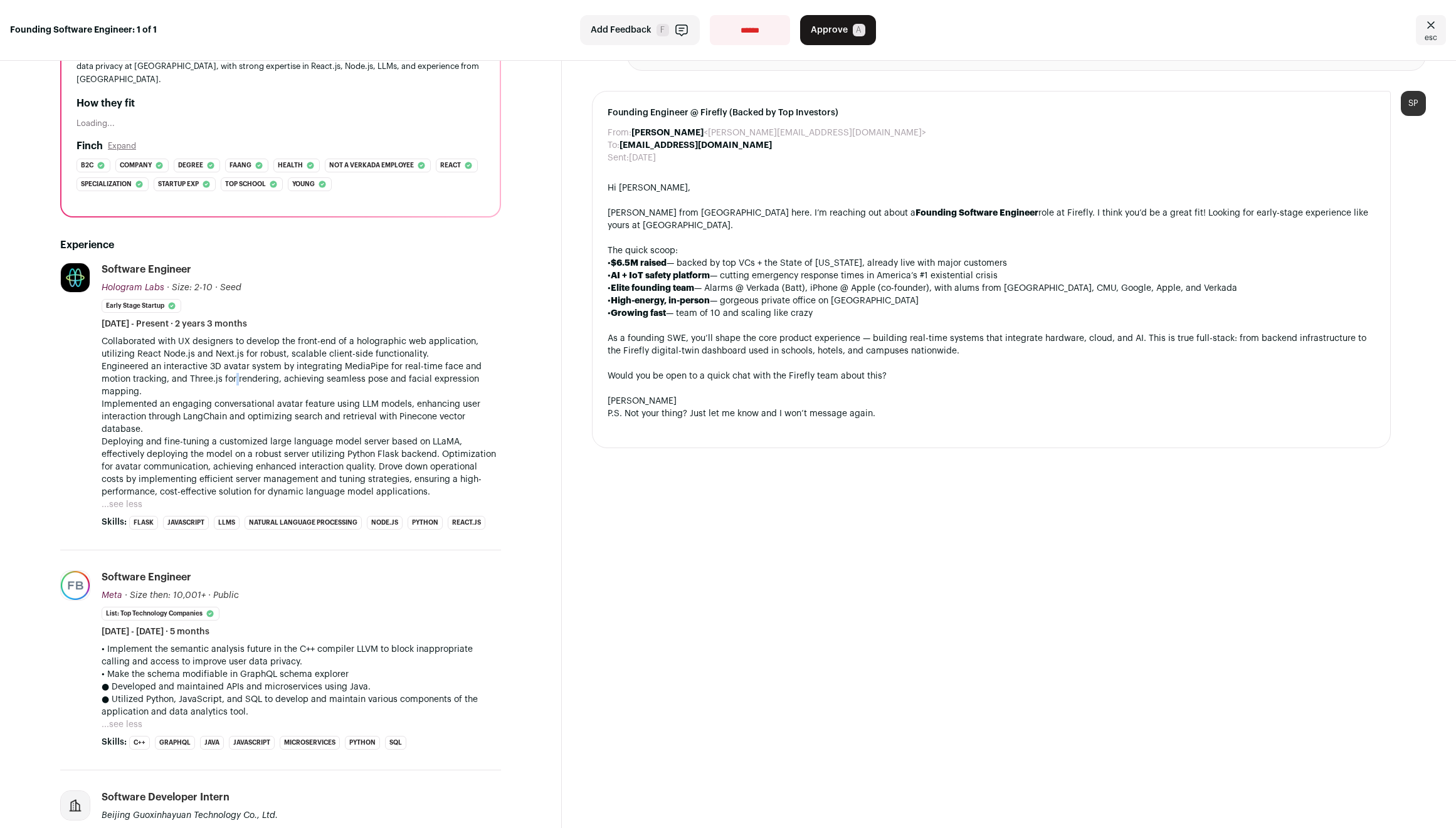
click at [235, 379] on p "Collaborated with UX designers to develop the front-end of a holographic web ap…" at bounding box center [301, 417] width 400 height 163
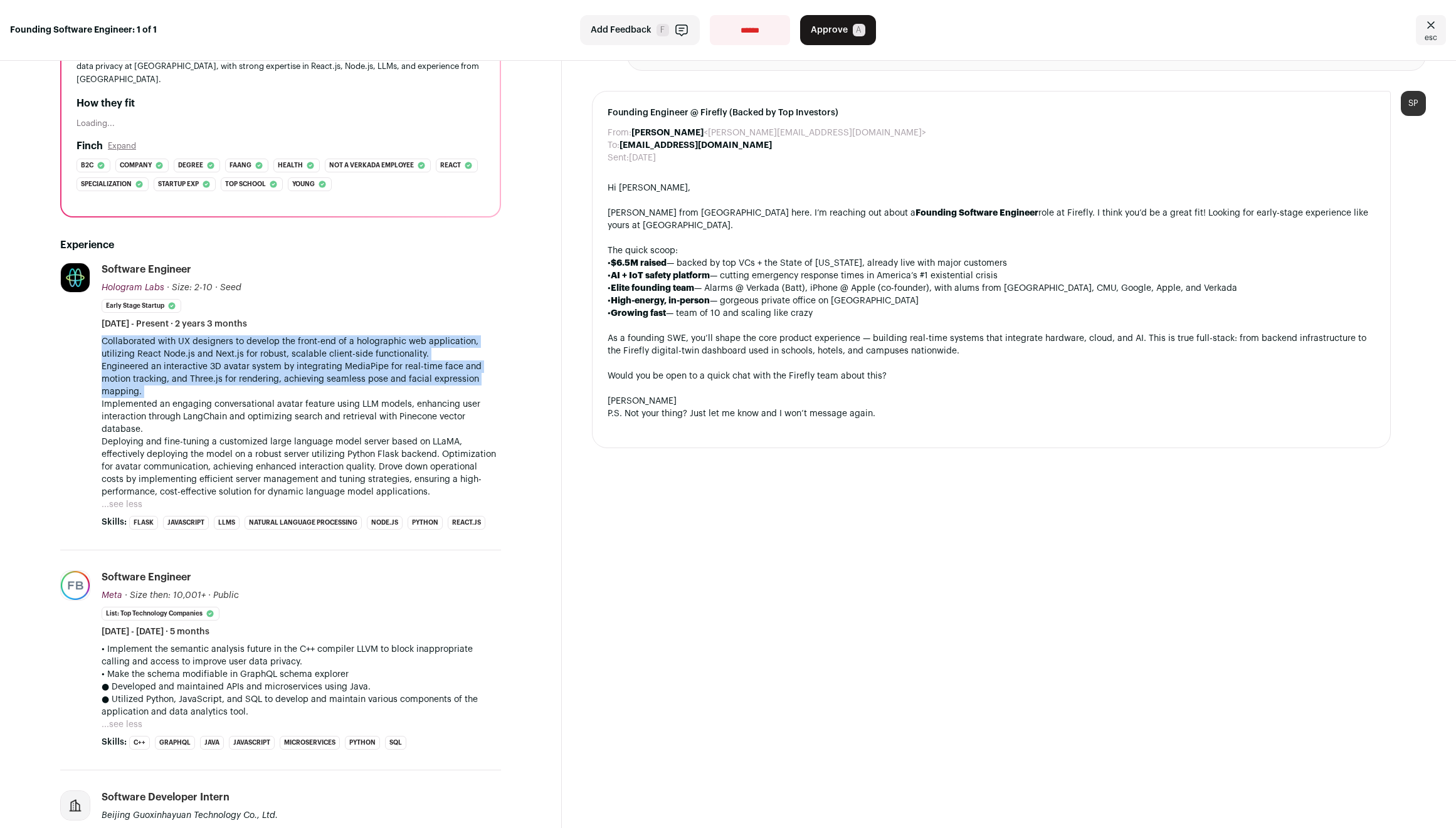
drag, startPoint x: 235, startPoint y: 379, endPoint x: 249, endPoint y: 345, distance: 36.8
click at [249, 345] on p "Collaborated with UX designers to develop the front-end of a holographic web ap…" at bounding box center [301, 417] width 400 height 163
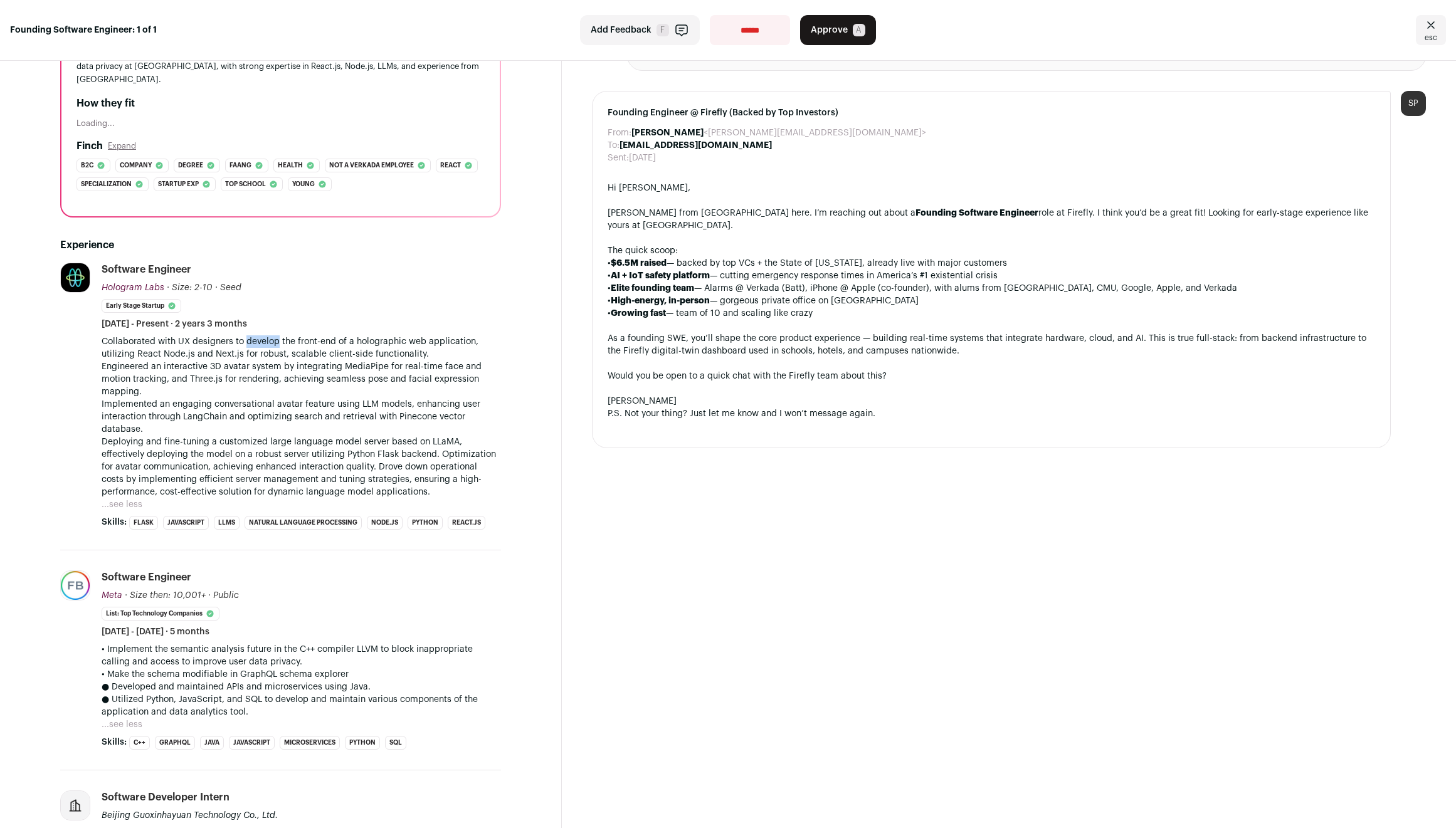
click at [249, 345] on p "Collaborated with UX designers to develop the front-end of a holographic web ap…" at bounding box center [301, 417] width 400 height 163
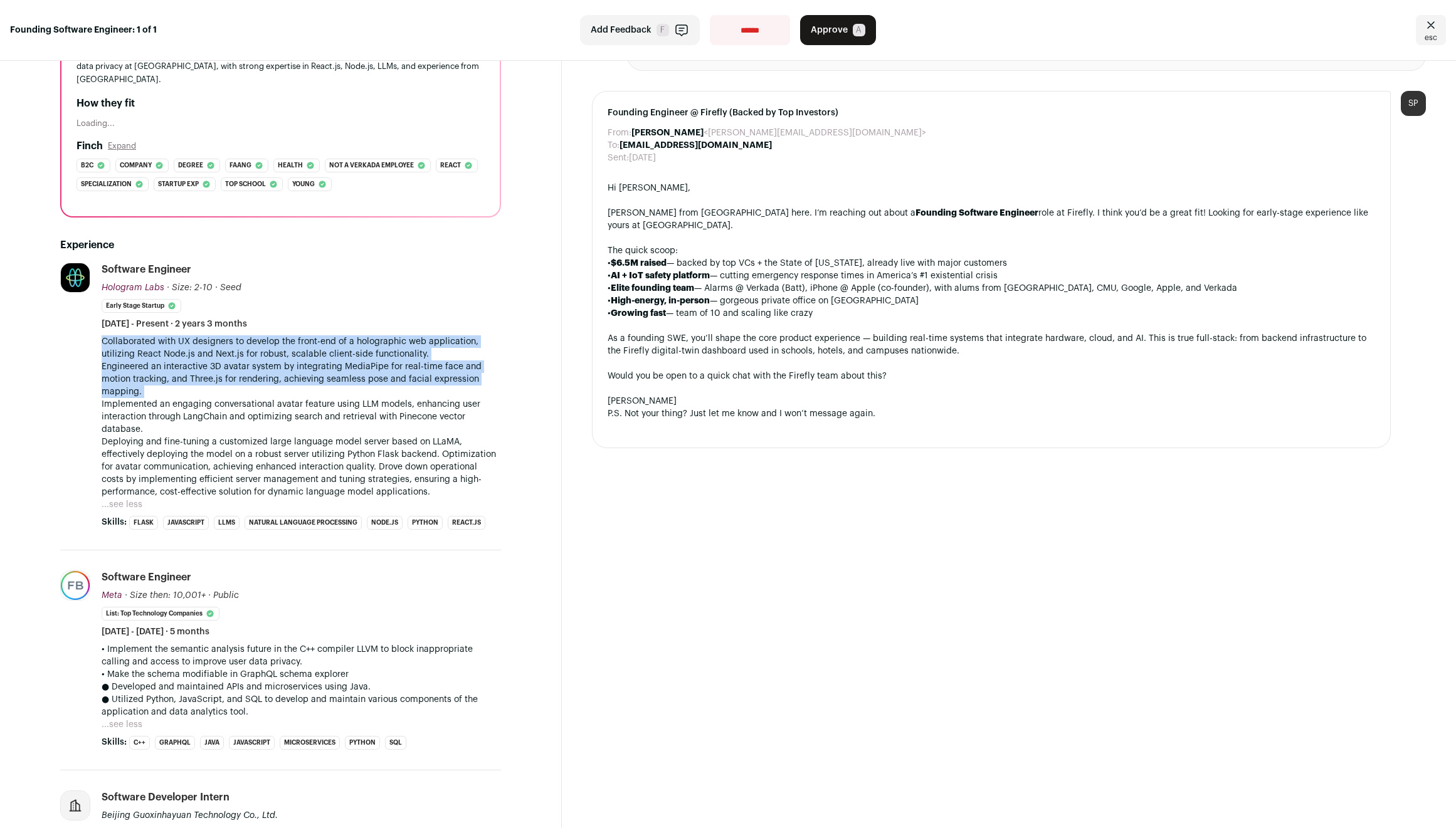
scroll to position [187, 0]
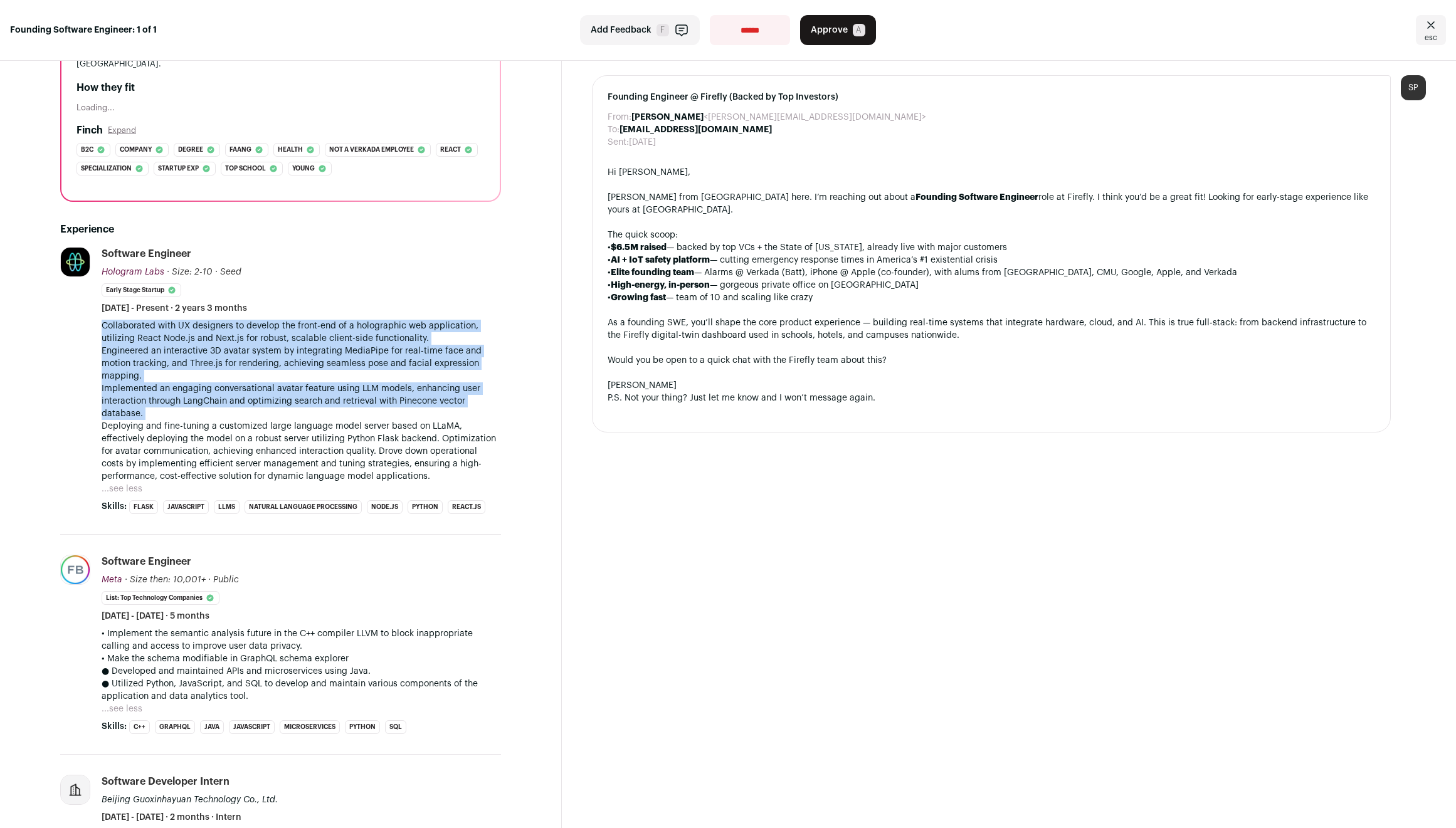
drag, startPoint x: 249, startPoint y: 345, endPoint x: 270, endPoint y: 394, distance: 53.3
click at [270, 394] on p "Collaborated with UX designers to develop the front-end of a holographic web ap…" at bounding box center [301, 401] width 400 height 163
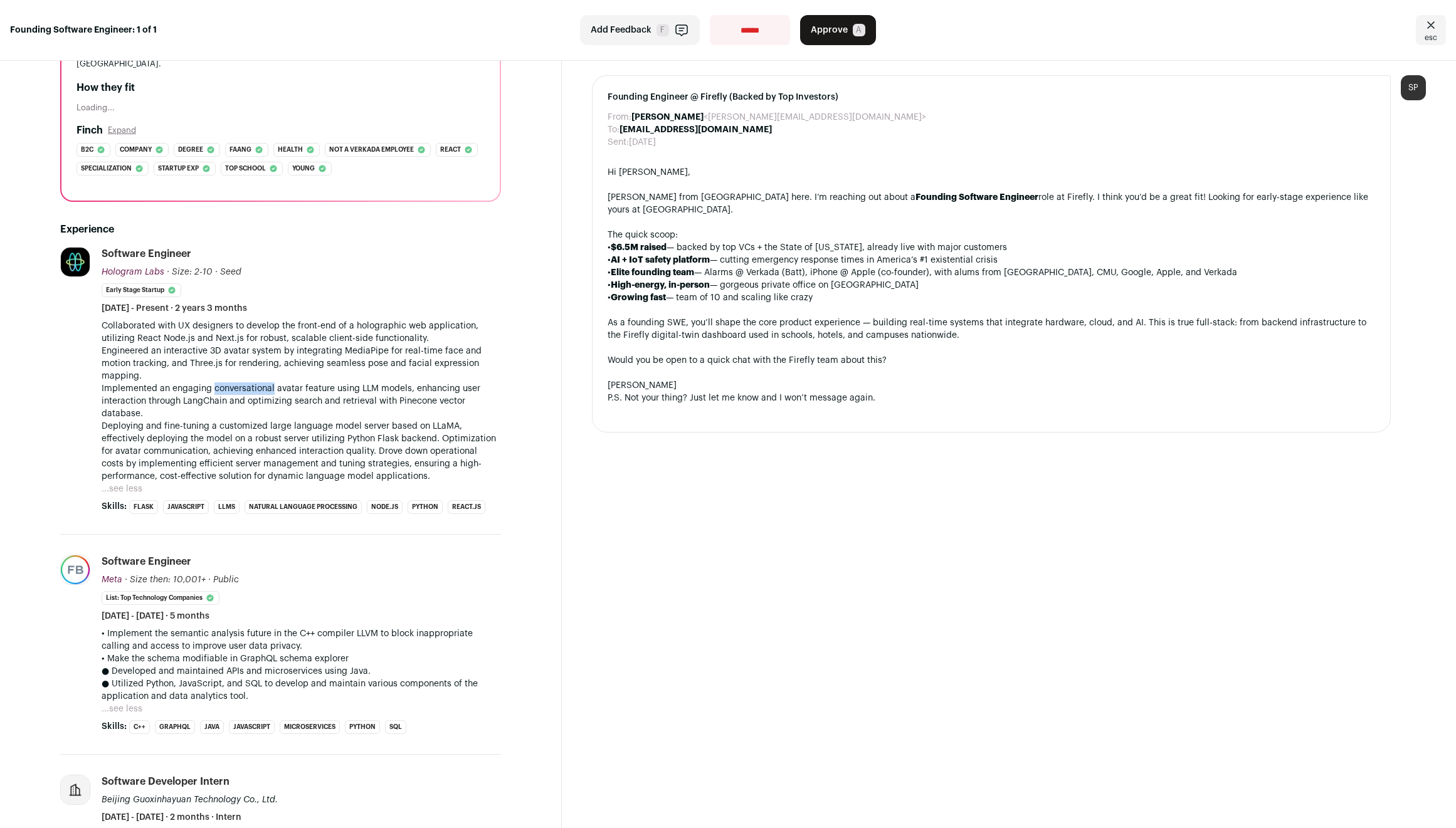
click at [270, 394] on p "Collaborated with UX designers to develop the front-end of a holographic web ap…" at bounding box center [301, 401] width 400 height 163
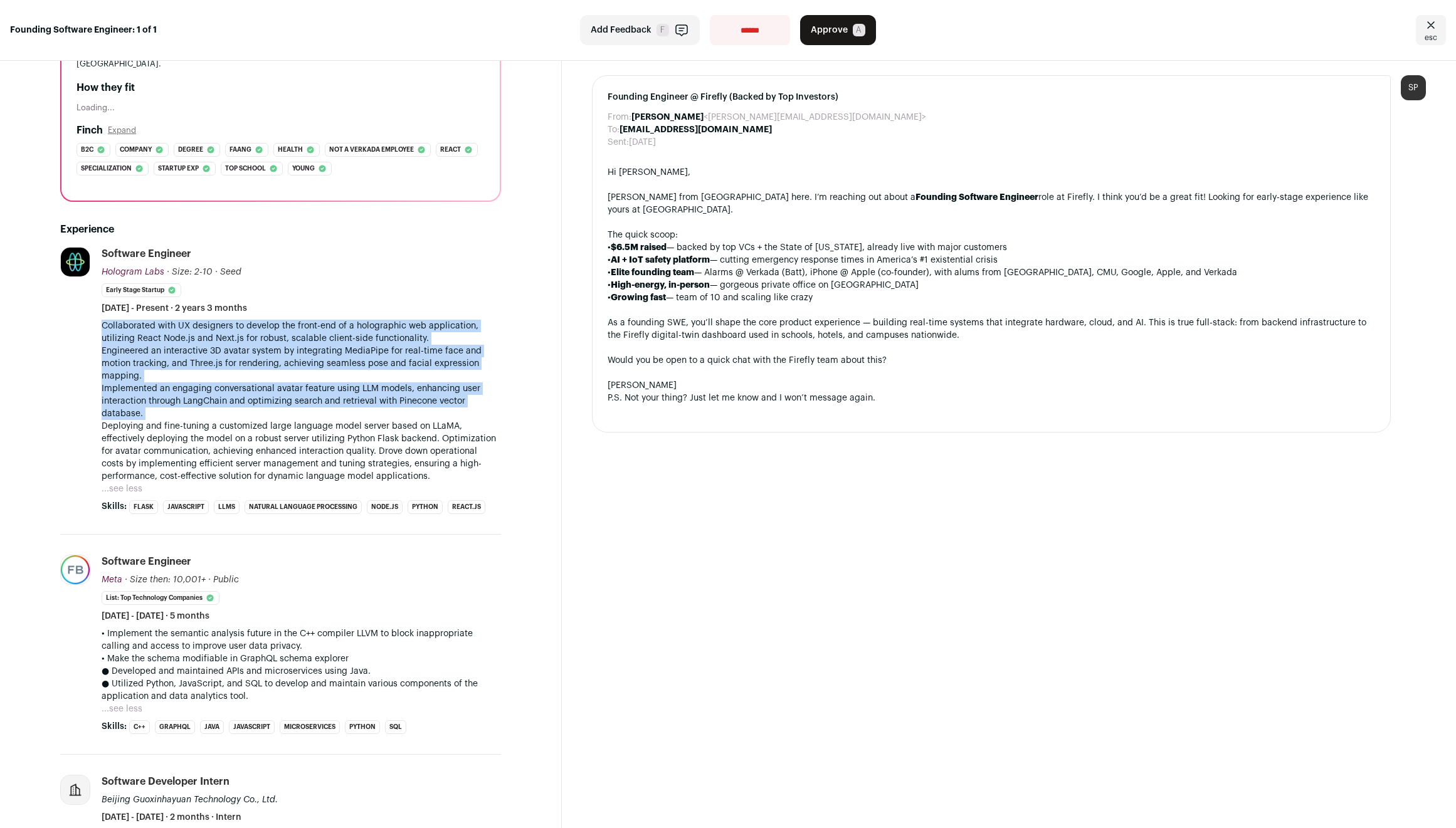
drag, startPoint x: 270, startPoint y: 394, endPoint x: 281, endPoint y: 342, distance: 53.2
click at [281, 342] on p "Collaborated with UX designers to develop the front-end of a holographic web ap…" at bounding box center [301, 401] width 400 height 163
click at [284, 336] on p "Collaborated with UX designers to develop the front-end of a holographic web ap…" at bounding box center [301, 401] width 400 height 163
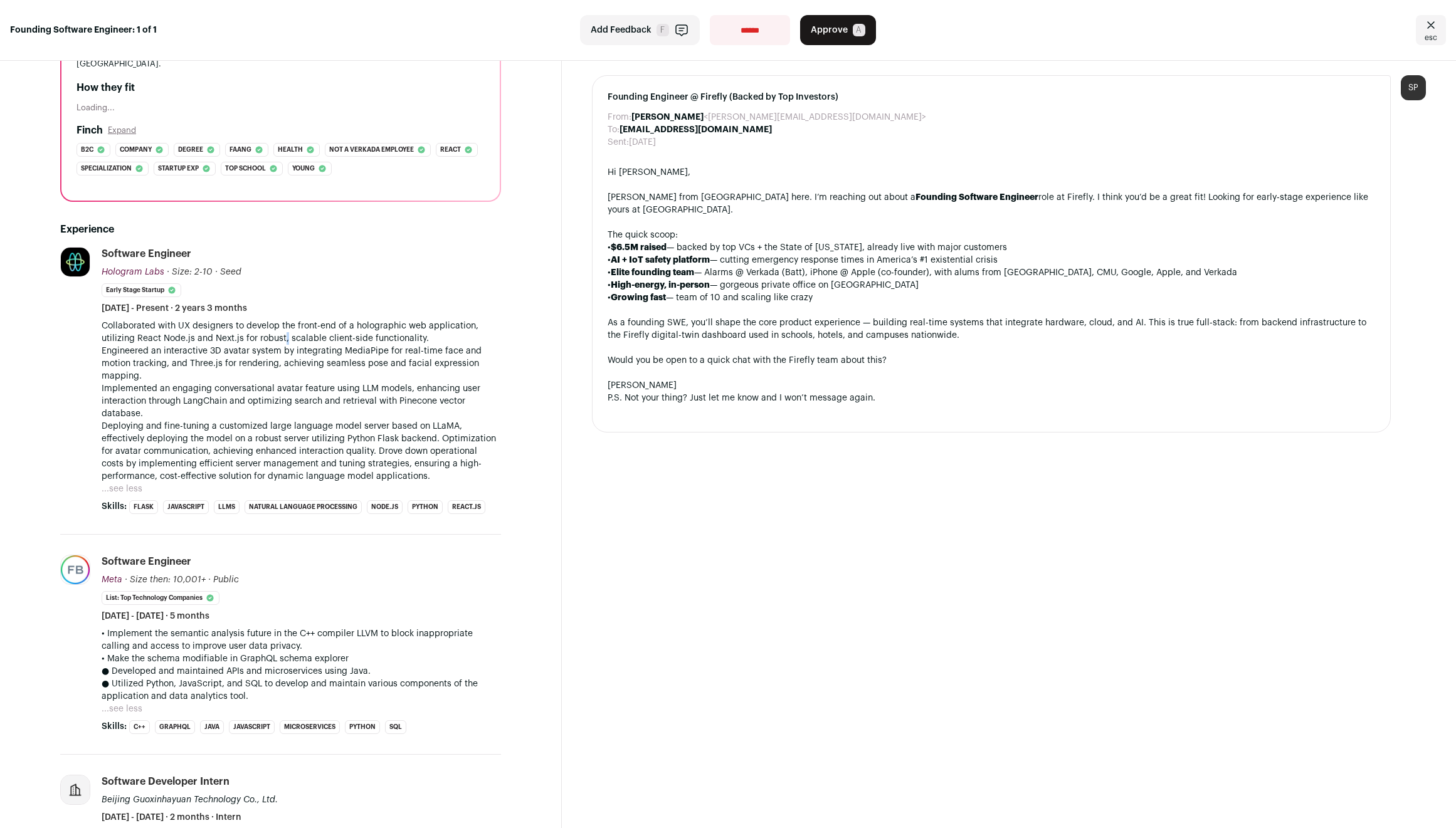
click at [284, 336] on p "Collaborated with UX designers to develop the front-end of a holographic web ap…" at bounding box center [301, 401] width 400 height 163
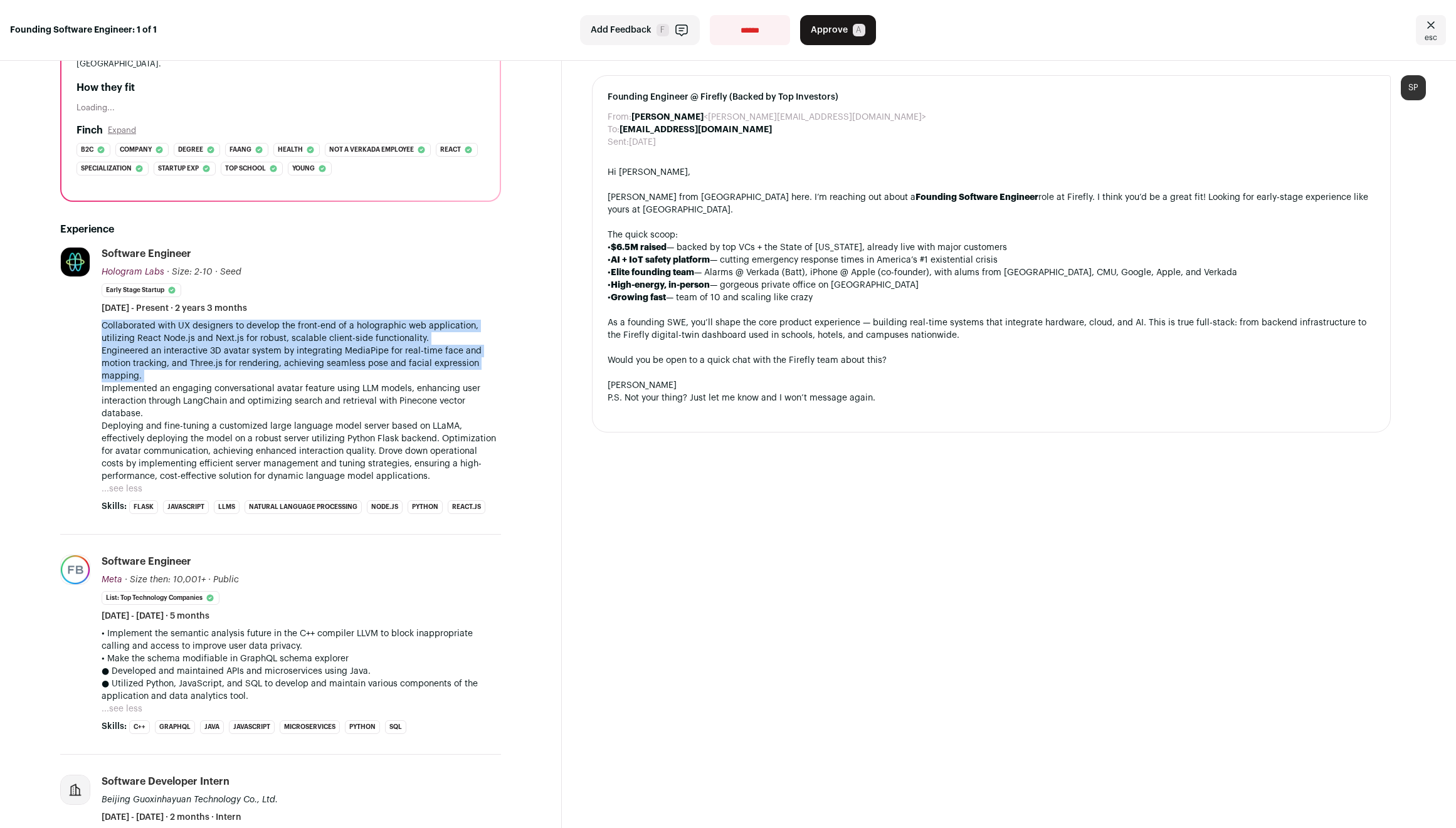
scroll to position [195, 0]
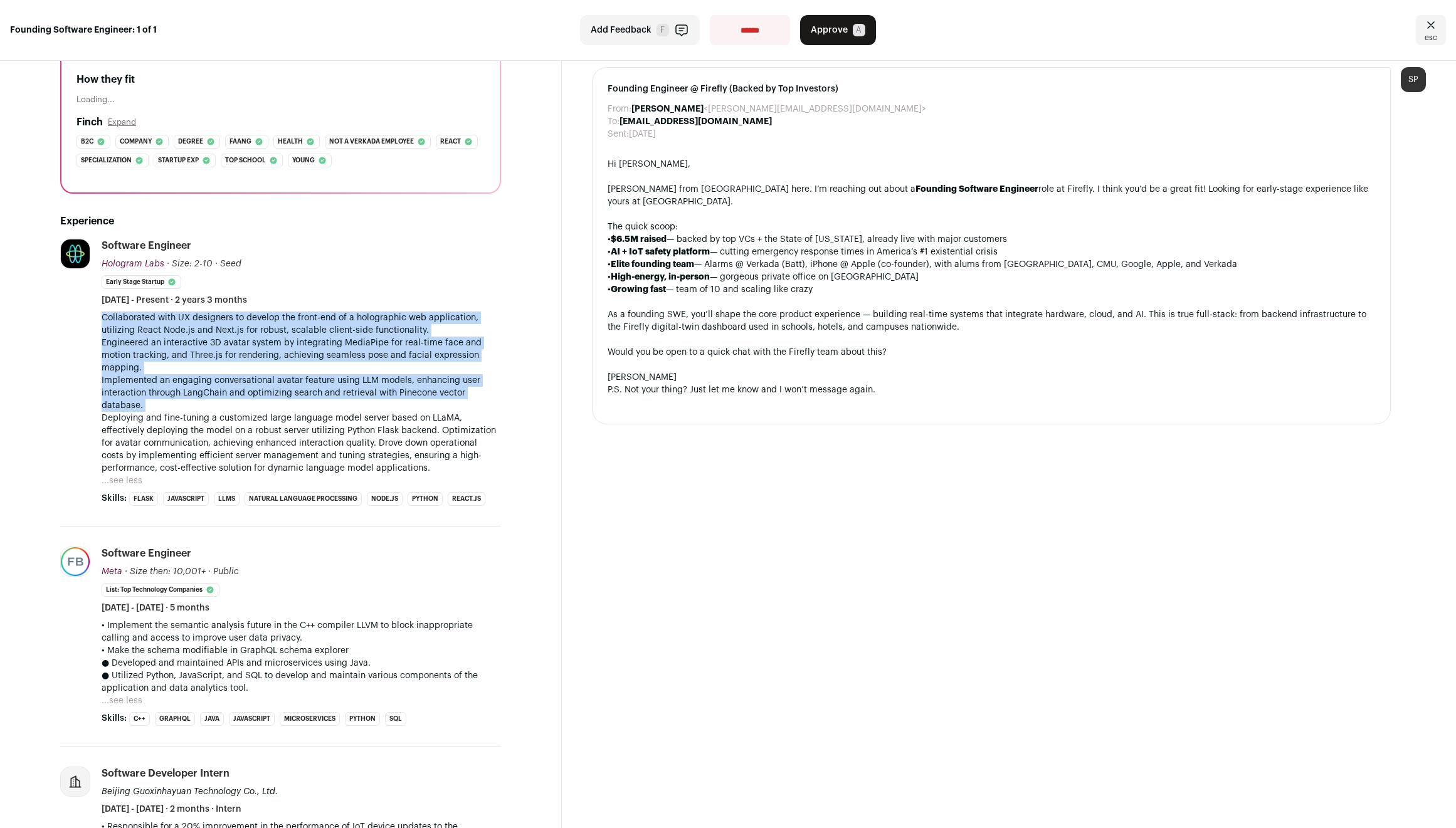
drag, startPoint x: 284, startPoint y: 336, endPoint x: 292, endPoint y: 400, distance: 64.5
click at [292, 400] on p "Collaborated with UX designers to develop the front-end of a holographic web ap…" at bounding box center [301, 393] width 400 height 163
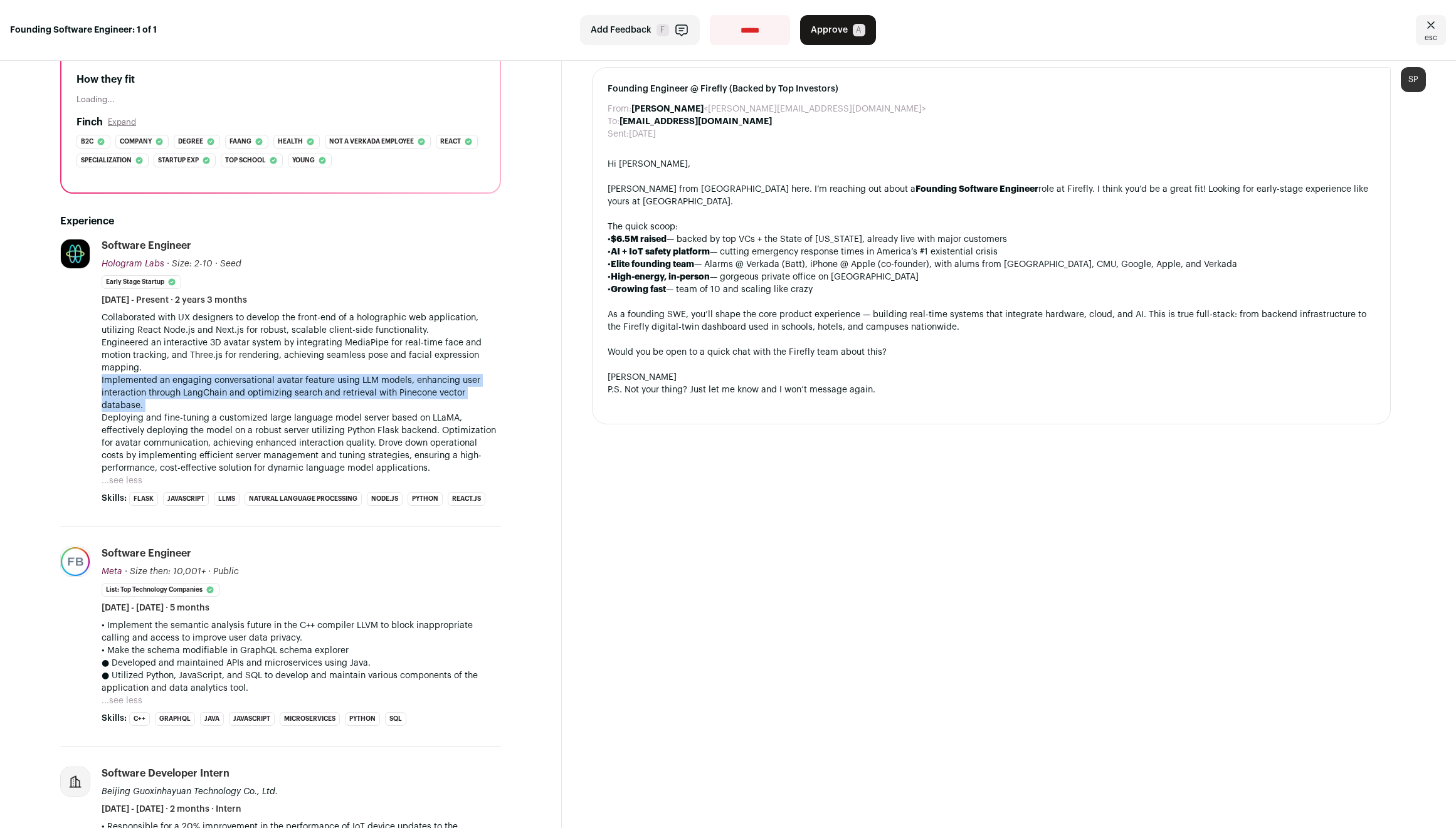
click at [292, 400] on p "Collaborated with UX designers to develop the front-end of a holographic web ap…" at bounding box center [301, 393] width 400 height 163
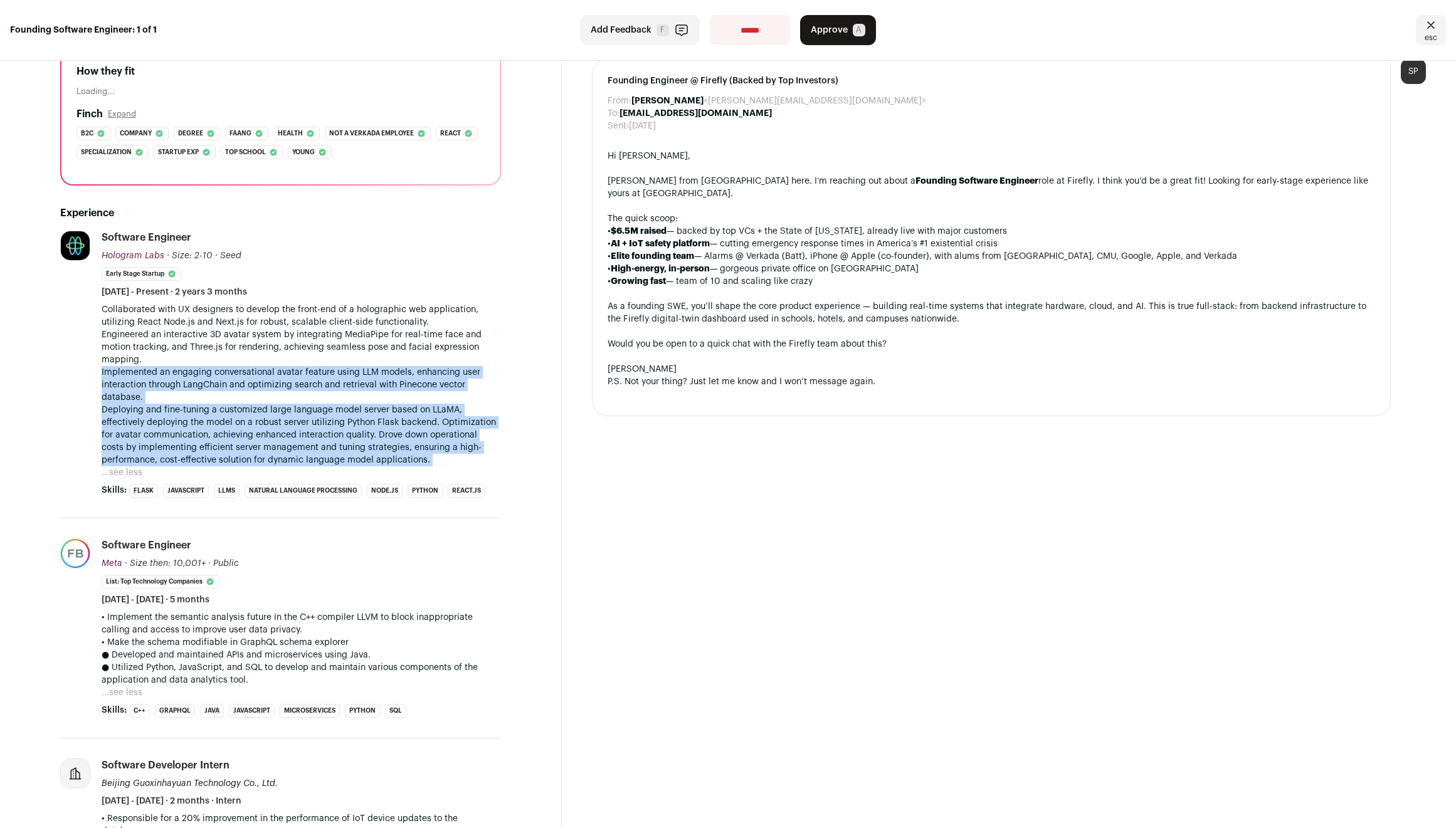
drag, startPoint x: 292, startPoint y: 400, endPoint x: 297, endPoint y: 429, distance: 29.4
click at [297, 429] on p "Collaborated with UX designers to develop the front-end of a holographic web ap…" at bounding box center [301, 384] width 400 height 163
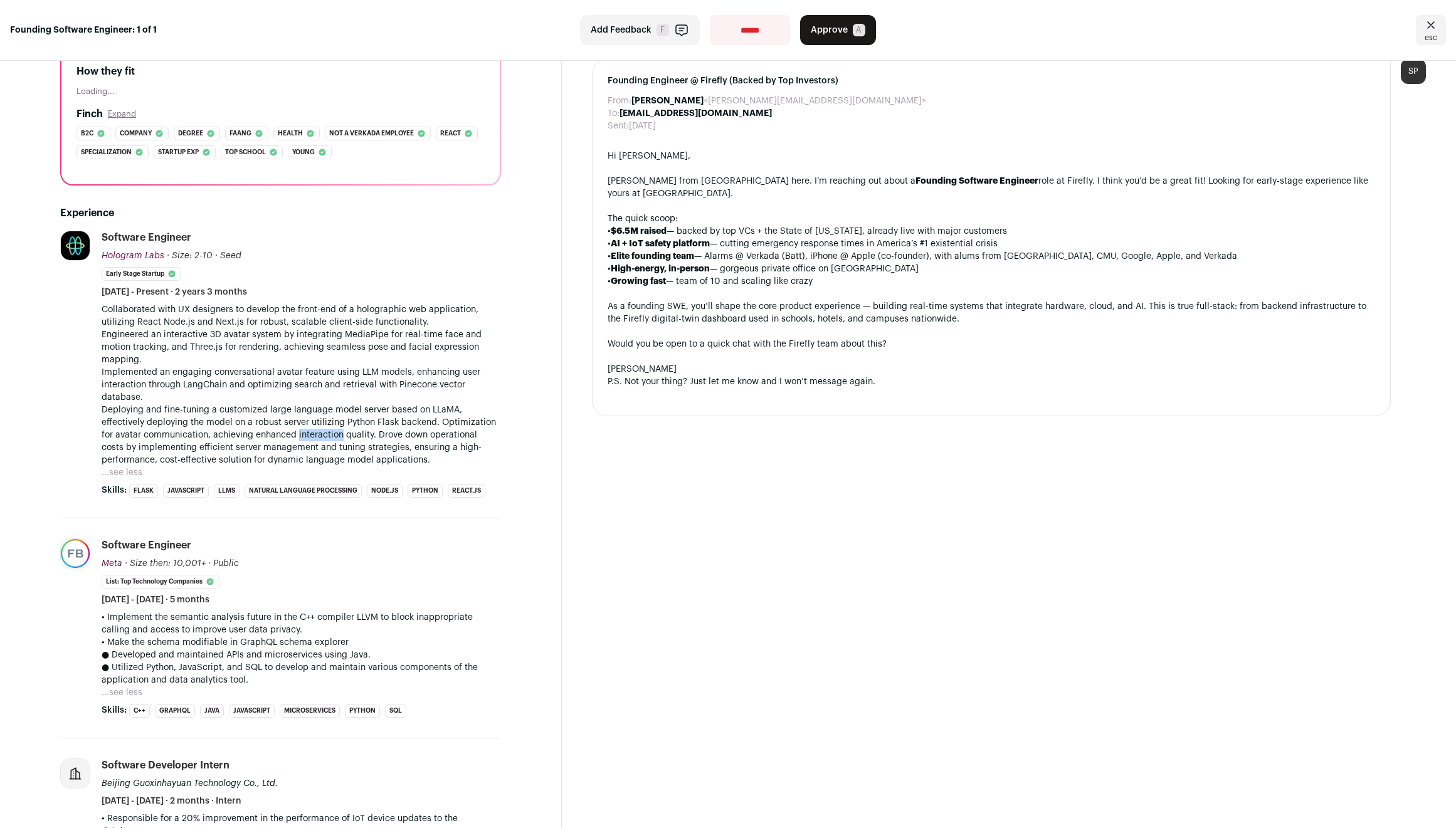
click at [297, 429] on p "Collaborated with UX designers to develop the front-end of a holographic web ap…" at bounding box center [301, 384] width 400 height 163
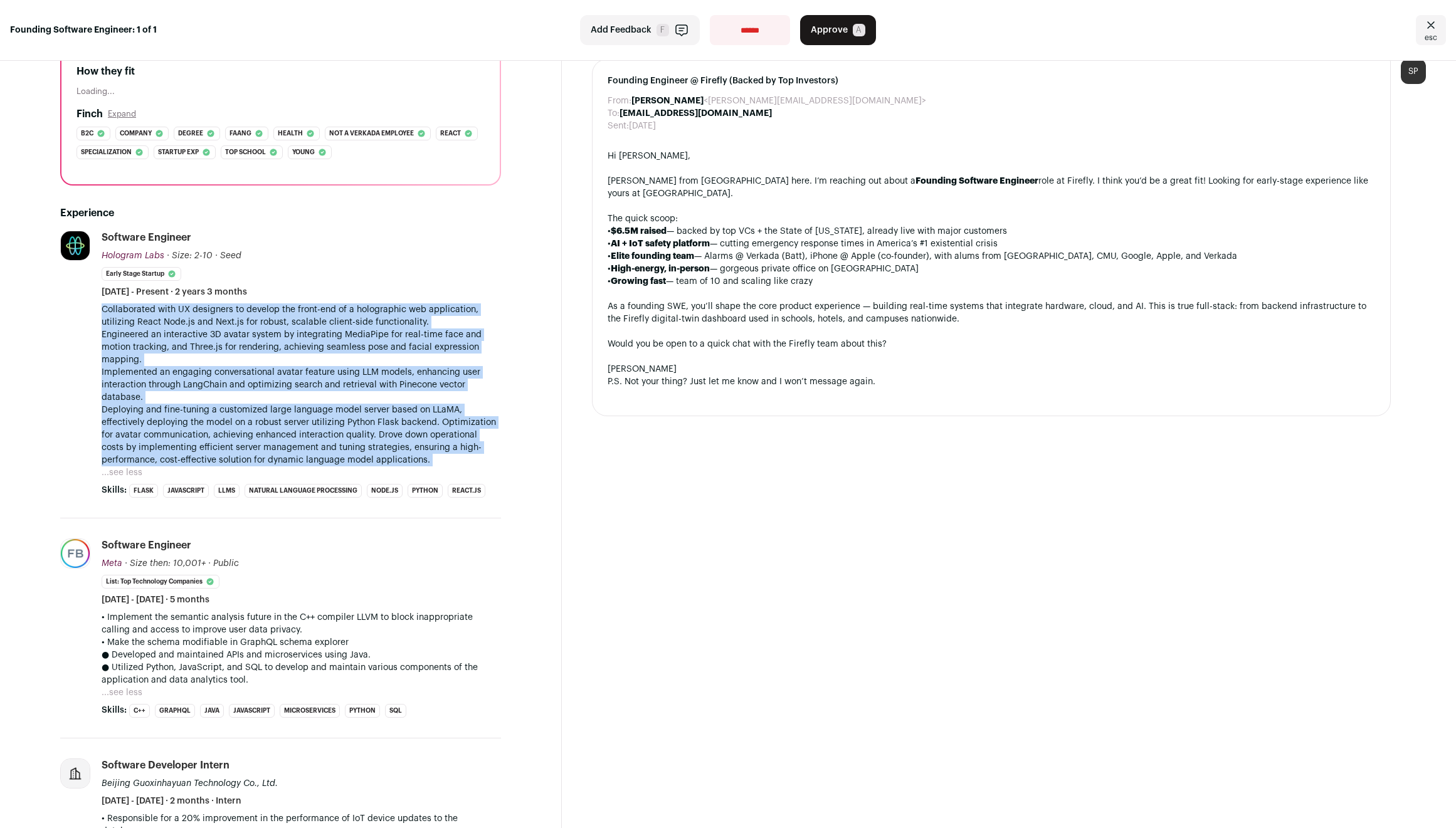
drag, startPoint x: 297, startPoint y: 429, endPoint x: 324, endPoint y: 311, distance: 121.0
click at [324, 311] on p "Collaborated with UX designers to develop the front-end of a holographic web ap…" at bounding box center [301, 384] width 400 height 163
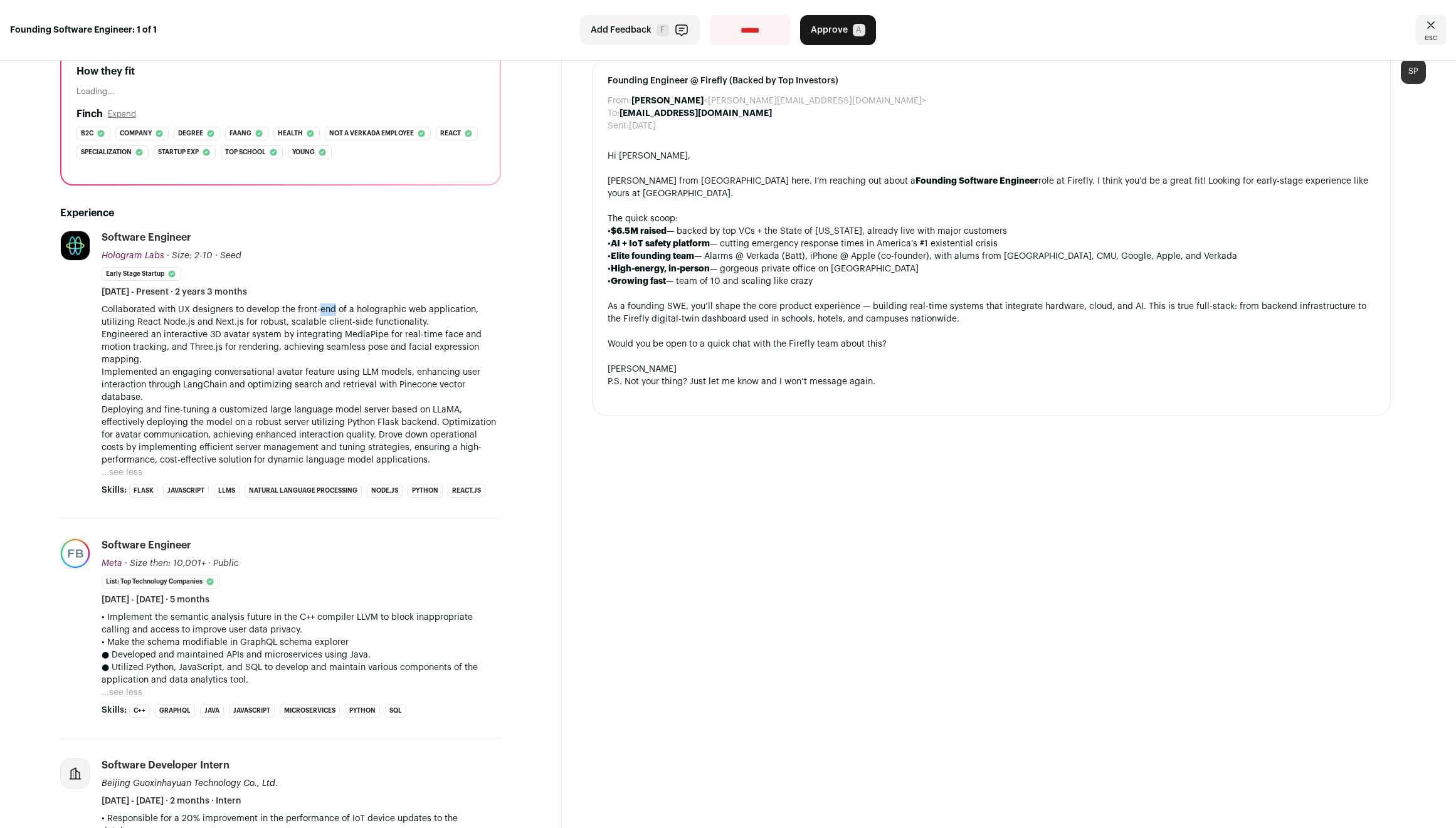
click at [324, 311] on p "Collaborated with UX designers to develop the front-end of a holographic web ap…" at bounding box center [301, 384] width 400 height 163
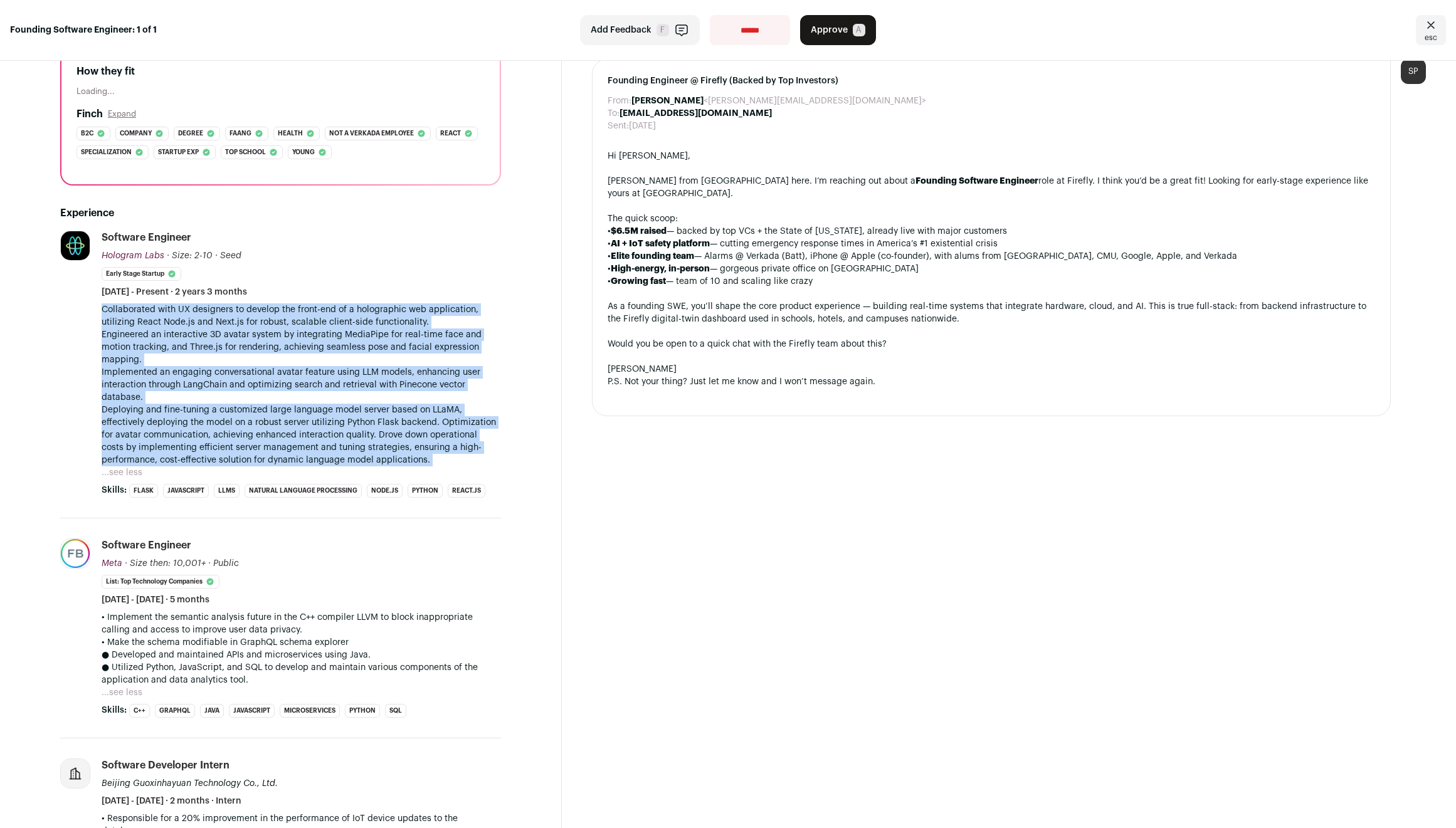
drag, startPoint x: 324, startPoint y: 311, endPoint x: 332, endPoint y: 440, distance: 129.2
click at [332, 440] on p "Collaborated with UX designers to develop the front-end of a holographic web ap…" at bounding box center [301, 384] width 400 height 163
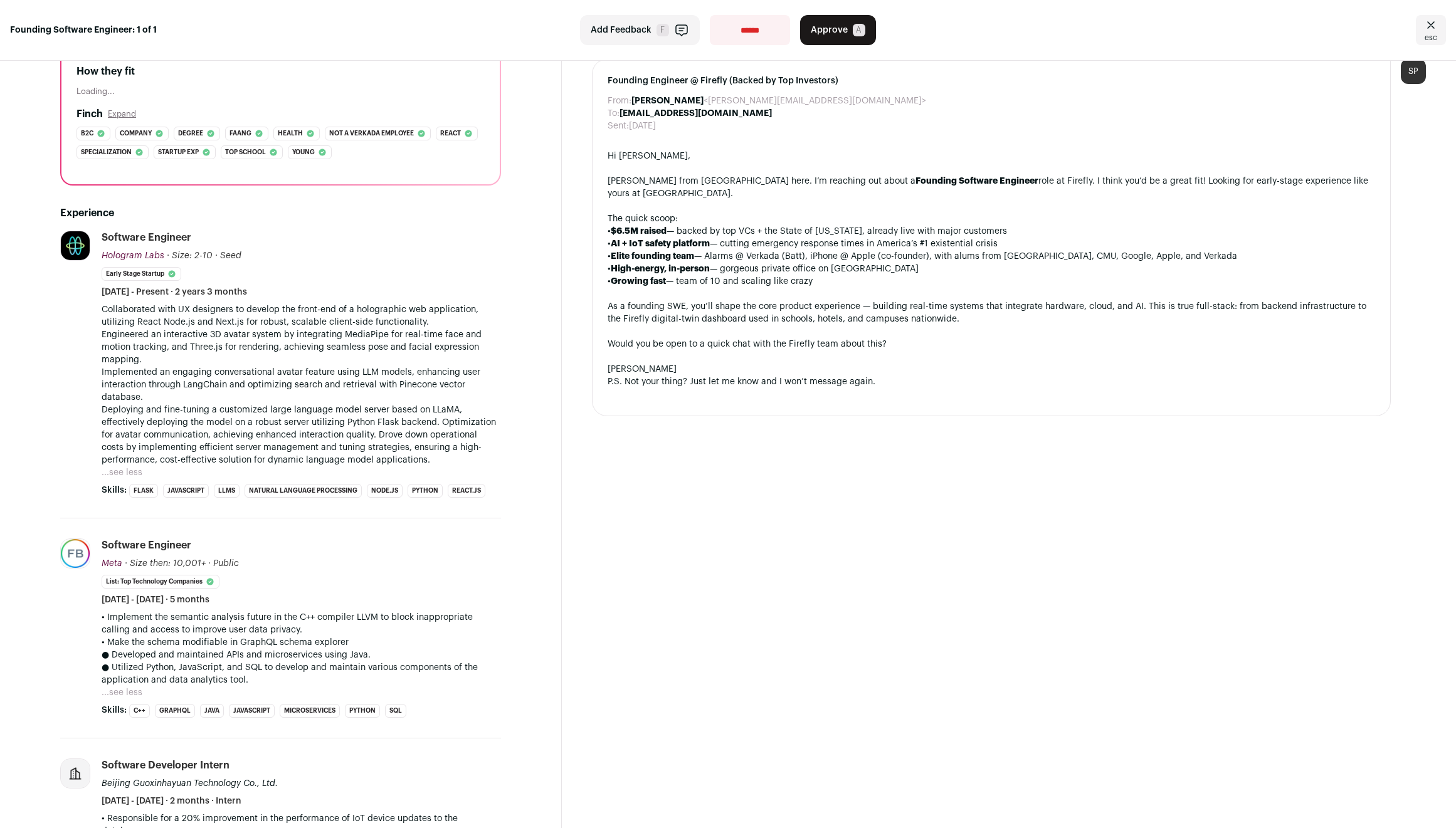
scroll to position [0, 0]
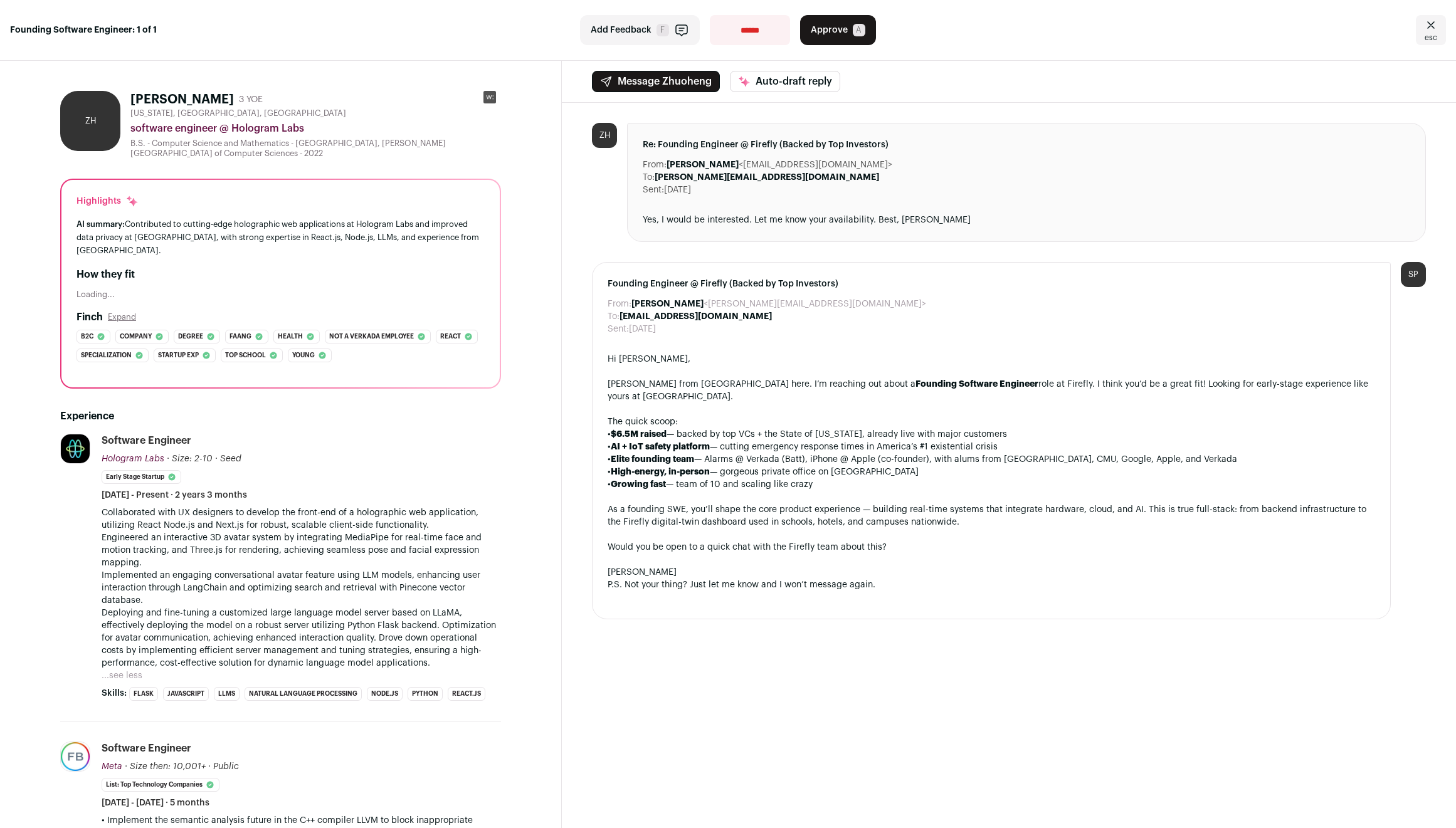
click at [150, 100] on h1 "Zhuoheng Huang" at bounding box center [182, 100] width 104 height 18
drag, startPoint x: 150, startPoint y: 100, endPoint x: 217, endPoint y: 100, distance: 67.0
click at [217, 100] on h1 "Zhuoheng Huang" at bounding box center [182, 100] width 104 height 18
copy h1 "Zhuoheng Huang"
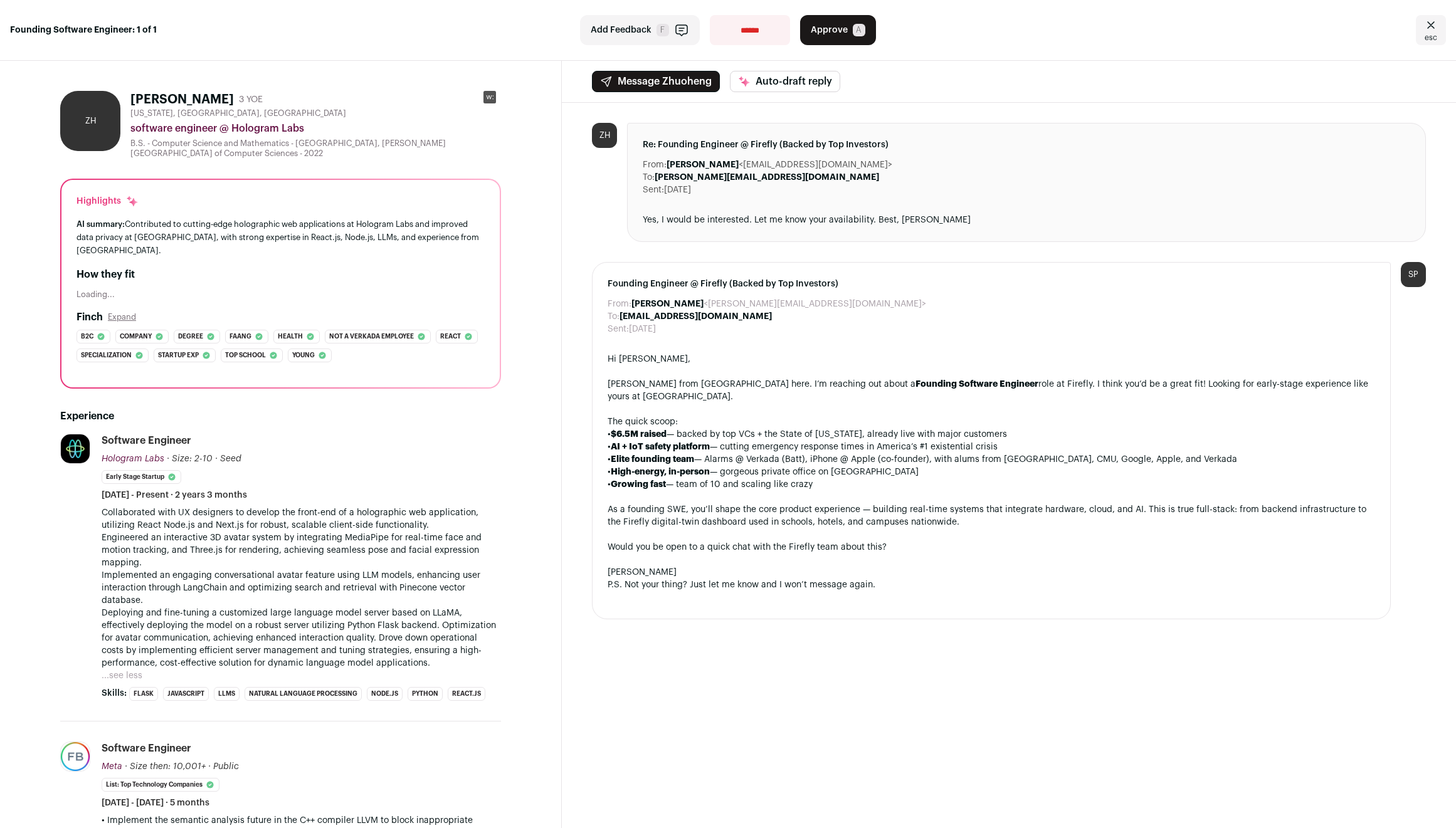
scroll to position [24, 0]
